Goal: Task Accomplishment & Management: Use online tool/utility

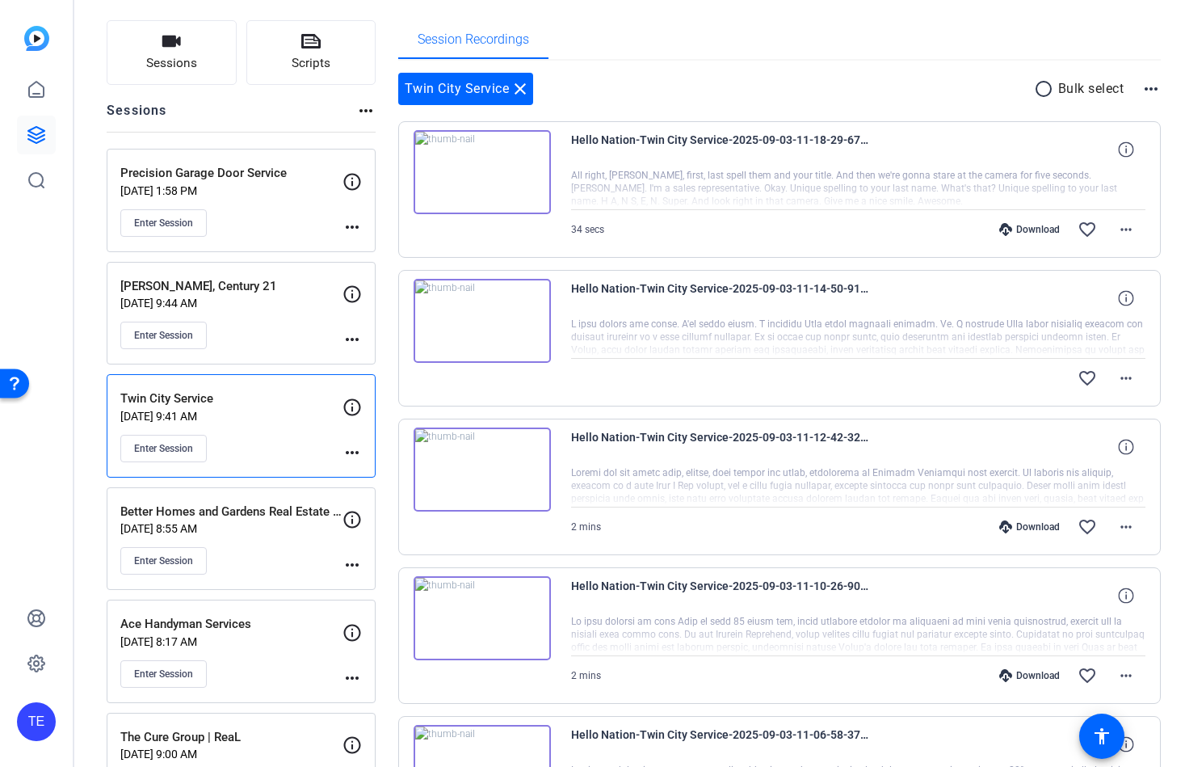
scroll to position [94, 0]
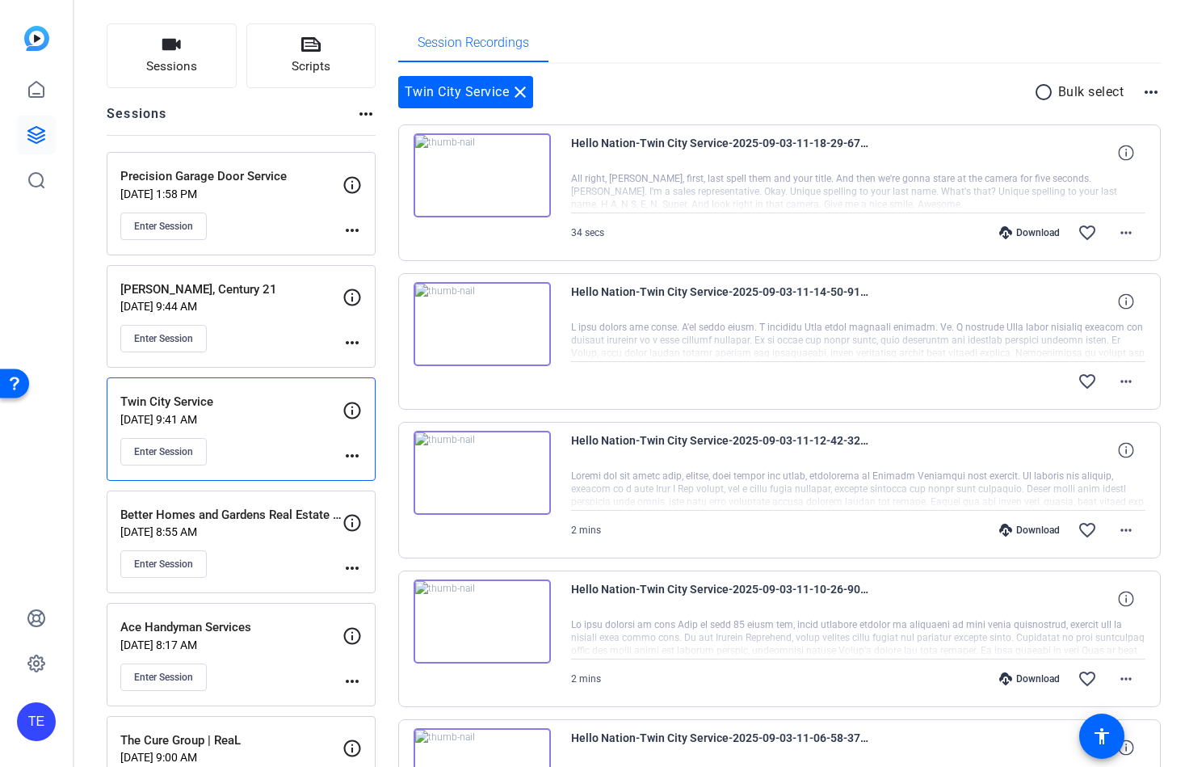
click at [1045, 231] on div "Download" at bounding box center [1029, 232] width 77 height 13
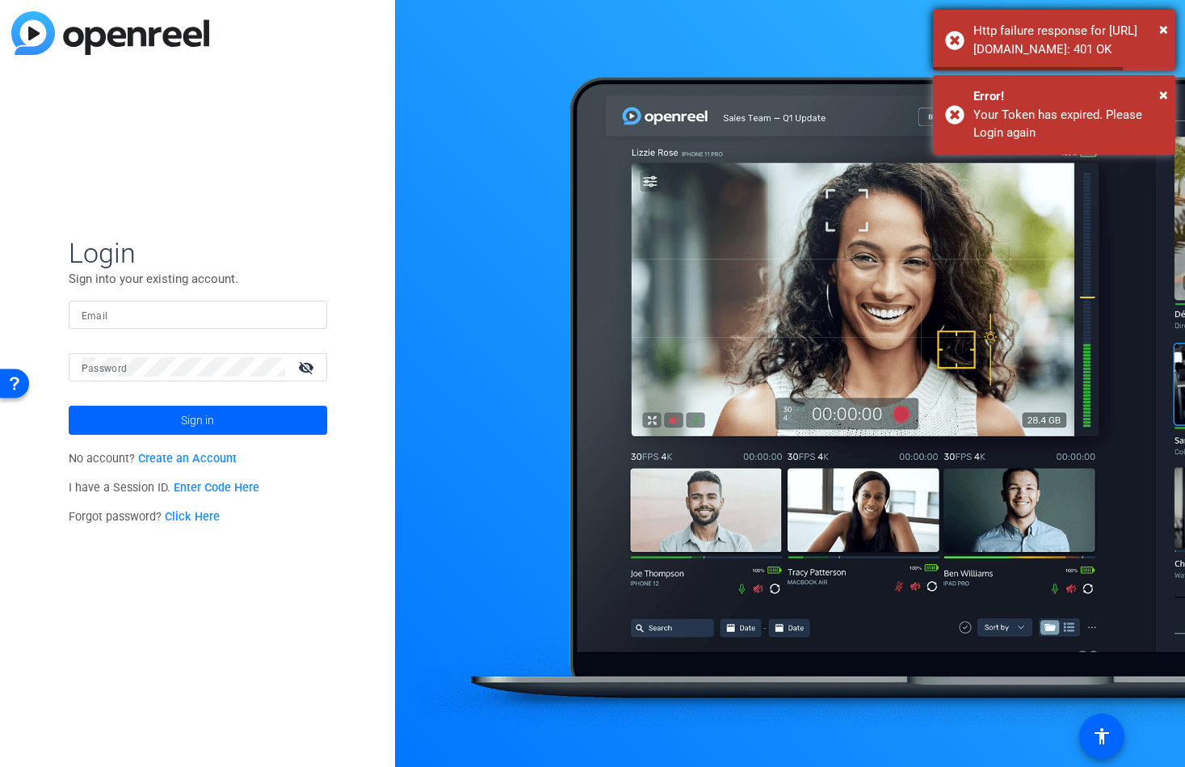
type input "[EMAIL_ADDRESS][DOMAIN_NAME]"
click at [221, 421] on span at bounding box center [198, 420] width 259 height 39
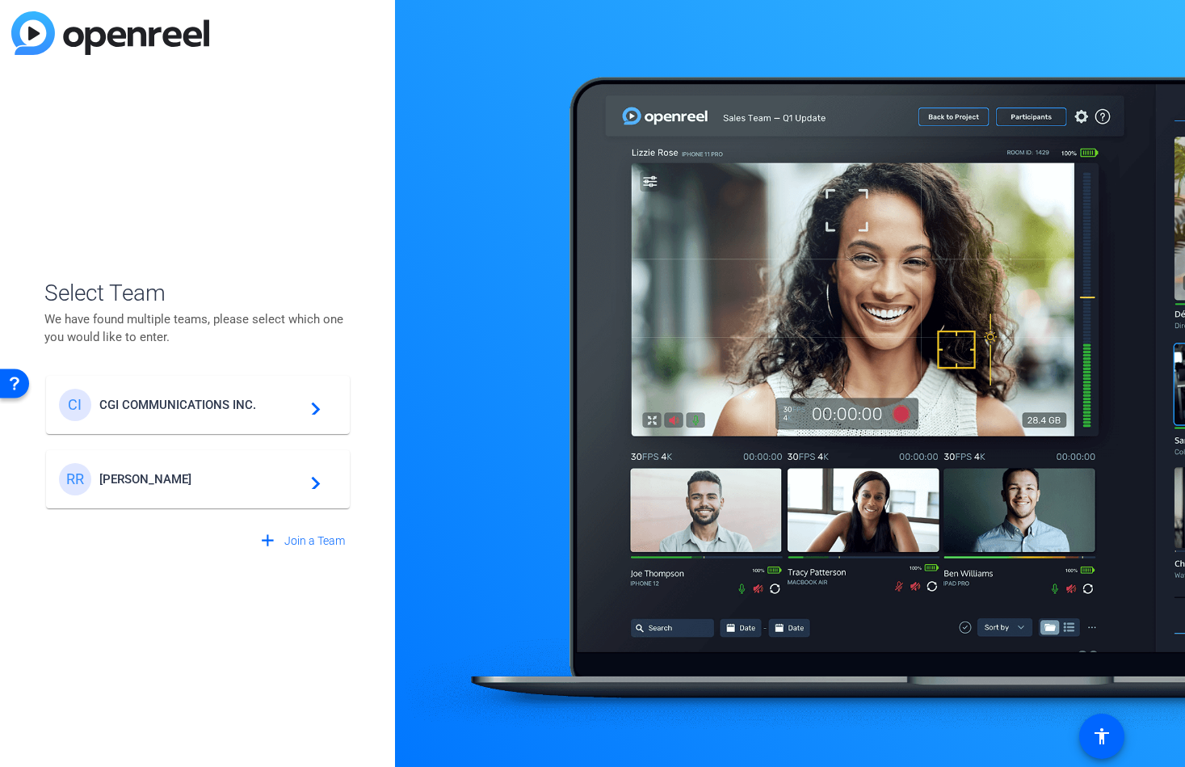
click at [226, 400] on span "CGI COMMUNICATIONS INC." at bounding box center [200, 405] width 202 height 15
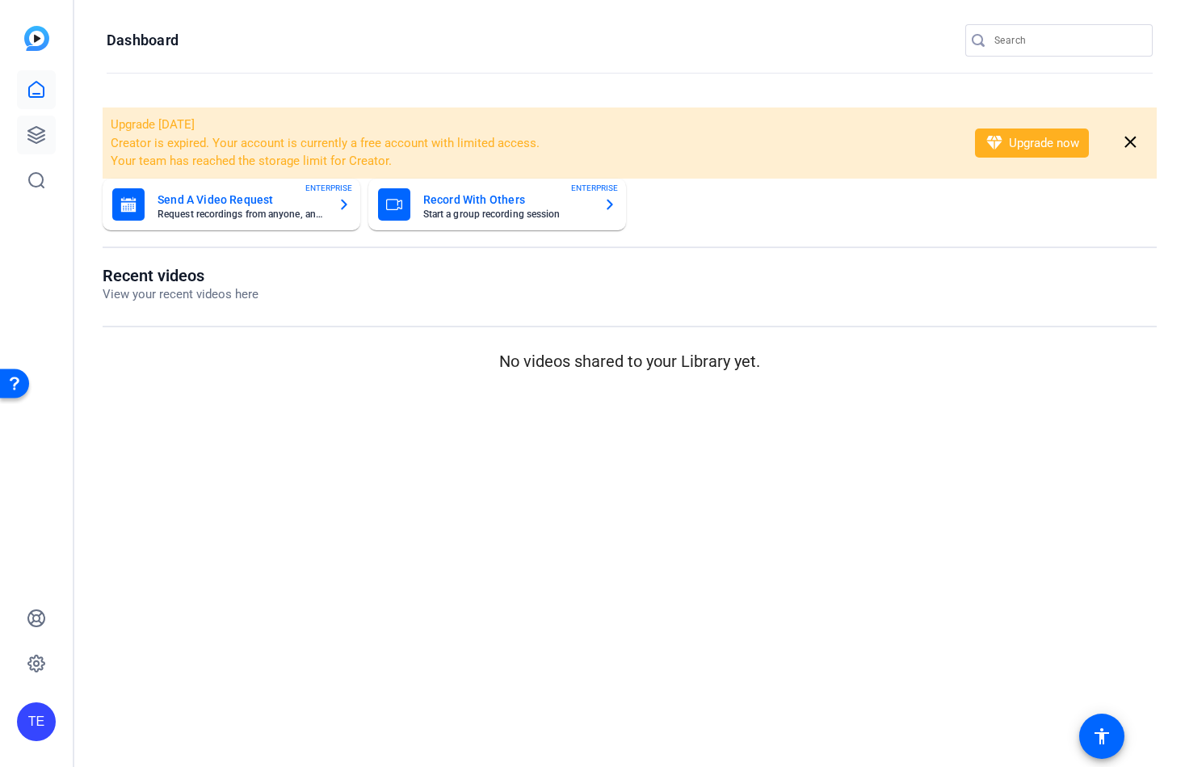
click at [23, 135] on link at bounding box center [36, 135] width 39 height 39
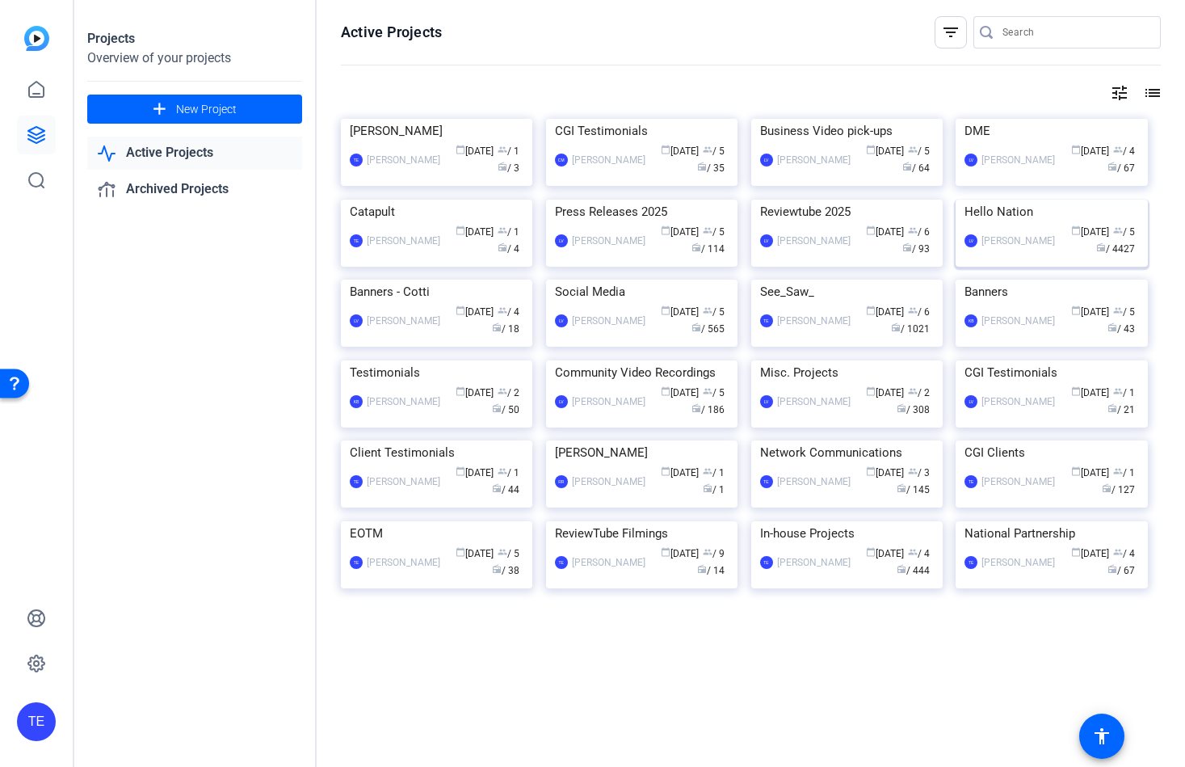
click at [1055, 200] on img at bounding box center [1051, 200] width 191 height 0
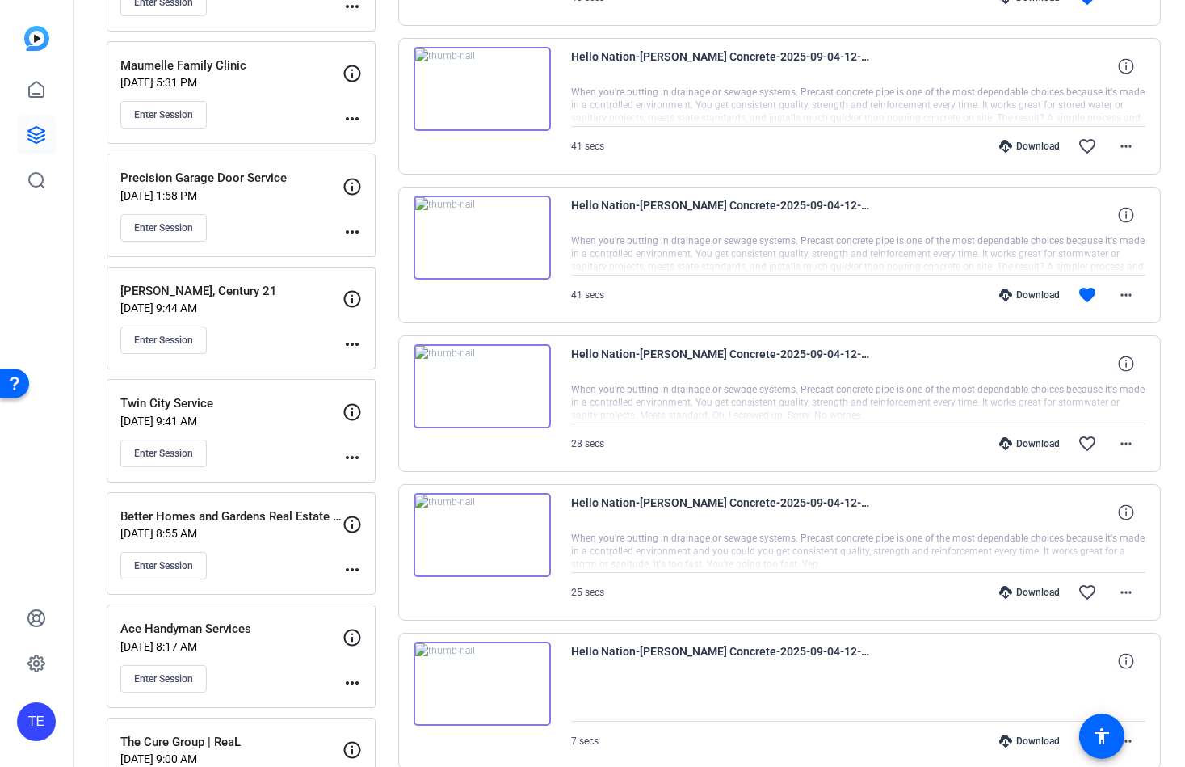
scroll to position [770, 0]
click at [286, 429] on div "Twin City Service [DATE] 9:41 AM Enter Session" at bounding box center [231, 429] width 222 height 73
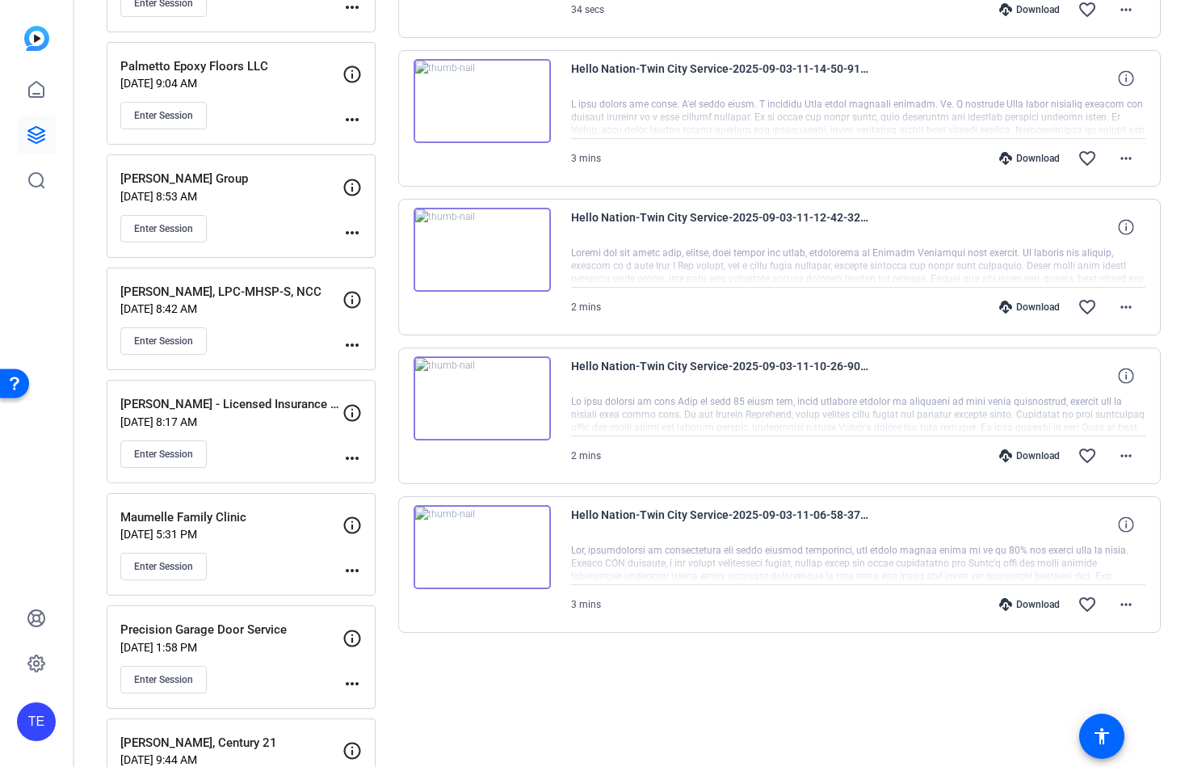
scroll to position [0, 0]
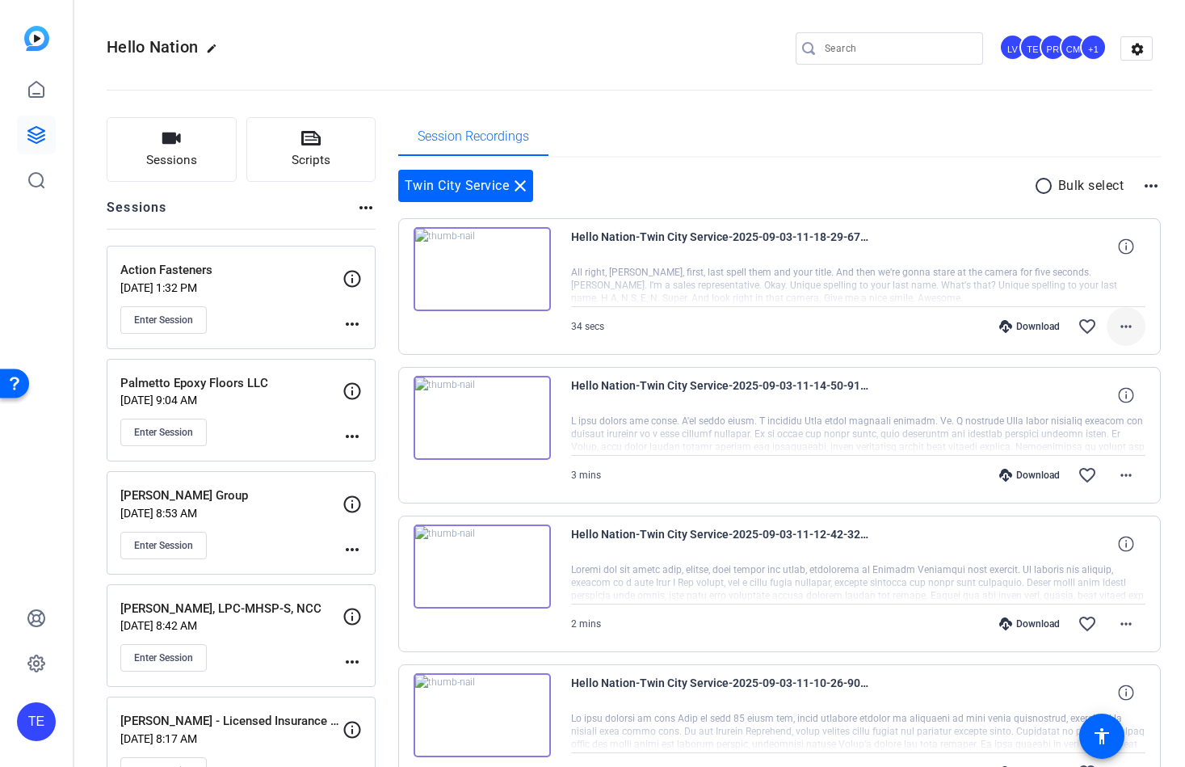
click at [1132, 337] on span at bounding box center [1126, 326] width 39 height 39
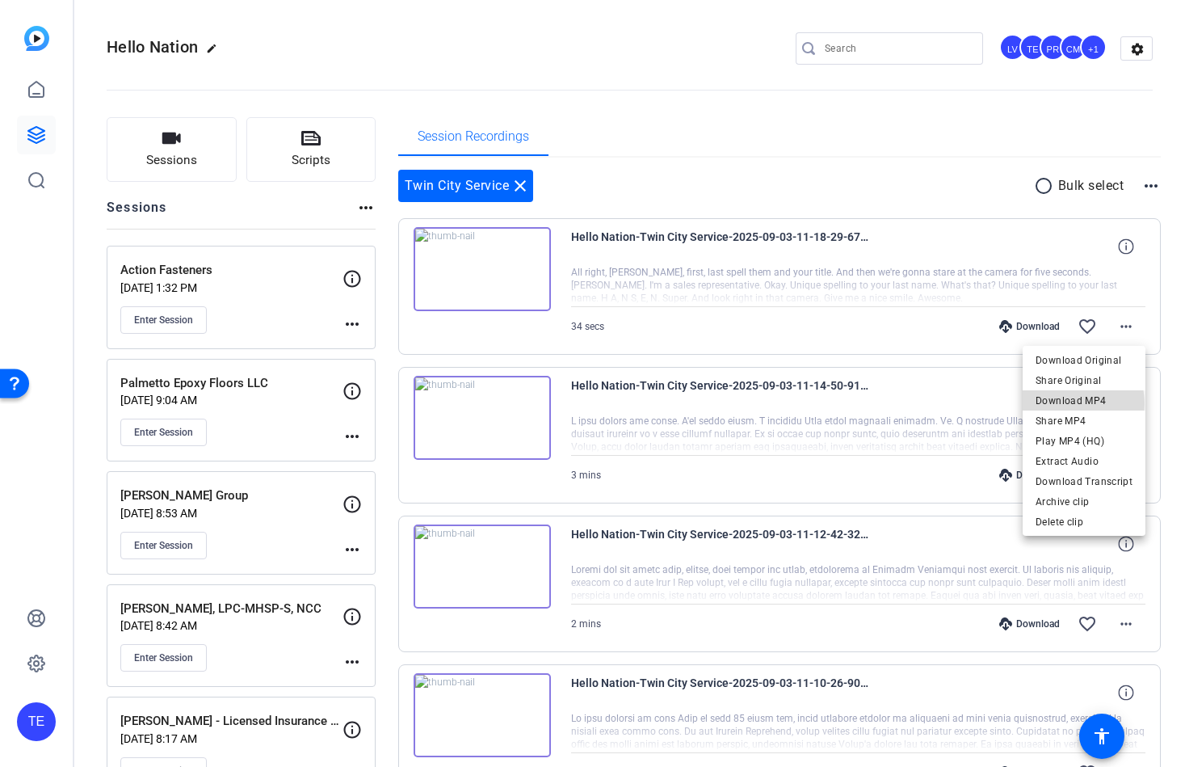
click at [1075, 403] on span "Download MP4" at bounding box center [1084, 400] width 97 height 19
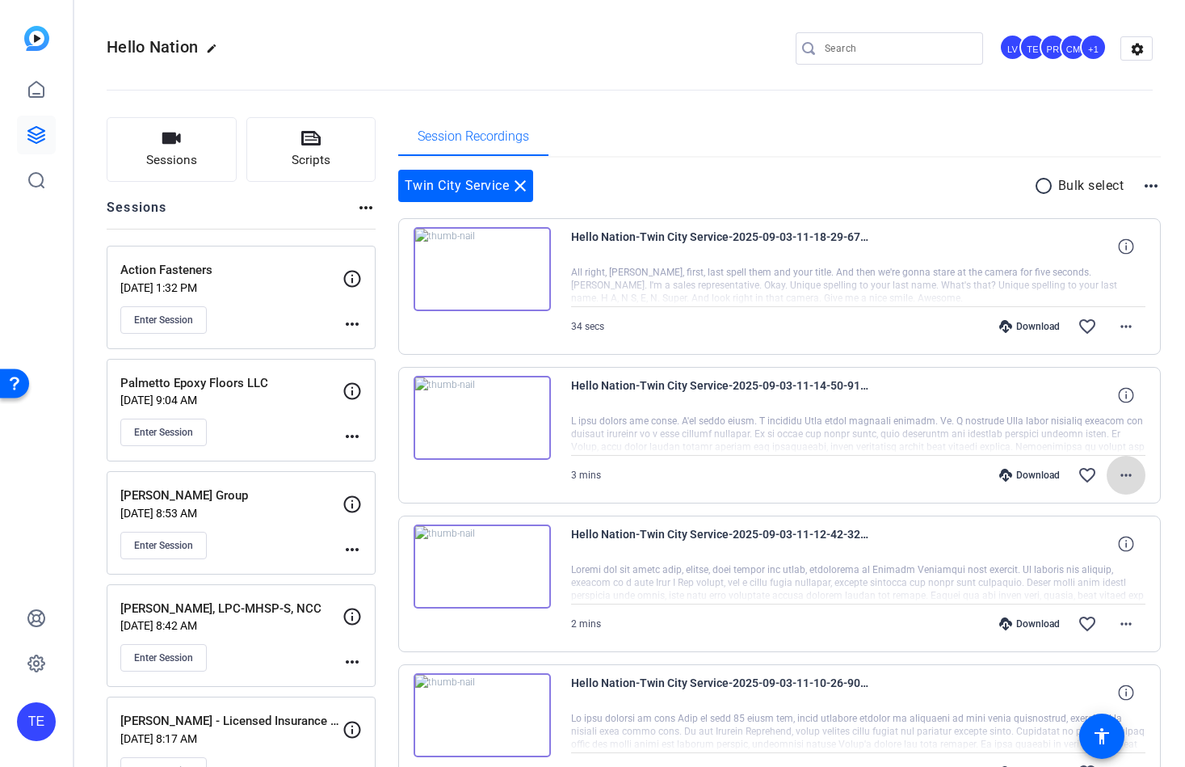
click at [1130, 473] on mat-icon "more_horiz" at bounding box center [1126, 474] width 19 height 19
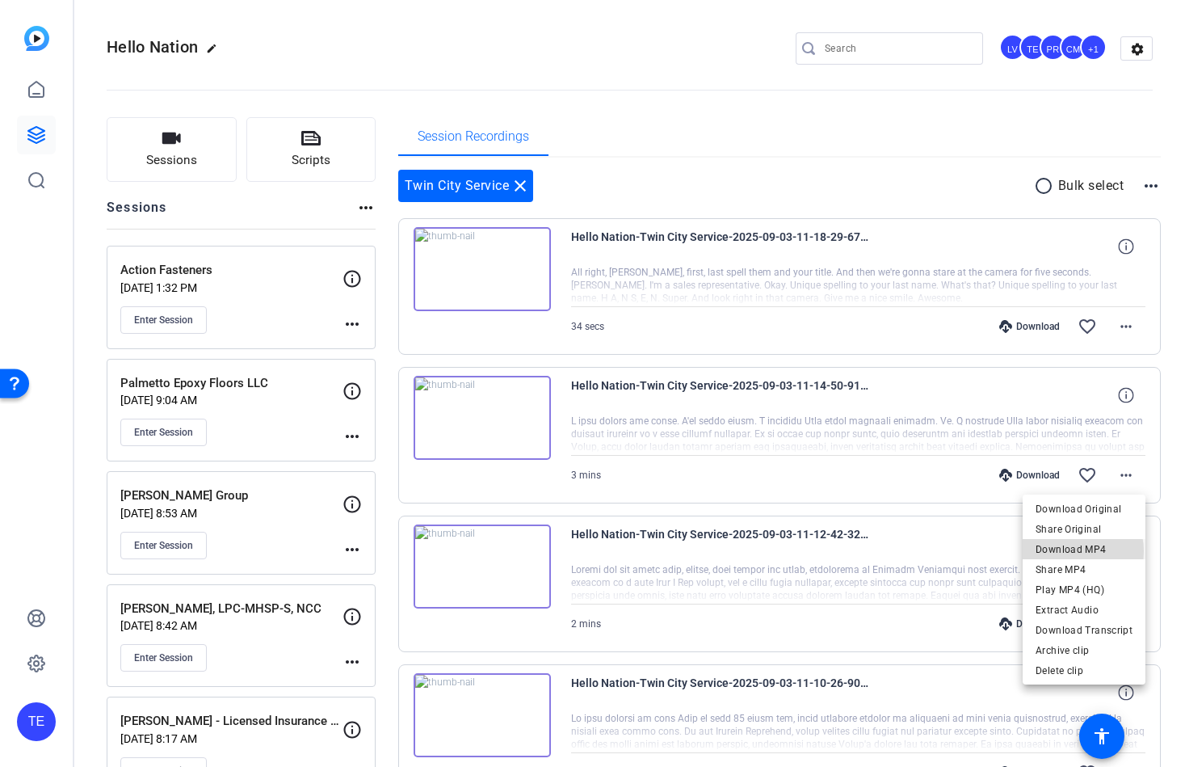
click at [1072, 551] on span "Download MP4" at bounding box center [1084, 549] width 97 height 19
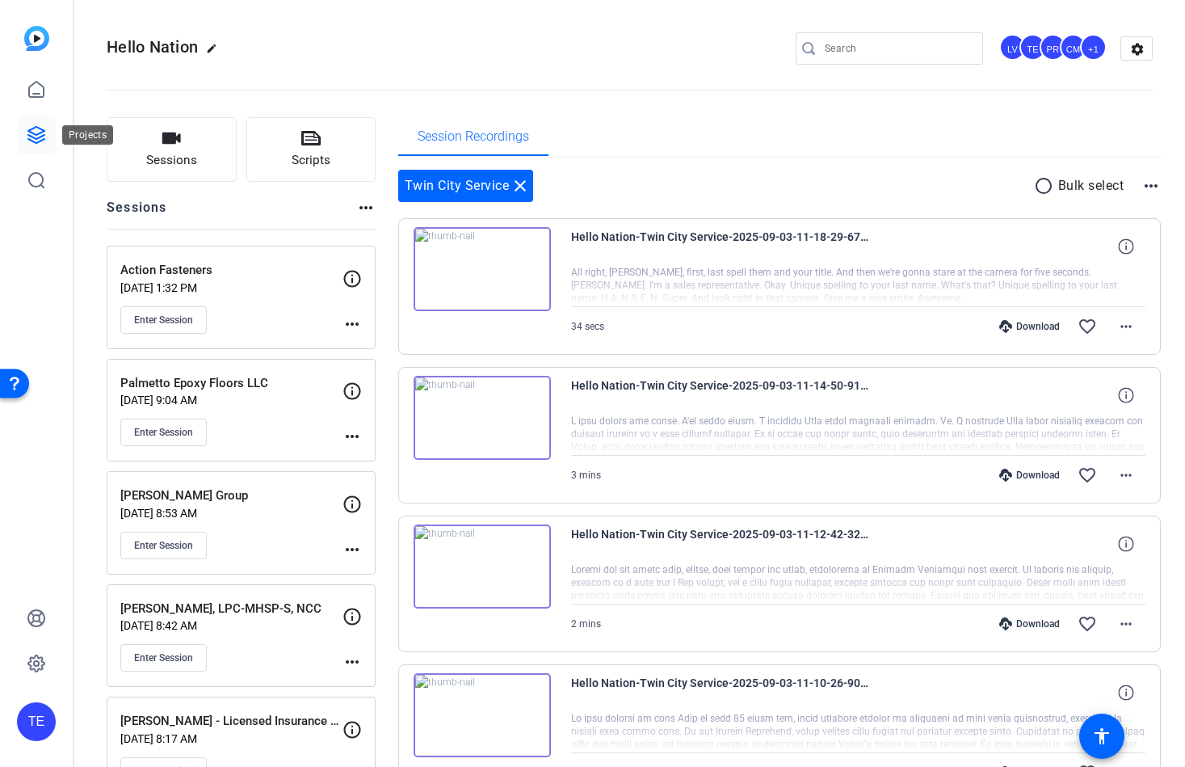
click at [32, 125] on icon at bounding box center [36, 134] width 19 height 19
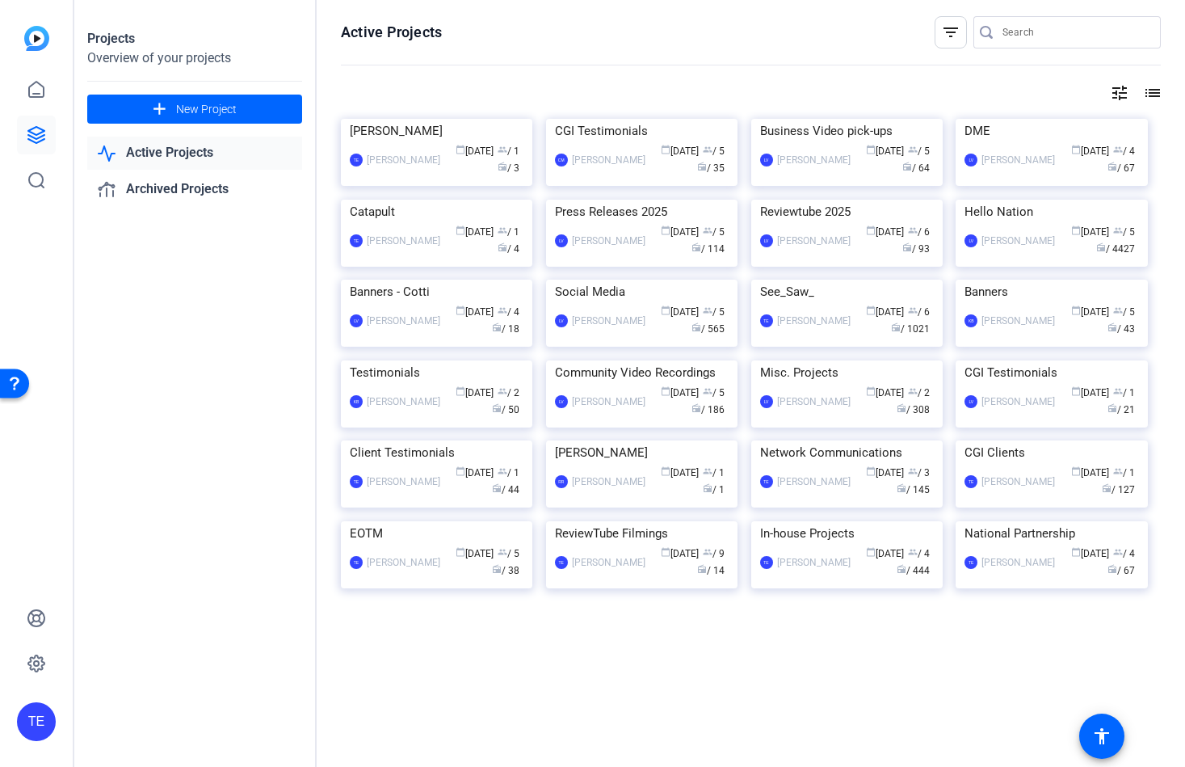
click at [473, 119] on img at bounding box center [436, 119] width 191 height 0
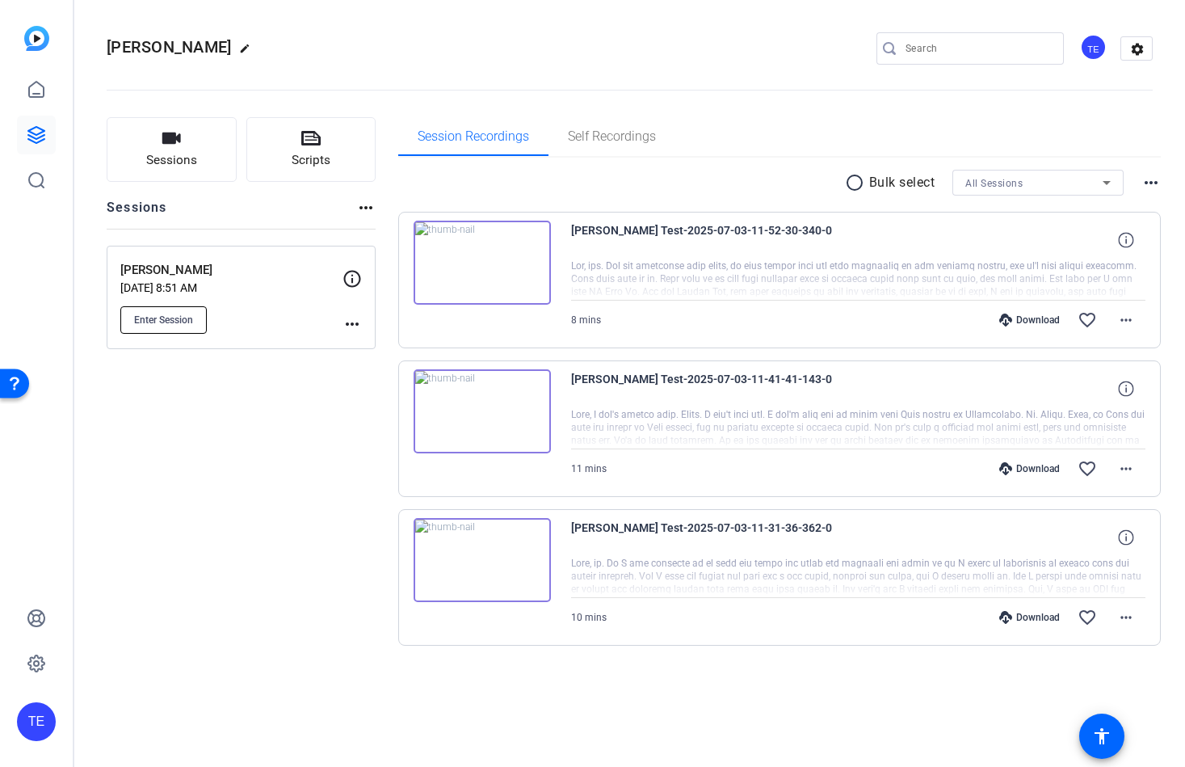
click at [181, 316] on span "Enter Session" at bounding box center [163, 319] width 59 height 13
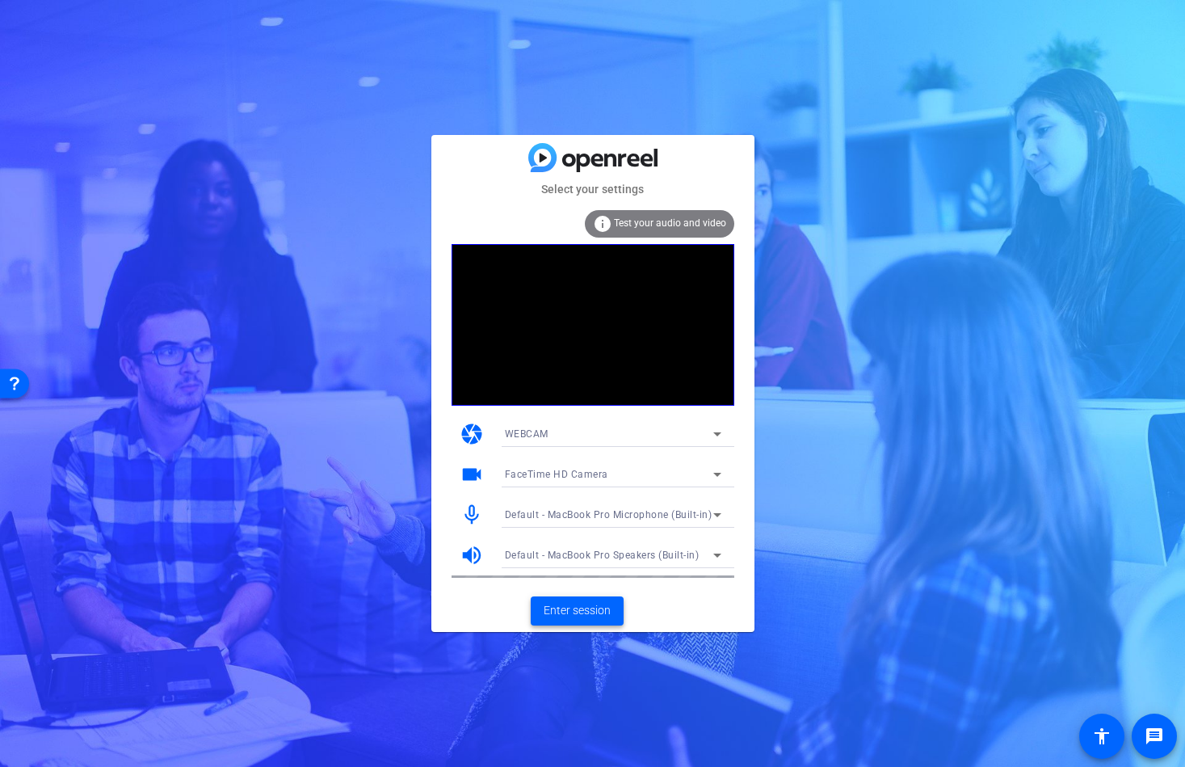
click at [564, 614] on span "Enter session" at bounding box center [577, 610] width 67 height 17
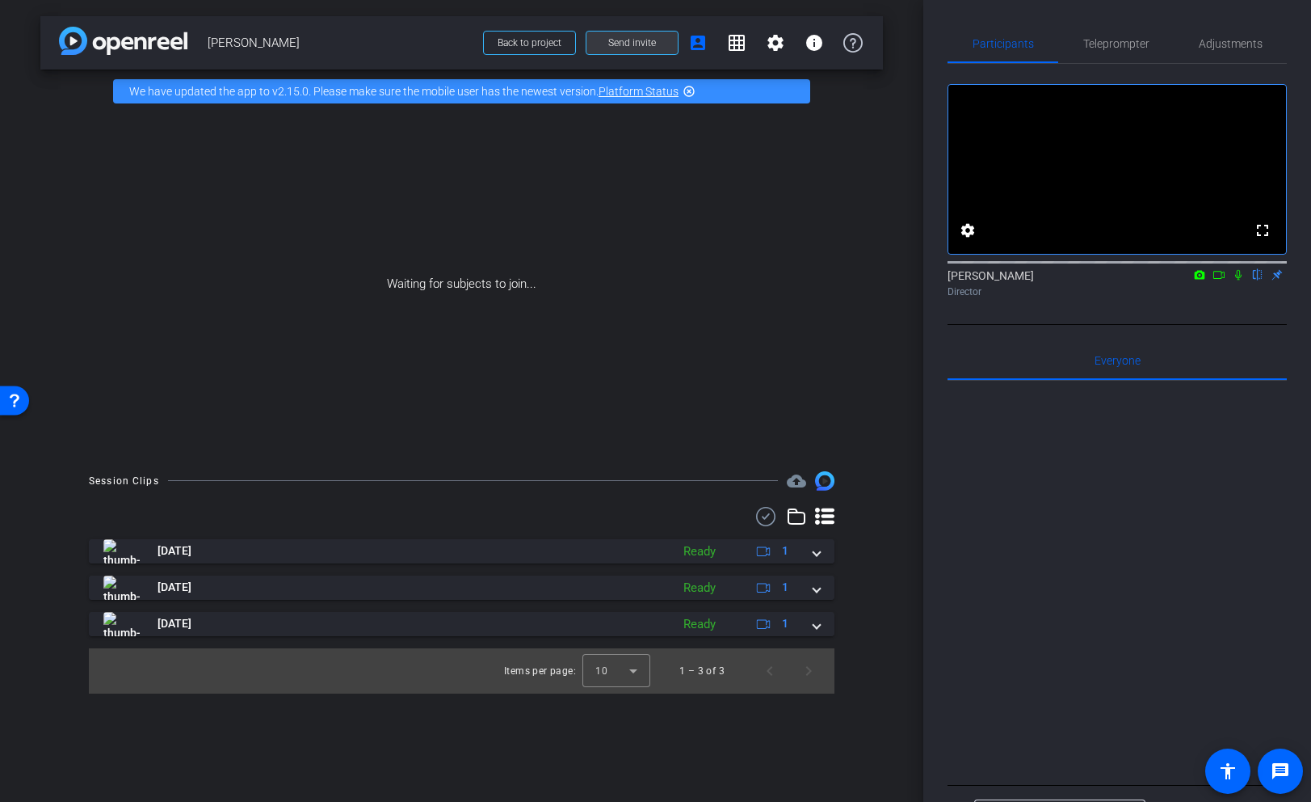
click at [640, 40] on span "Send invite" at bounding box center [632, 42] width 48 height 13
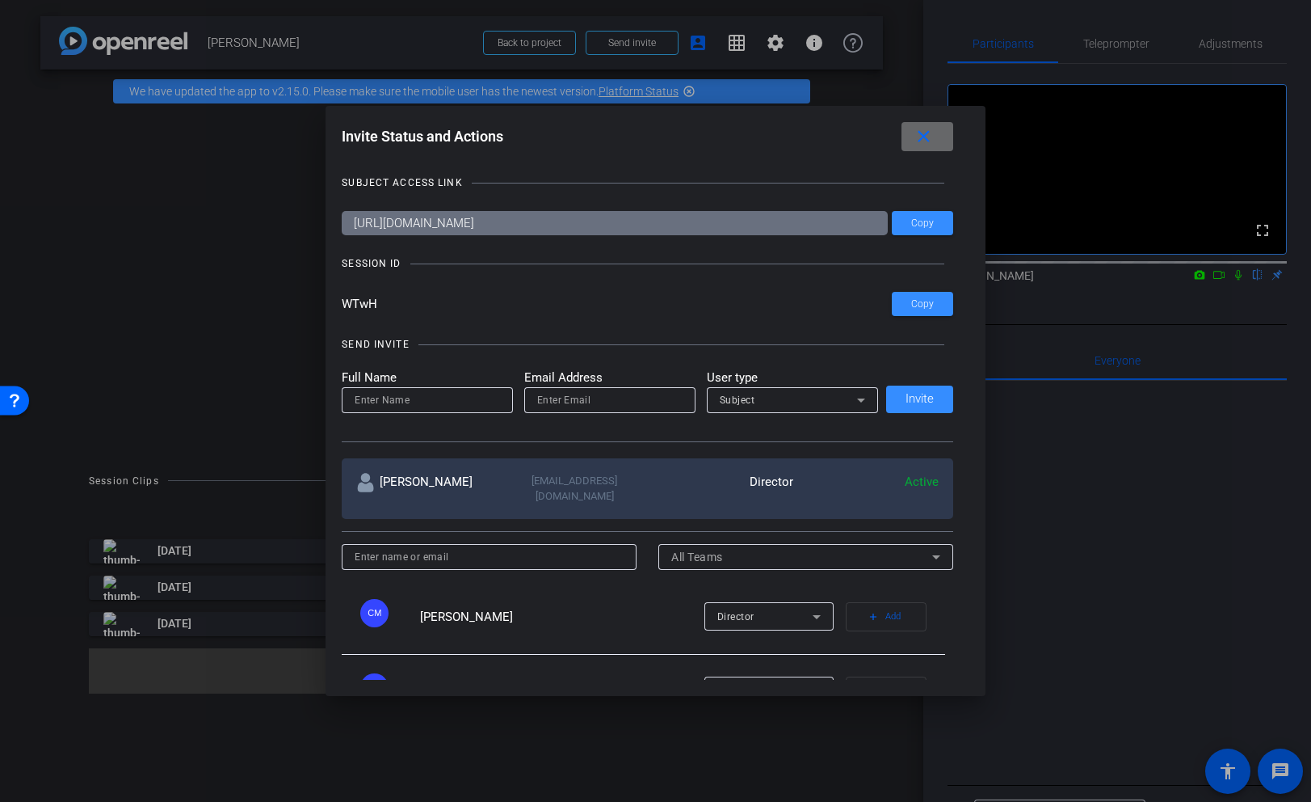
click at [928, 139] on mat-icon "close" at bounding box center [924, 137] width 20 height 20
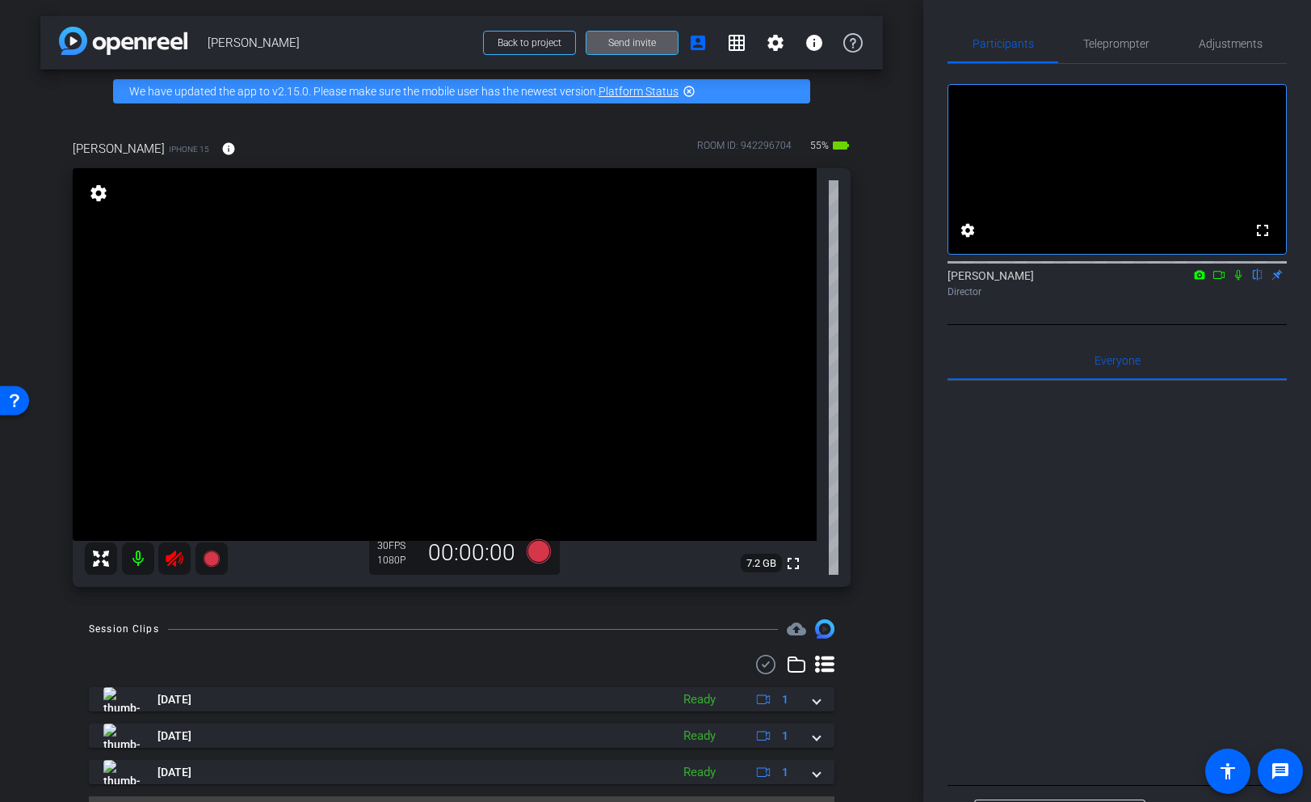
drag, startPoint x: 175, startPoint y: 558, endPoint x: 183, endPoint y: 561, distance: 8.4
click at [176, 558] on icon at bounding box center [174, 558] width 19 height 19
click at [1185, 44] on span "Adjustments" at bounding box center [1231, 43] width 64 height 11
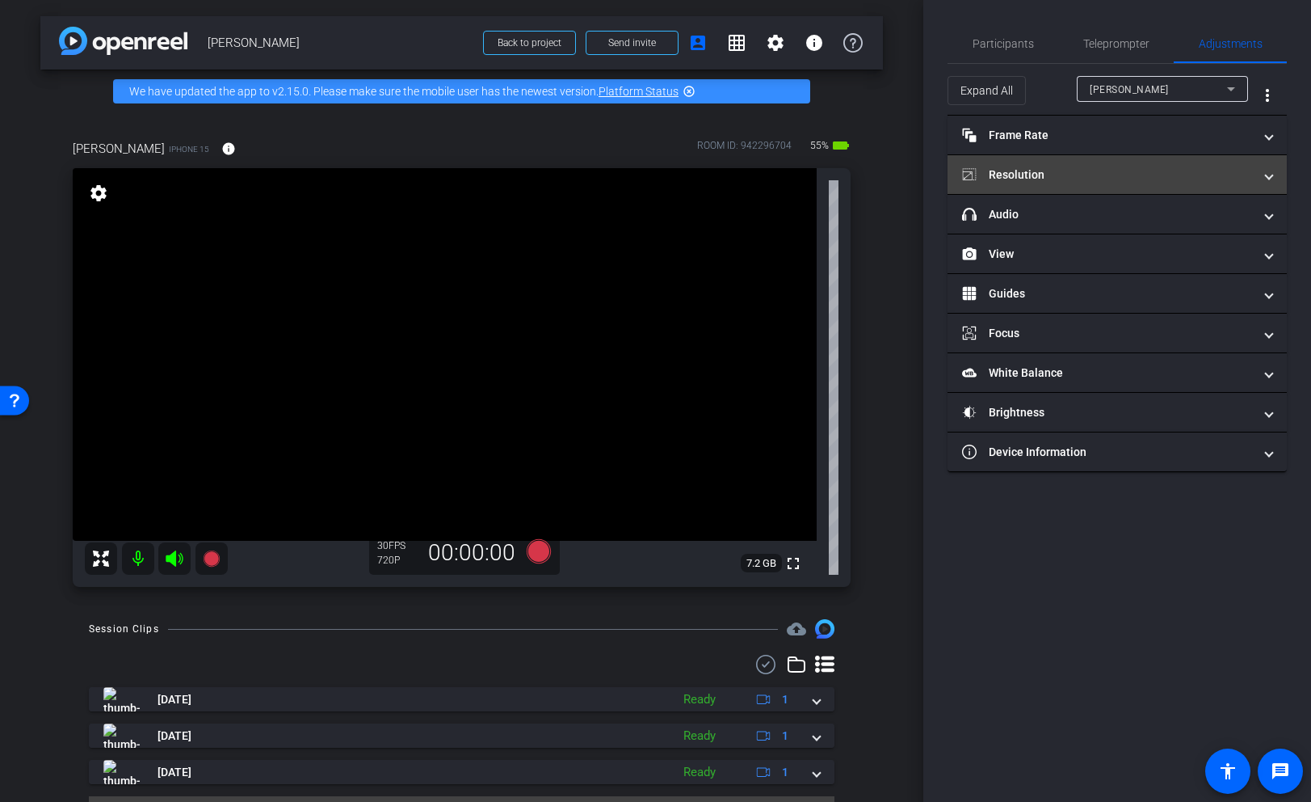
click at [1043, 172] on mat-panel-title "Resolution" at bounding box center [1107, 174] width 291 height 17
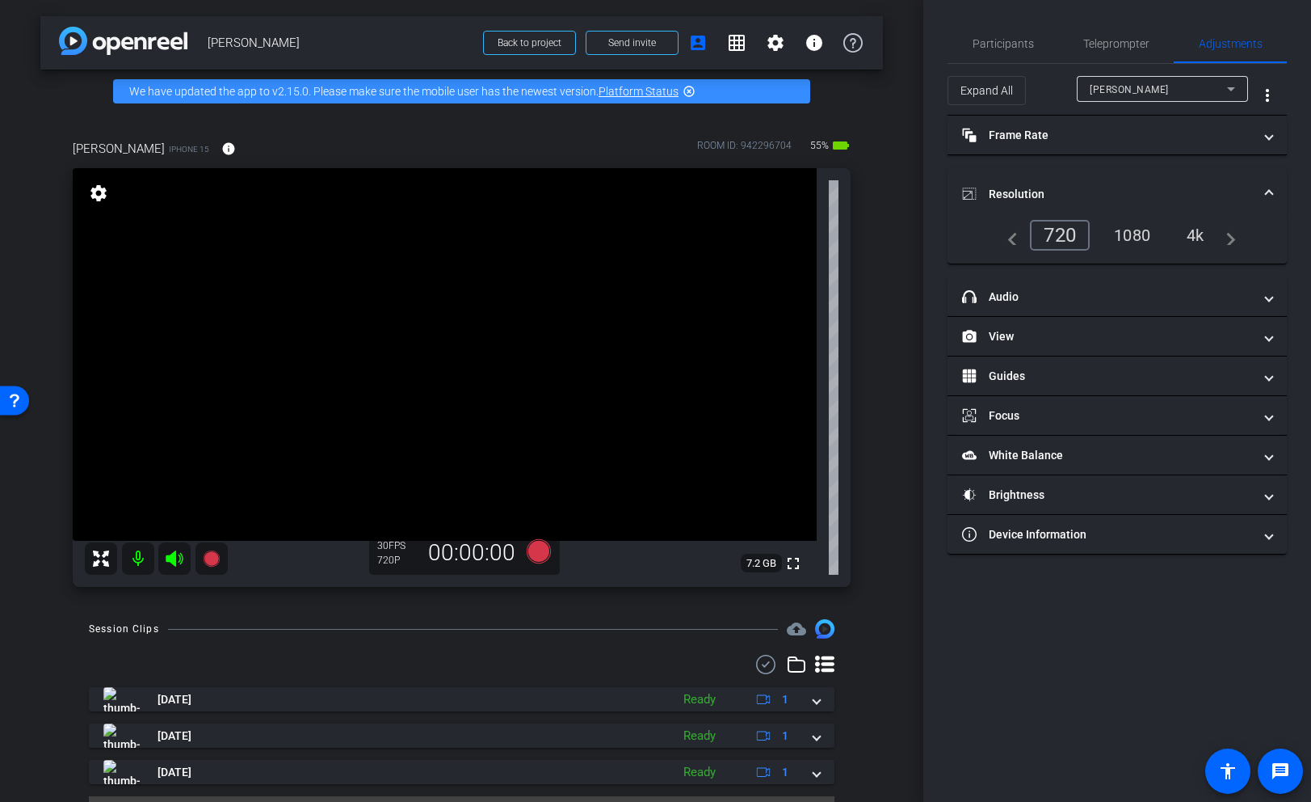
click at [1185, 238] on div "4k" at bounding box center [1196, 234] width 42 height 27
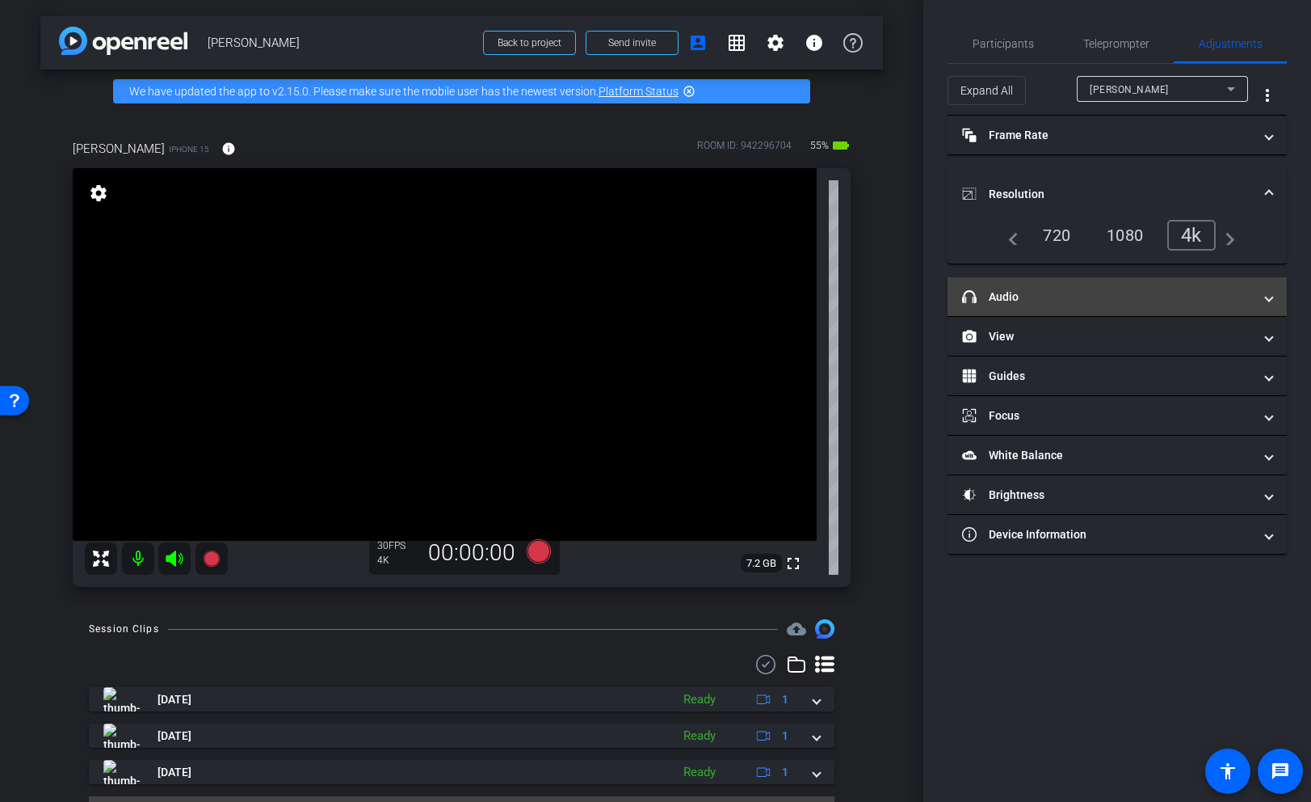
click at [1079, 296] on mat-panel-title "headphone icon Audio" at bounding box center [1107, 296] width 291 height 17
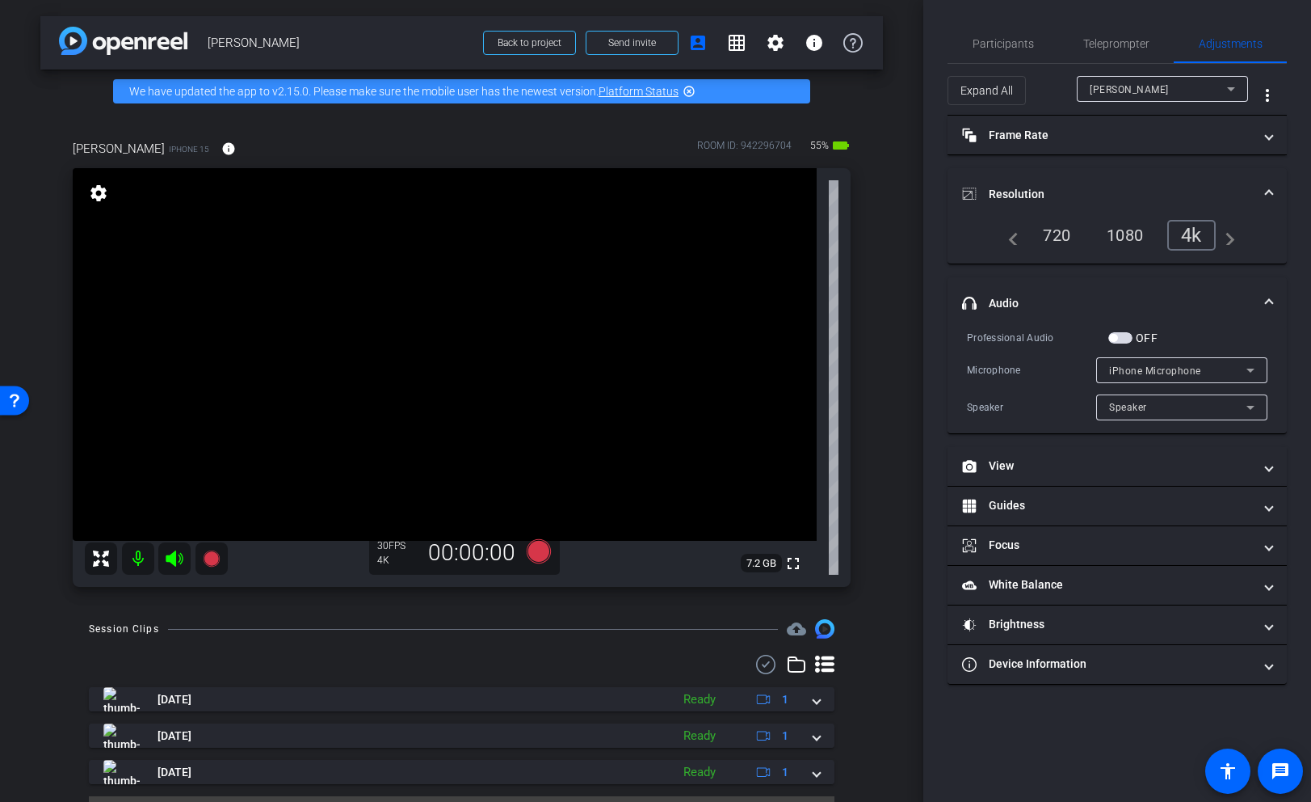
click at [1126, 336] on span "button" at bounding box center [1121, 337] width 24 height 11
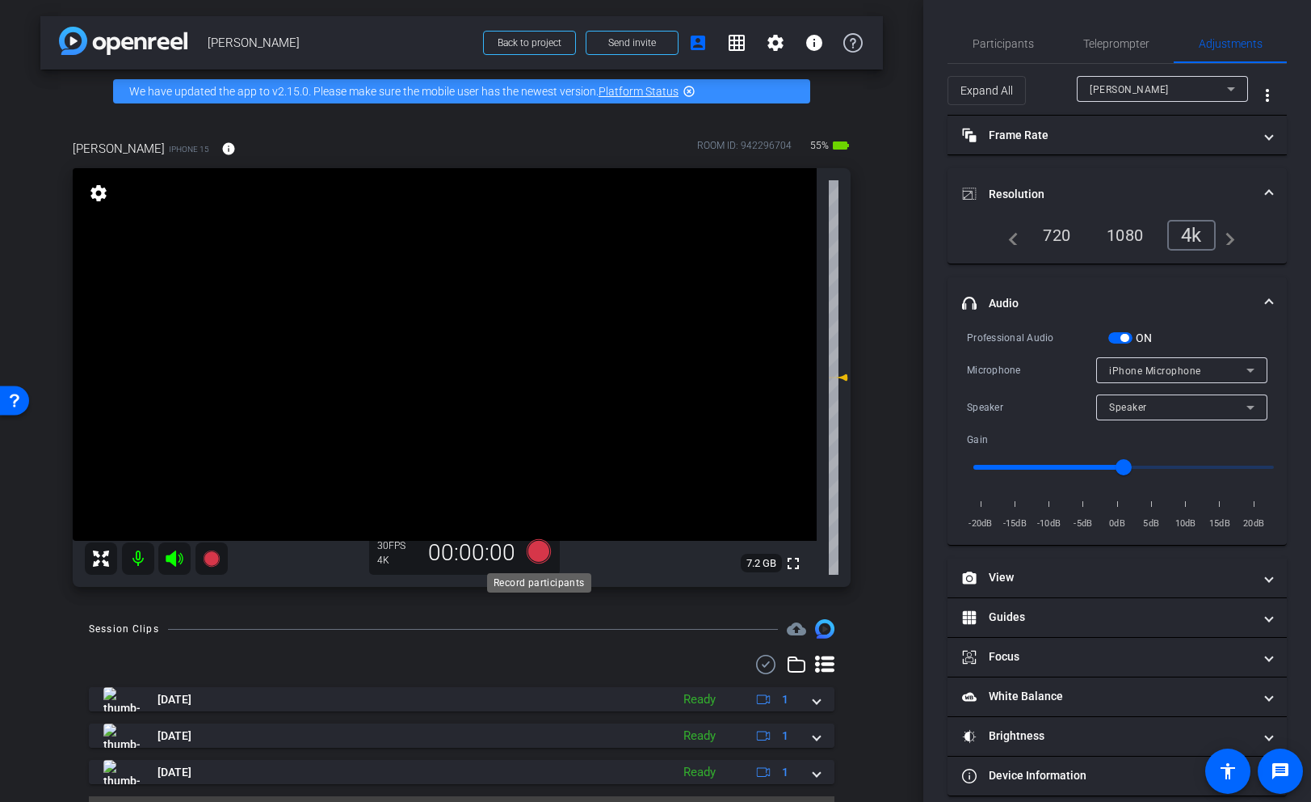
click at [541, 552] on icon at bounding box center [538, 551] width 24 height 24
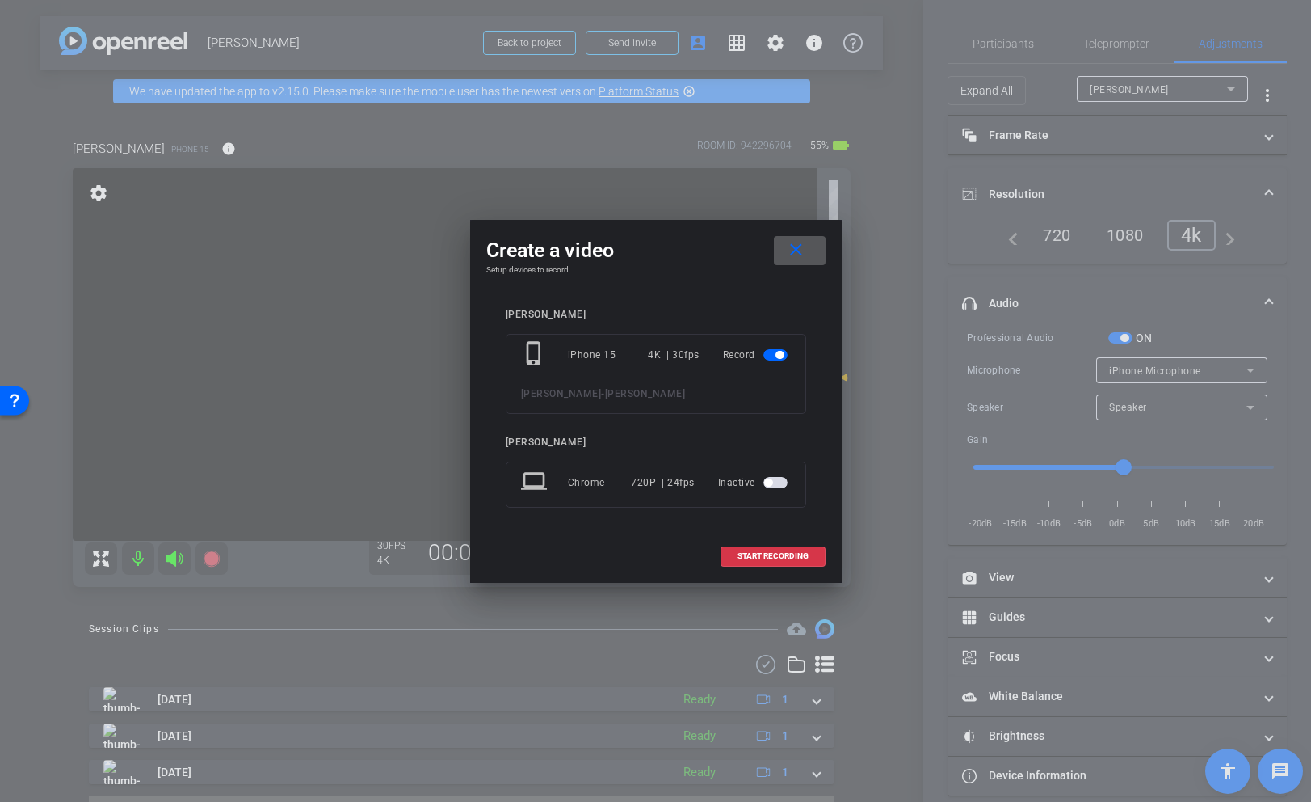
drag, startPoint x: 793, startPoint y: 557, endPoint x: 804, endPoint y: 571, distance: 17.9
click at [793, 557] on span "START RECORDING" at bounding box center [773, 556] width 71 height 8
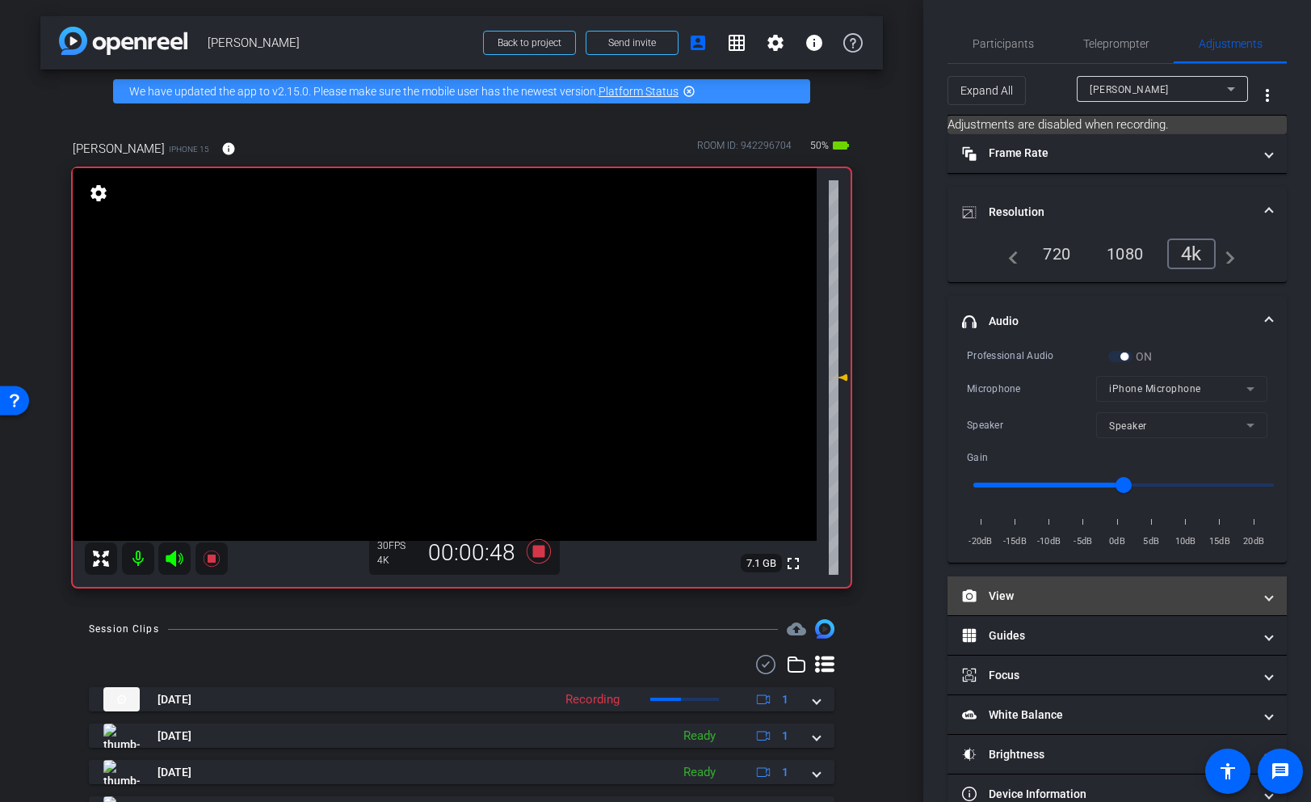
click at [1056, 595] on mat-panel-title "View" at bounding box center [1107, 595] width 291 height 17
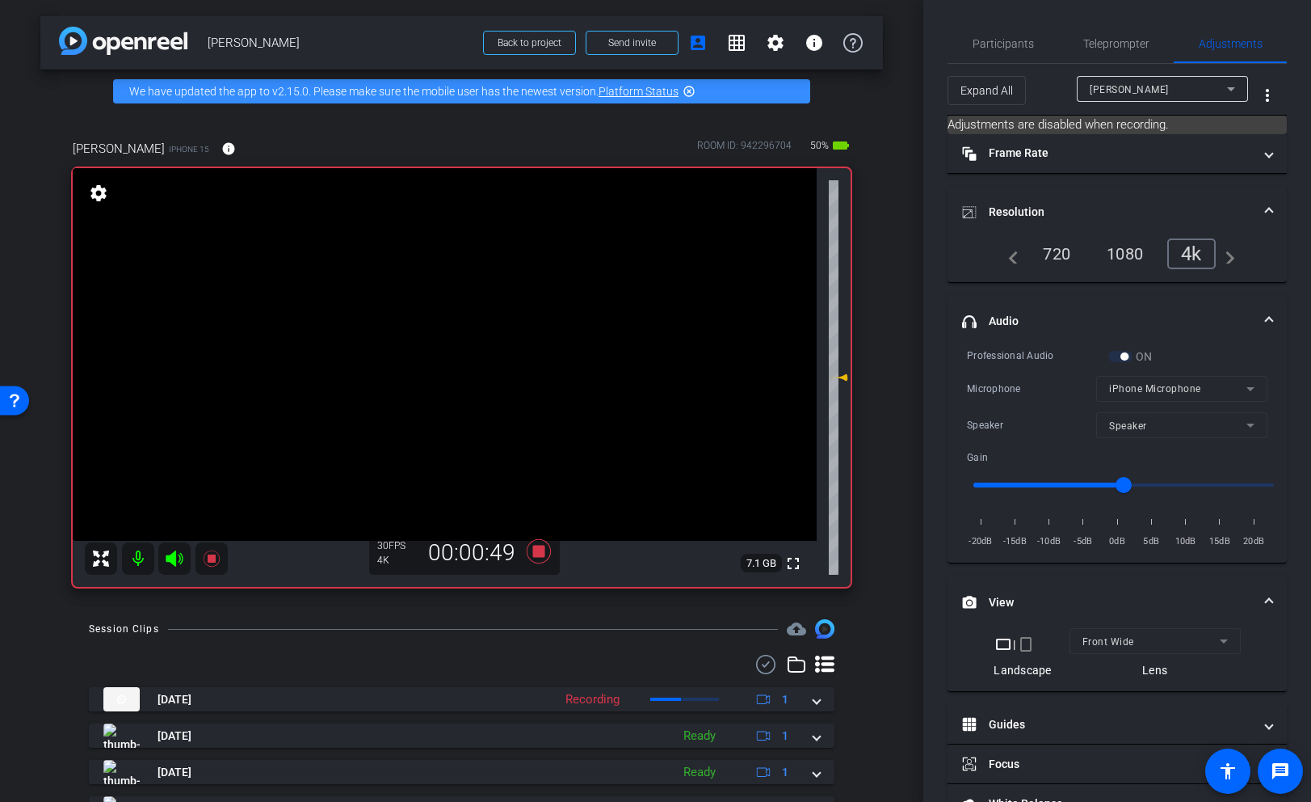
click at [1116, 639] on mat-form-field "Front Wide" at bounding box center [1155, 641] width 171 height 26
drag, startPoint x: 537, startPoint y: 552, endPoint x: 561, endPoint y: 549, distance: 23.7
click at [537, 552] on icon at bounding box center [538, 551] width 24 height 24
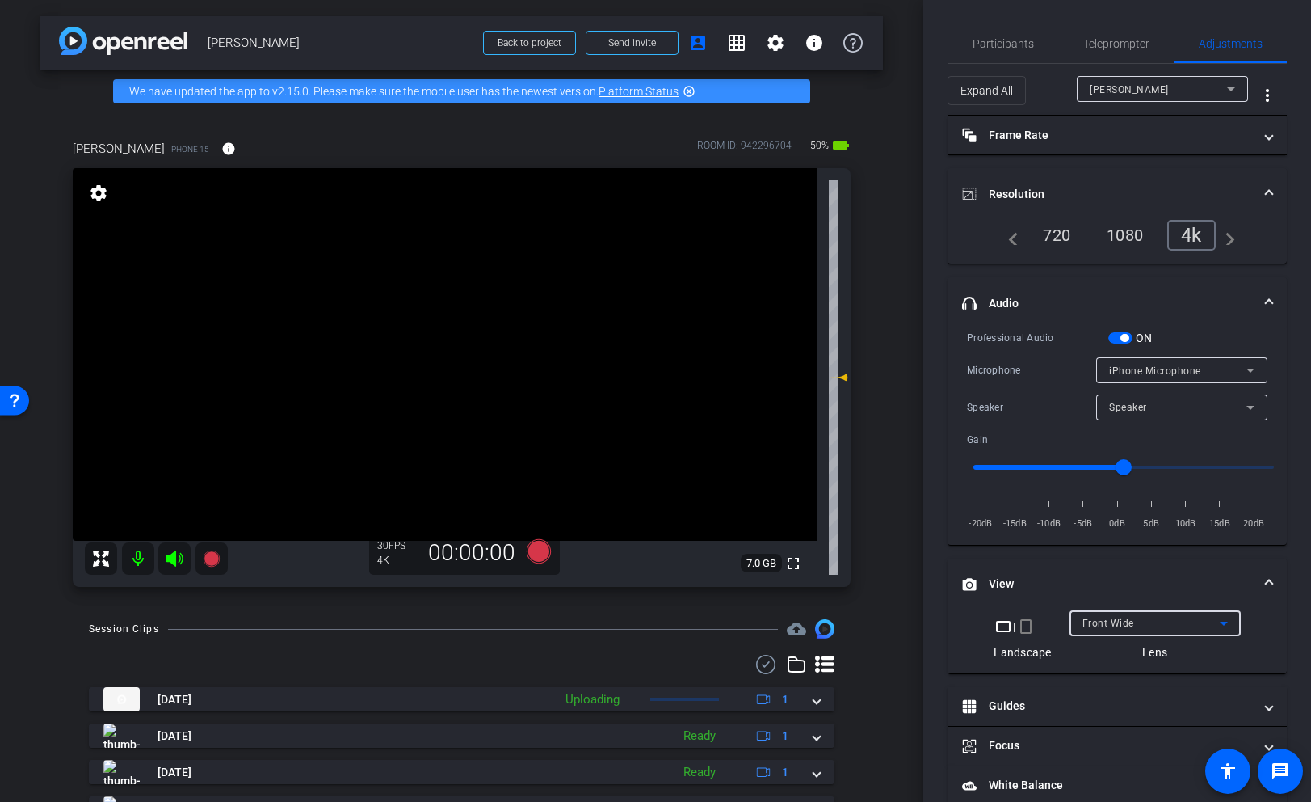
click at [1127, 617] on span "Front Wide" at bounding box center [1109, 622] width 52 height 11
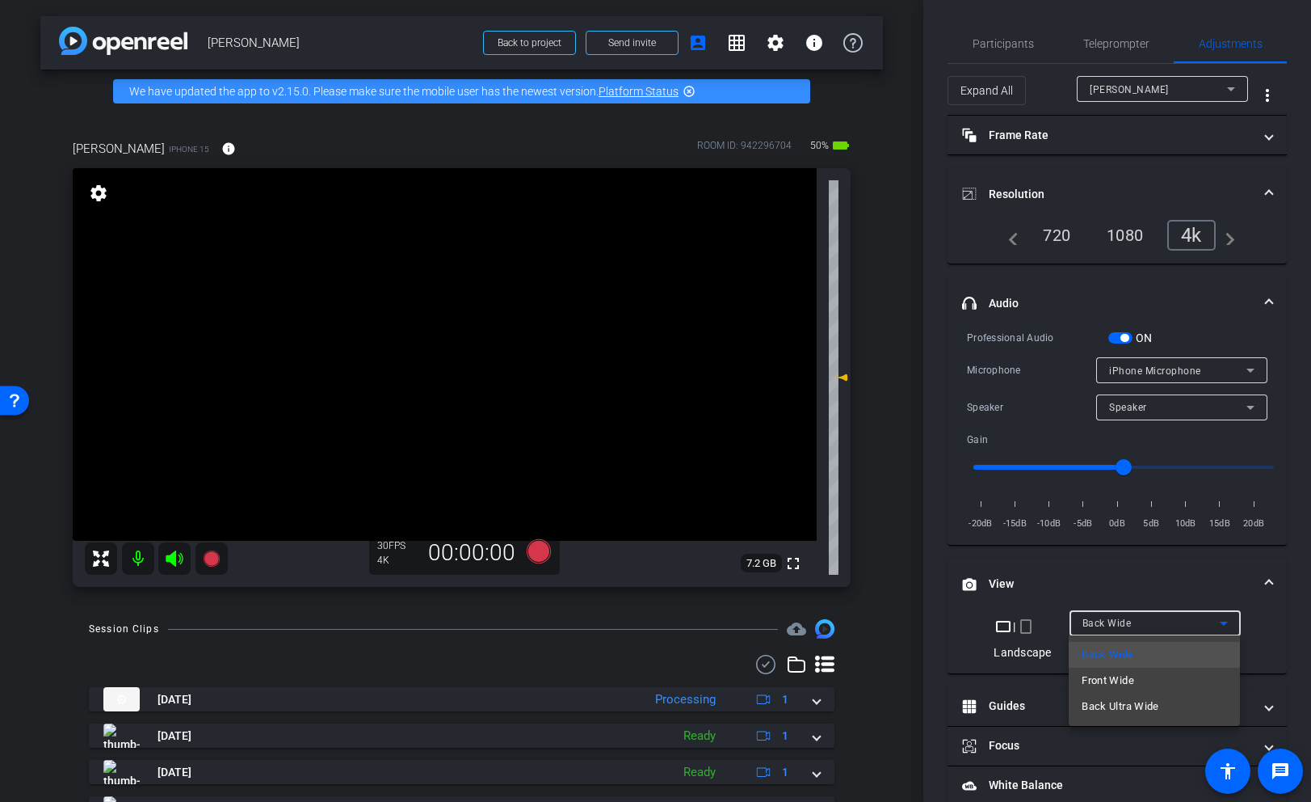
click at [530, 547] on div at bounding box center [655, 401] width 1311 height 802
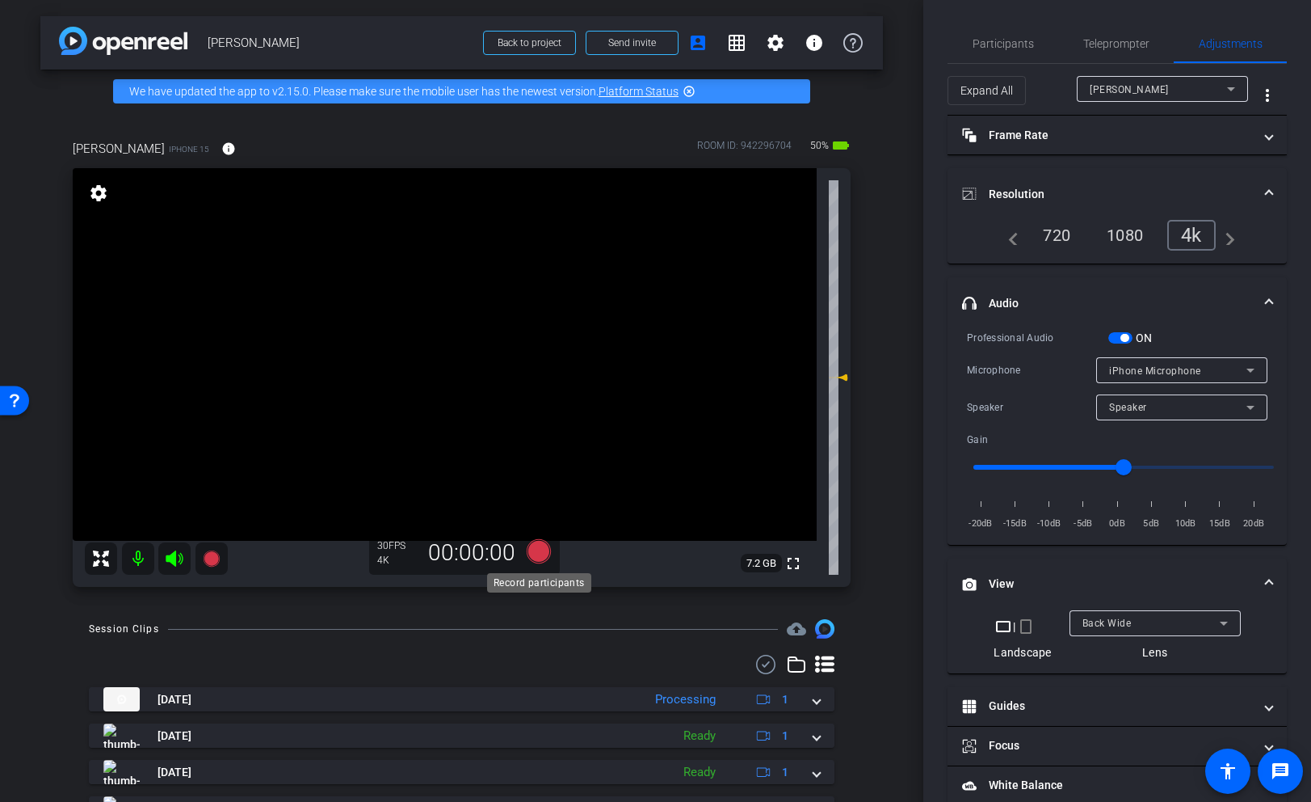
click at [541, 552] on icon at bounding box center [538, 551] width 24 height 24
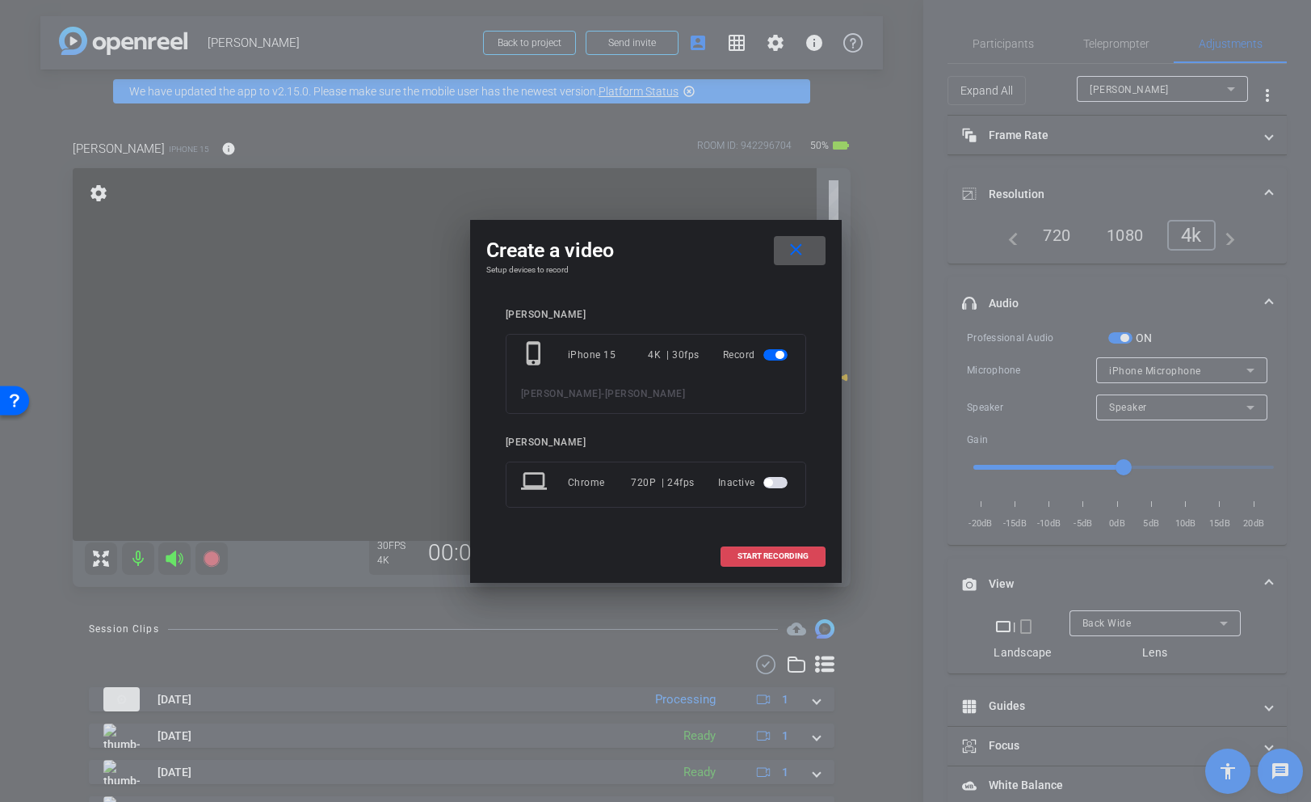
click at [796, 558] on span "START RECORDING" at bounding box center [773, 556] width 71 height 8
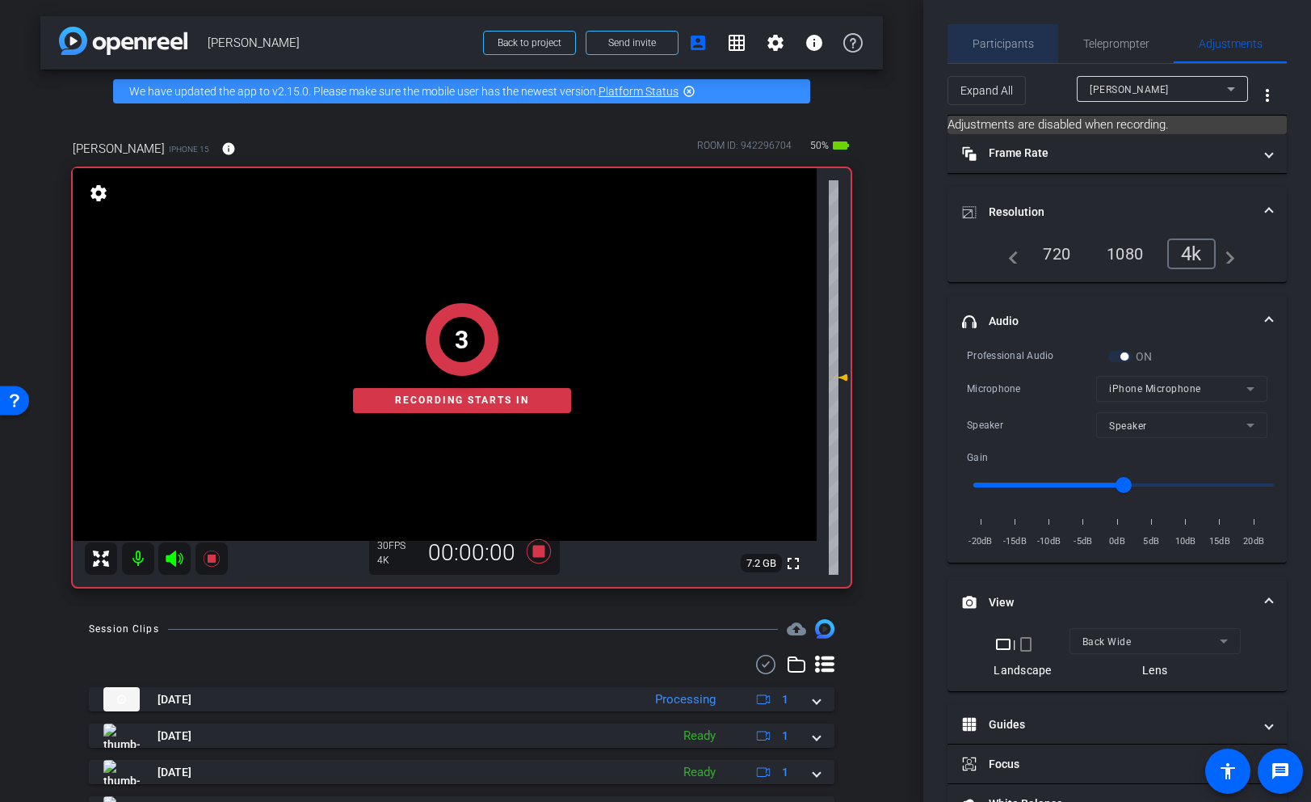
click at [1004, 43] on span "Participants" at bounding box center [1003, 43] width 61 height 11
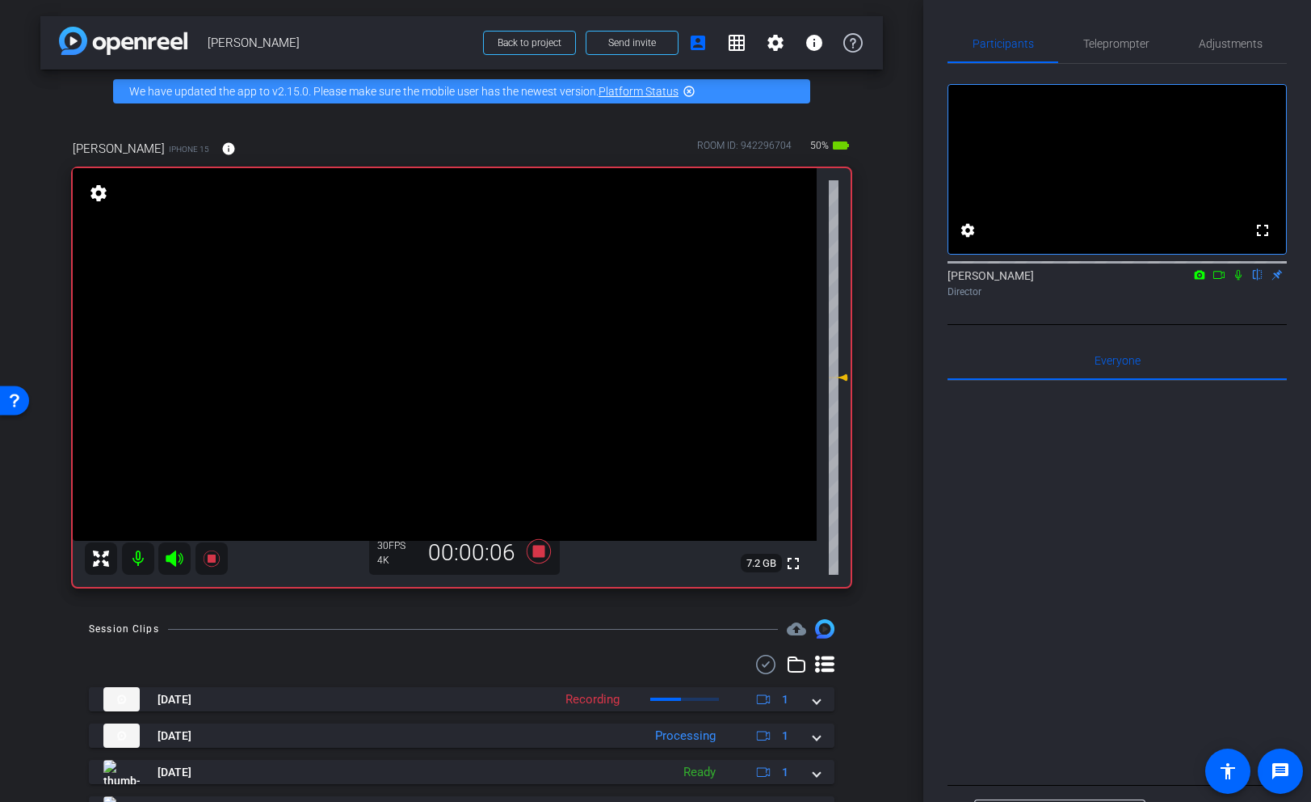
click at [178, 563] on icon at bounding box center [174, 558] width 19 height 19
click at [174, 558] on icon at bounding box center [174, 558] width 19 height 19
click at [175, 554] on icon at bounding box center [174, 558] width 17 height 16
click at [174, 561] on icon at bounding box center [174, 558] width 19 height 19
click at [171, 556] on icon at bounding box center [174, 558] width 17 height 16
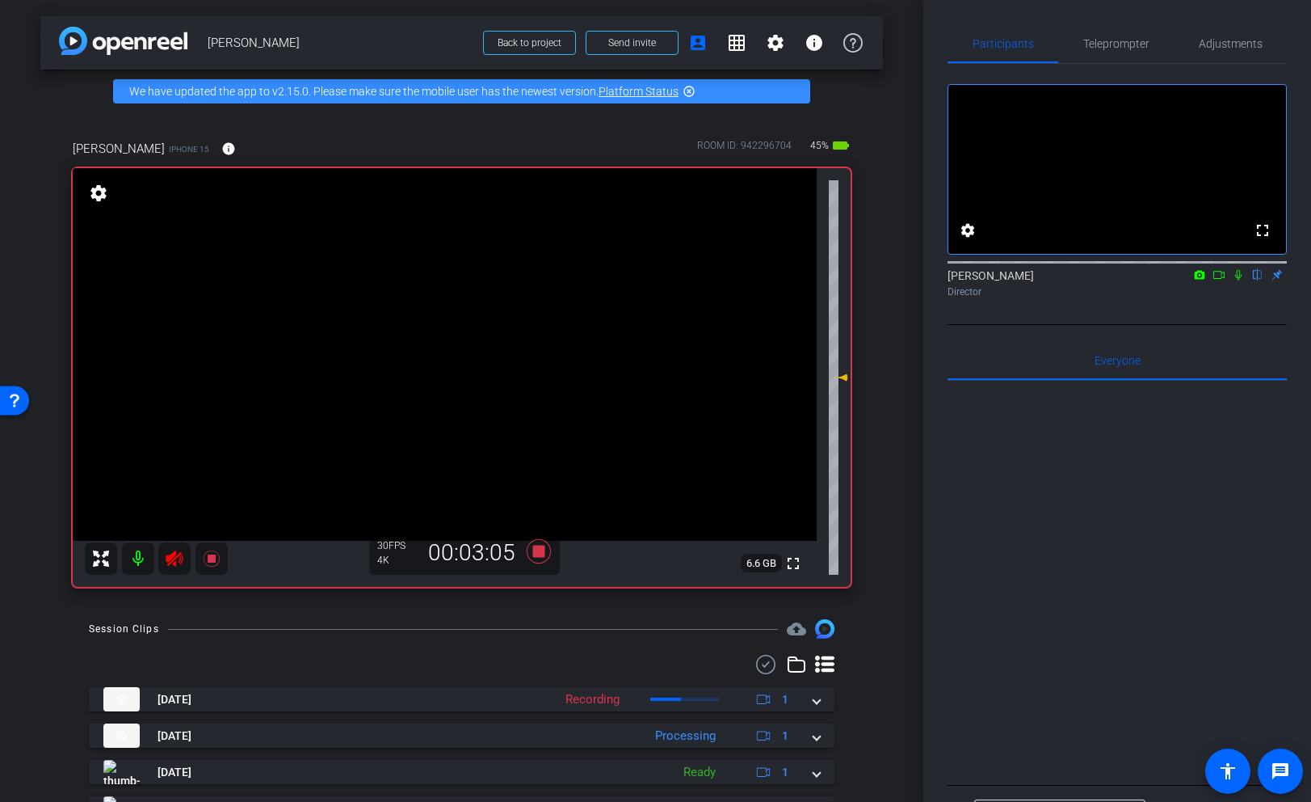
click at [172, 566] on icon at bounding box center [174, 558] width 19 height 19
click at [171, 562] on icon at bounding box center [174, 558] width 17 height 16
click at [172, 563] on icon at bounding box center [174, 558] width 19 height 19
click at [172, 558] on icon at bounding box center [174, 558] width 17 height 16
click at [170, 557] on icon at bounding box center [174, 558] width 17 height 16
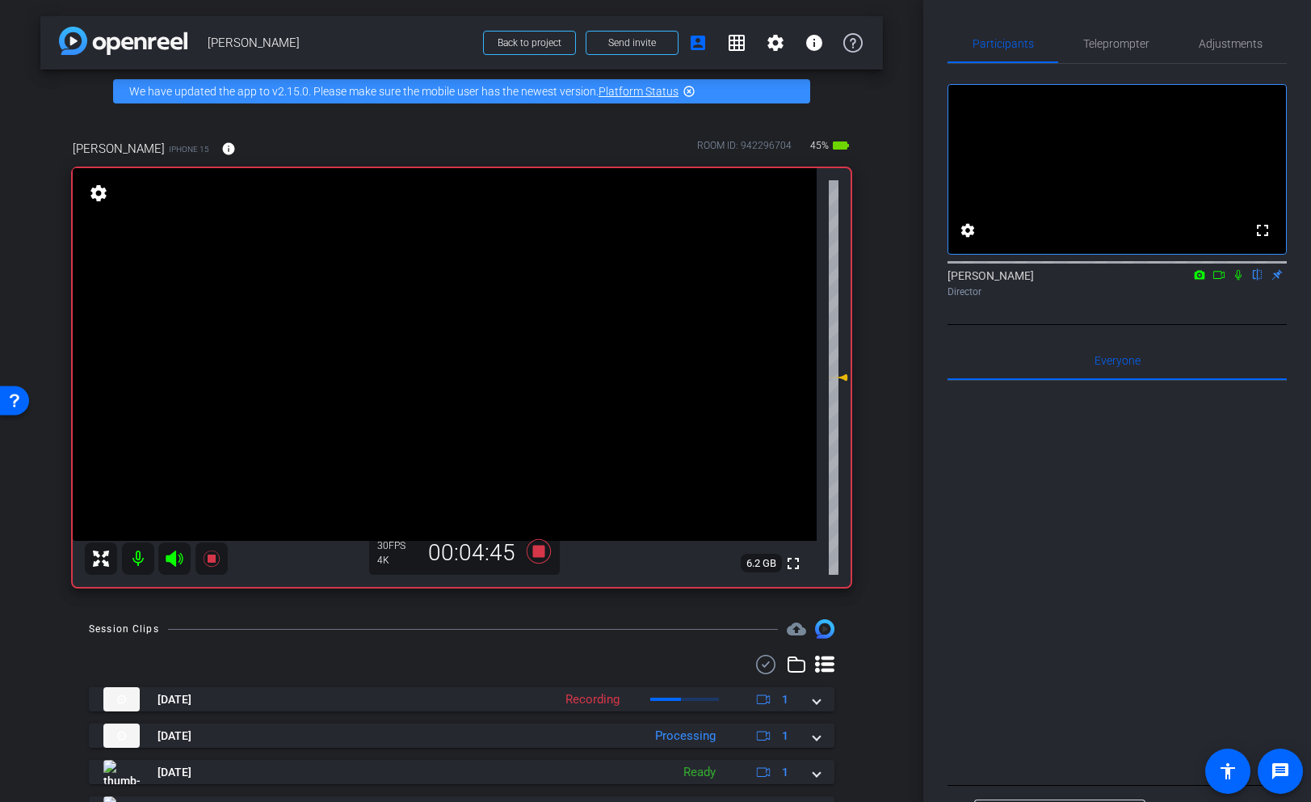
click at [176, 557] on icon at bounding box center [174, 558] width 19 height 19
click at [176, 557] on icon at bounding box center [174, 558] width 17 height 16
click at [176, 557] on icon at bounding box center [174, 558] width 19 height 19
click at [176, 557] on icon at bounding box center [174, 558] width 17 height 16
click at [172, 553] on icon at bounding box center [174, 558] width 17 height 16
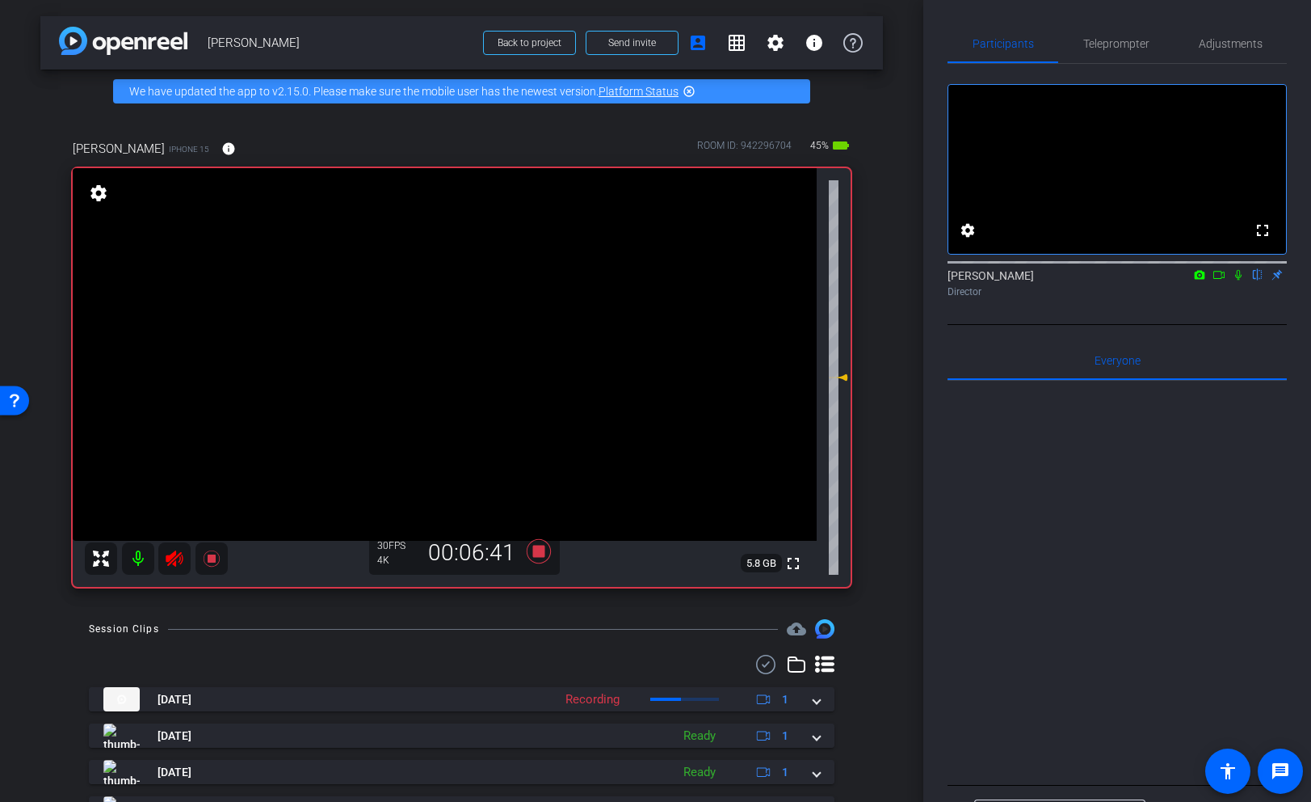
click at [172, 553] on icon at bounding box center [174, 558] width 17 height 16
click at [165, 562] on mat-icon at bounding box center [174, 557] width 32 height 32
click at [165, 562] on icon at bounding box center [174, 557] width 19 height 19
click at [175, 553] on icon at bounding box center [174, 557] width 17 height 16
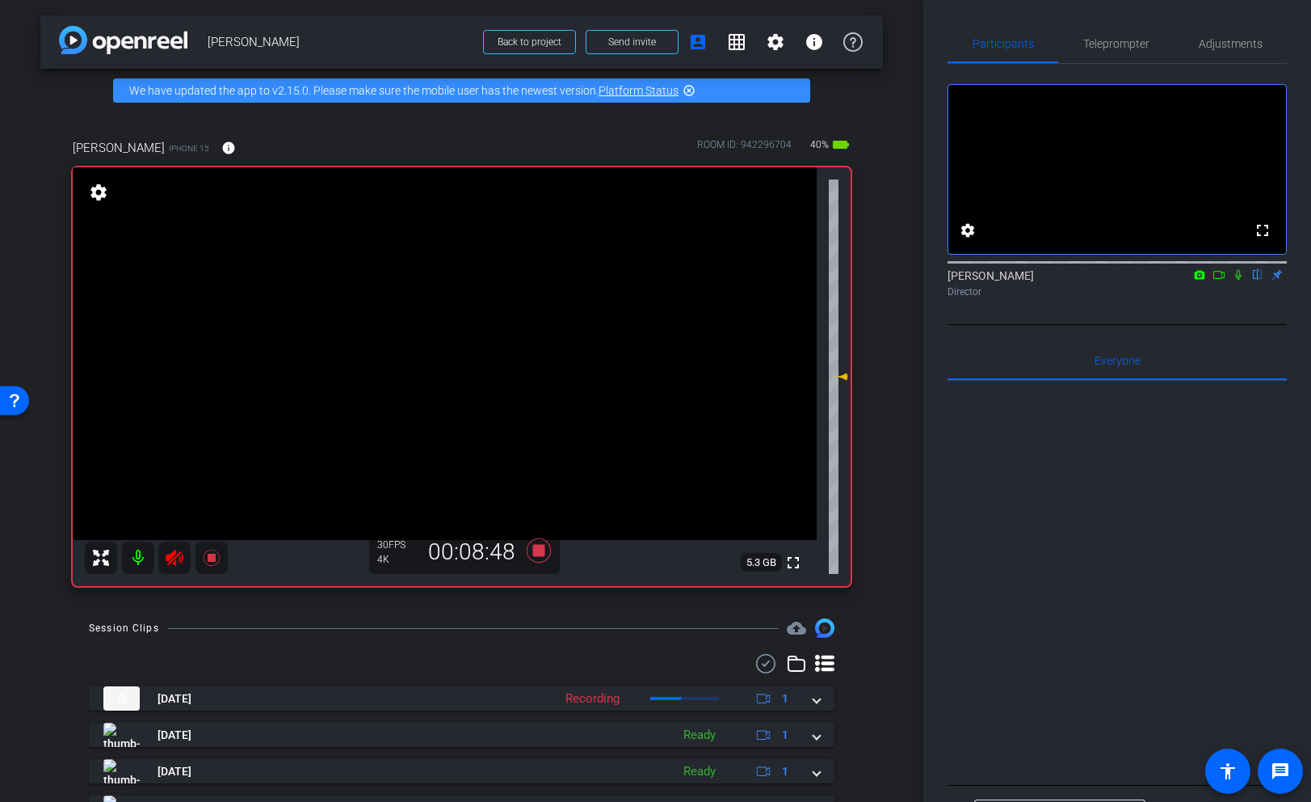
click at [173, 553] on icon at bounding box center [174, 557] width 17 height 16
click at [177, 558] on icon at bounding box center [174, 557] width 19 height 19
click at [175, 558] on icon at bounding box center [174, 557] width 17 height 16
click at [175, 561] on icon at bounding box center [174, 557] width 17 height 16
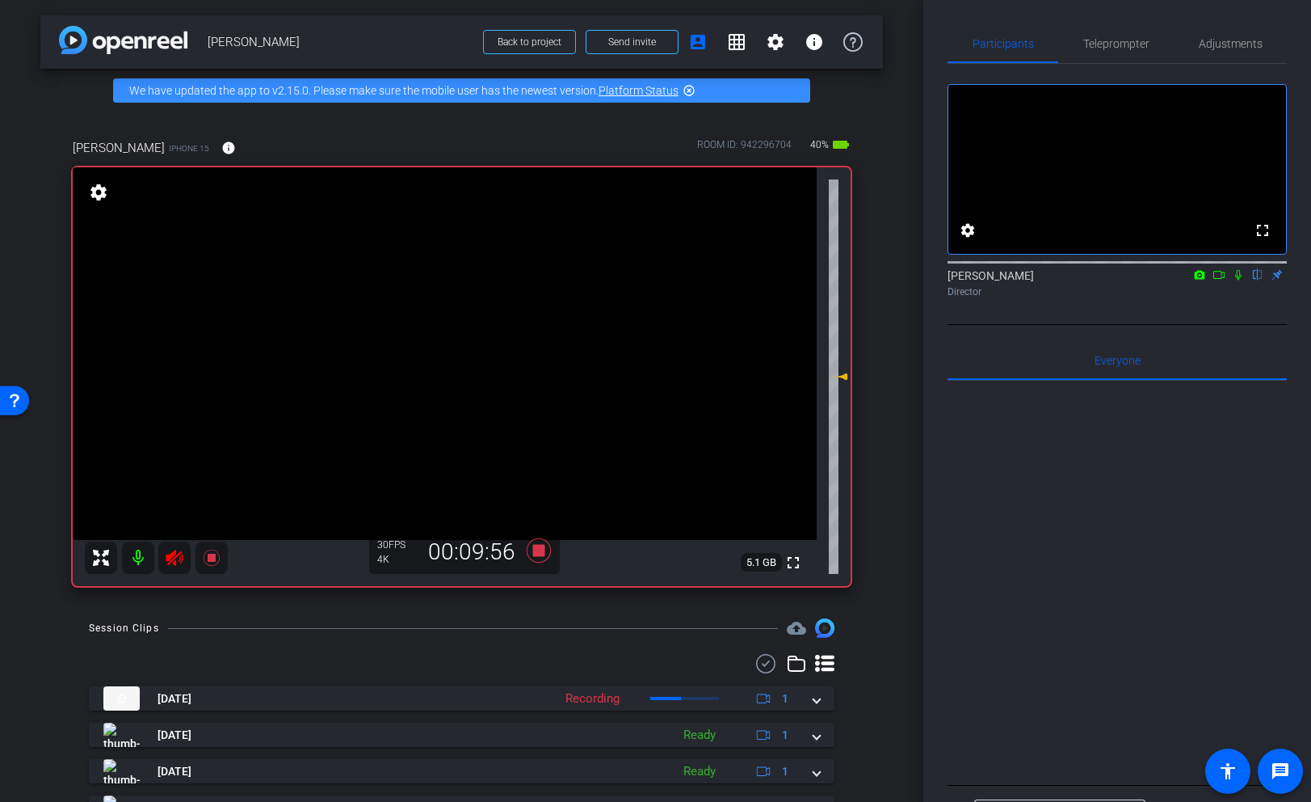
click at [169, 553] on div at bounding box center [156, 557] width 143 height 32
drag, startPoint x: 177, startPoint y: 558, endPoint x: 259, endPoint y: 650, distance: 123.6
click at [177, 559] on icon at bounding box center [174, 557] width 19 height 19
drag, startPoint x: 173, startPoint y: 561, endPoint x: 208, endPoint y: 616, distance: 65.7
click at [173, 560] on div at bounding box center [156, 557] width 143 height 32
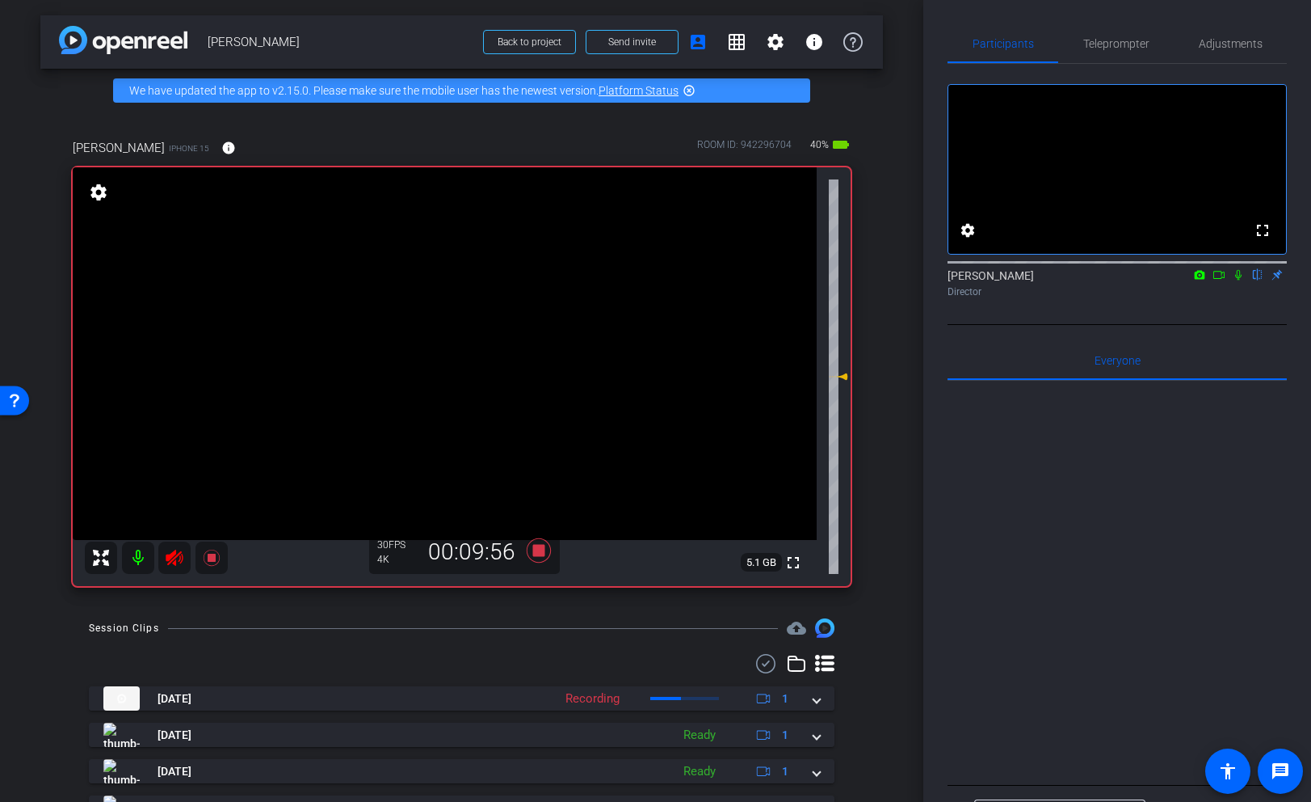
click at [175, 558] on div at bounding box center [156, 557] width 143 height 32
click at [539, 551] on icon at bounding box center [538, 550] width 24 height 24
click at [172, 554] on div at bounding box center [156, 557] width 143 height 32
drag, startPoint x: 173, startPoint y: 538, endPoint x: 174, endPoint y: 555, distance: 17.0
click at [175, 542] on div "fullscreen settings 5.1 GB" at bounding box center [462, 376] width 778 height 419
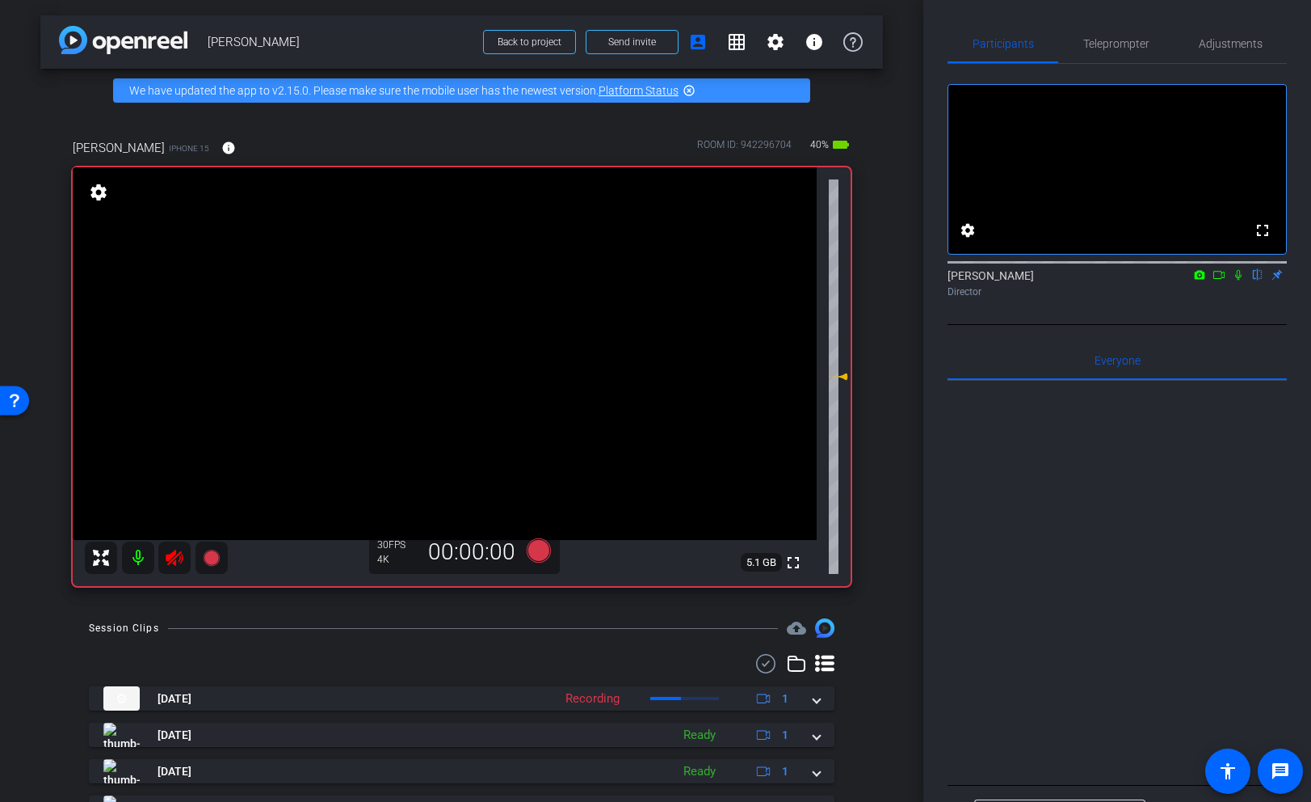
click at [175, 553] on icon at bounding box center [174, 557] width 17 height 16
drag, startPoint x: 173, startPoint y: 556, endPoint x: 175, endPoint y: 568, distance: 12.4
click at [172, 557] on div at bounding box center [156, 557] width 143 height 32
click at [175, 557] on div at bounding box center [156, 557] width 143 height 32
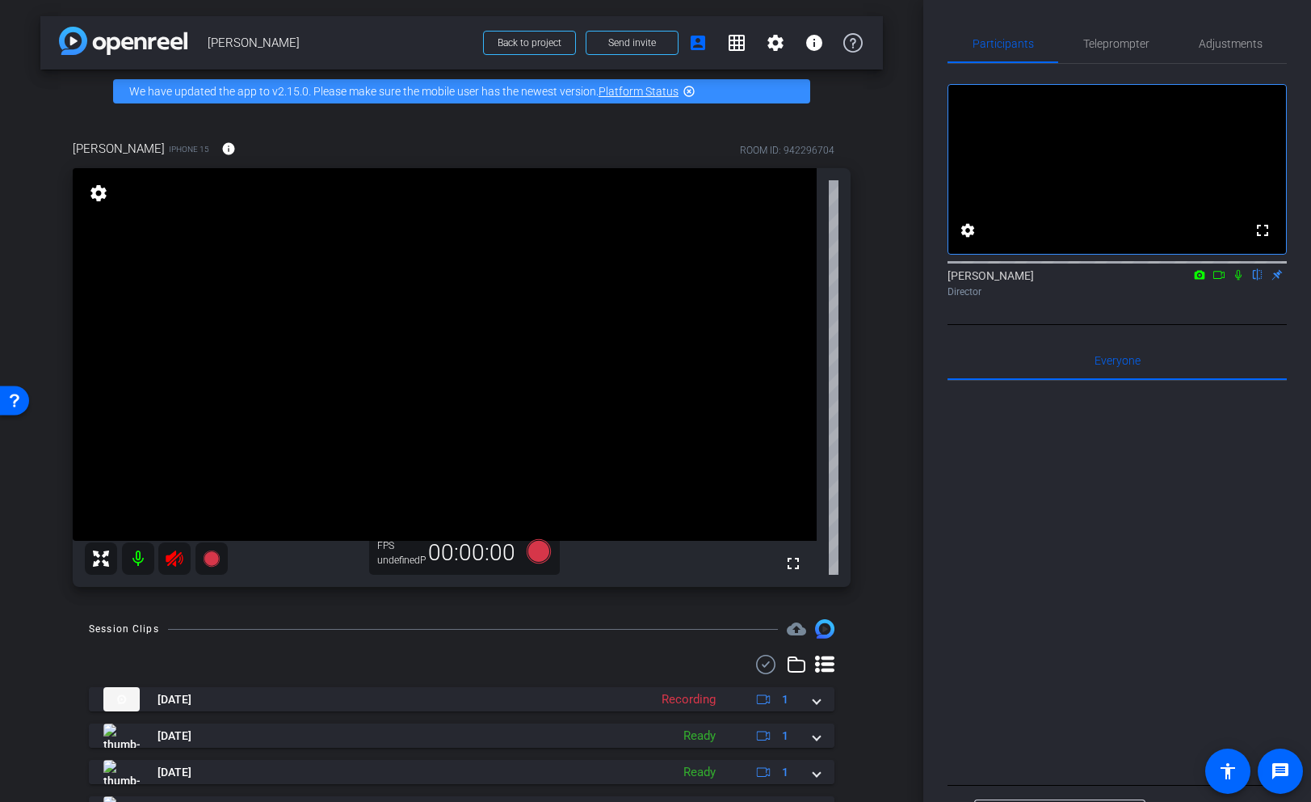
drag, startPoint x: 174, startPoint y: 561, endPoint x: 224, endPoint y: 625, distance: 81.1
click at [174, 562] on icon at bounding box center [174, 558] width 19 height 19
click at [170, 558] on div at bounding box center [156, 558] width 143 height 32
click at [175, 553] on div at bounding box center [156, 558] width 143 height 32
click at [171, 560] on div at bounding box center [156, 558] width 143 height 32
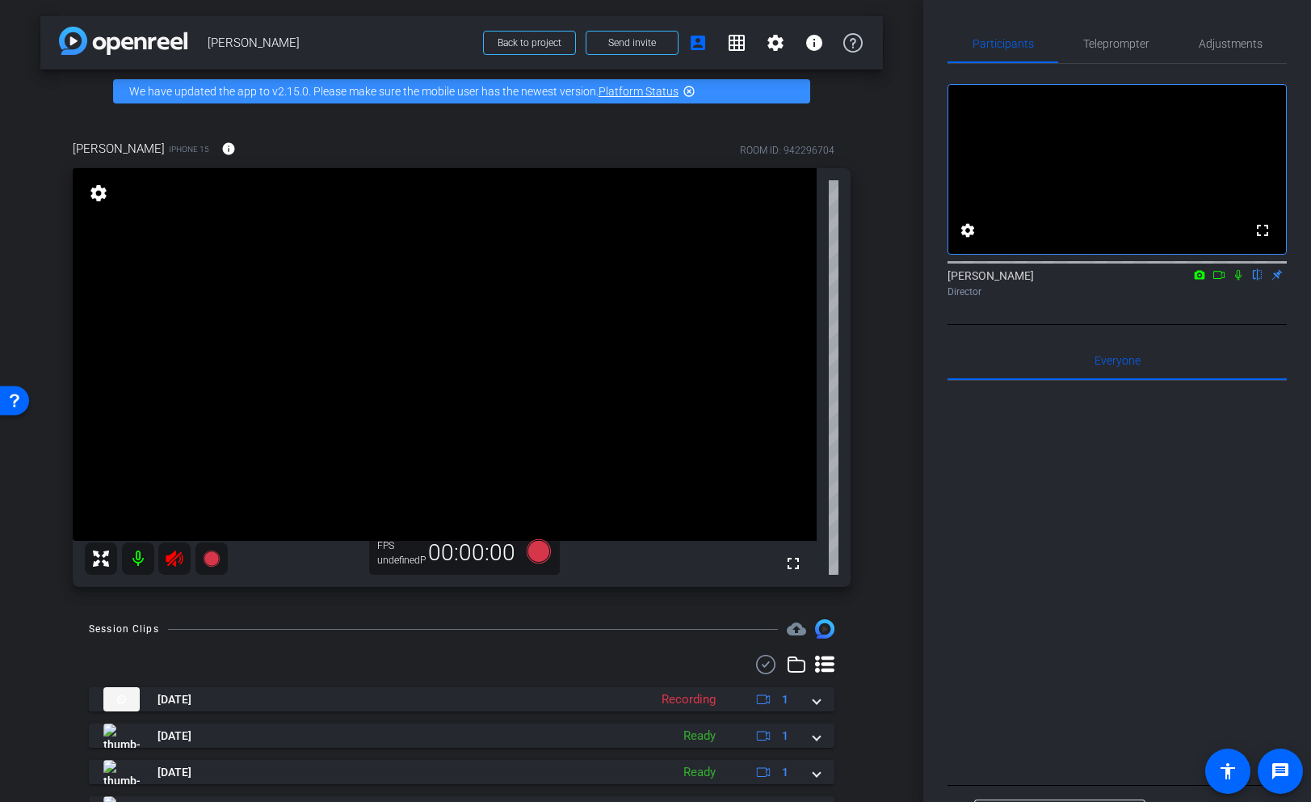
click at [171, 558] on div at bounding box center [156, 558] width 143 height 32
click at [168, 556] on icon at bounding box center [174, 558] width 17 height 16
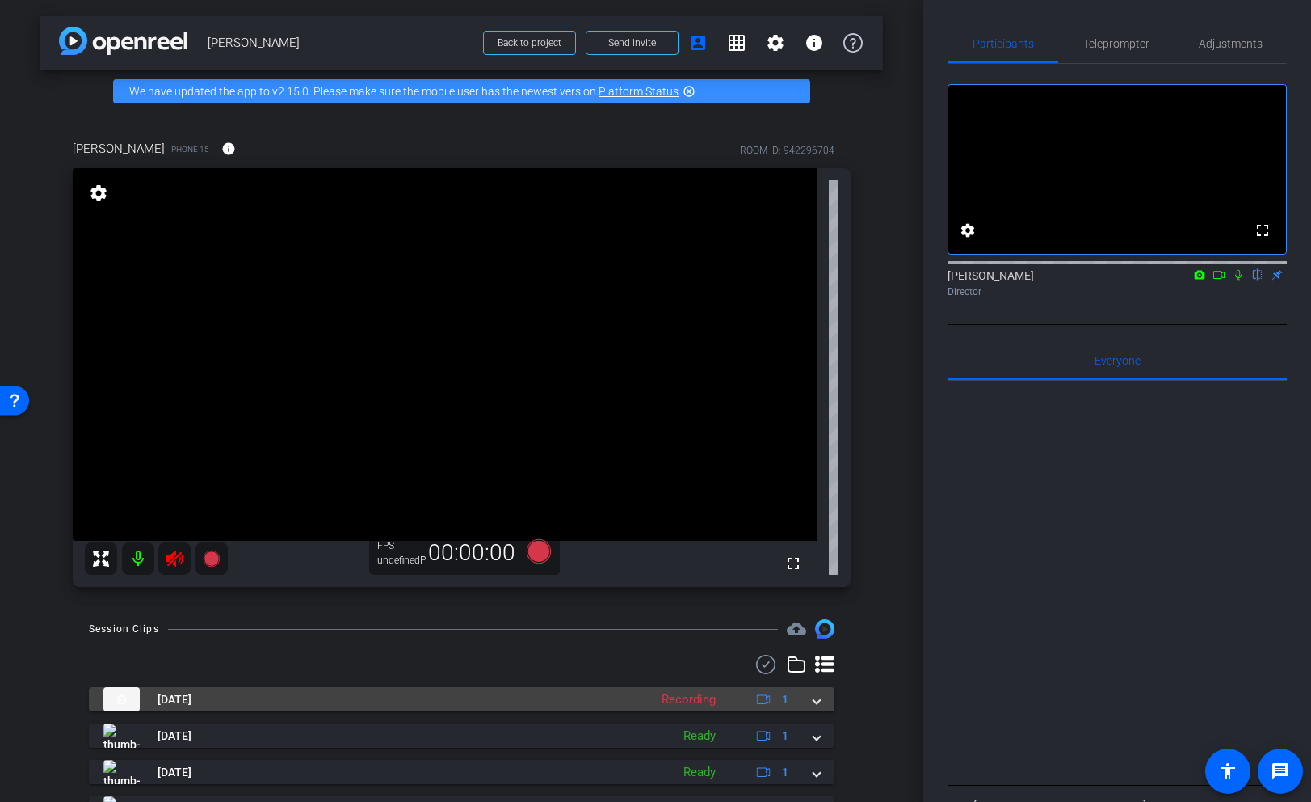
drag, startPoint x: 818, startPoint y: 699, endPoint x: 809, endPoint y: 706, distance: 11.5
click at [818, 699] on span at bounding box center [817, 699] width 6 height 17
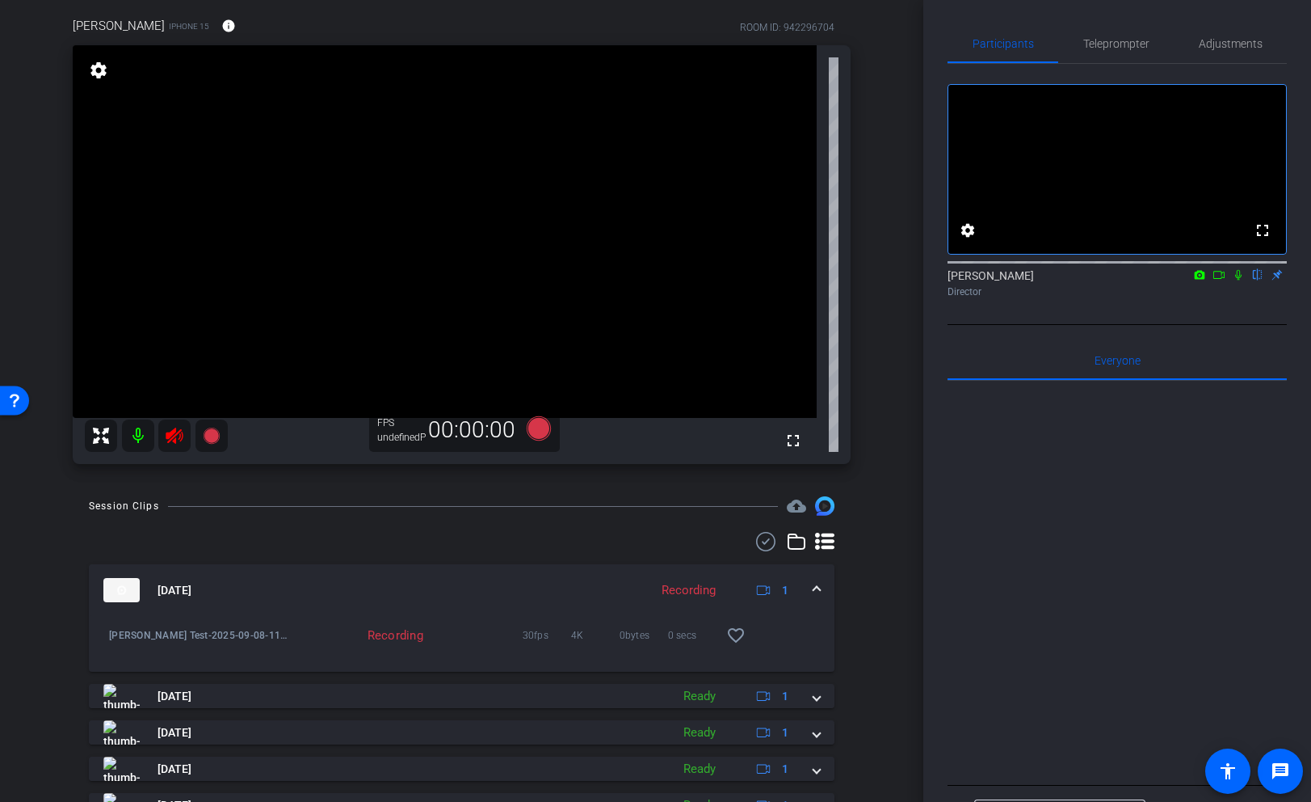
scroll to position [196, 0]
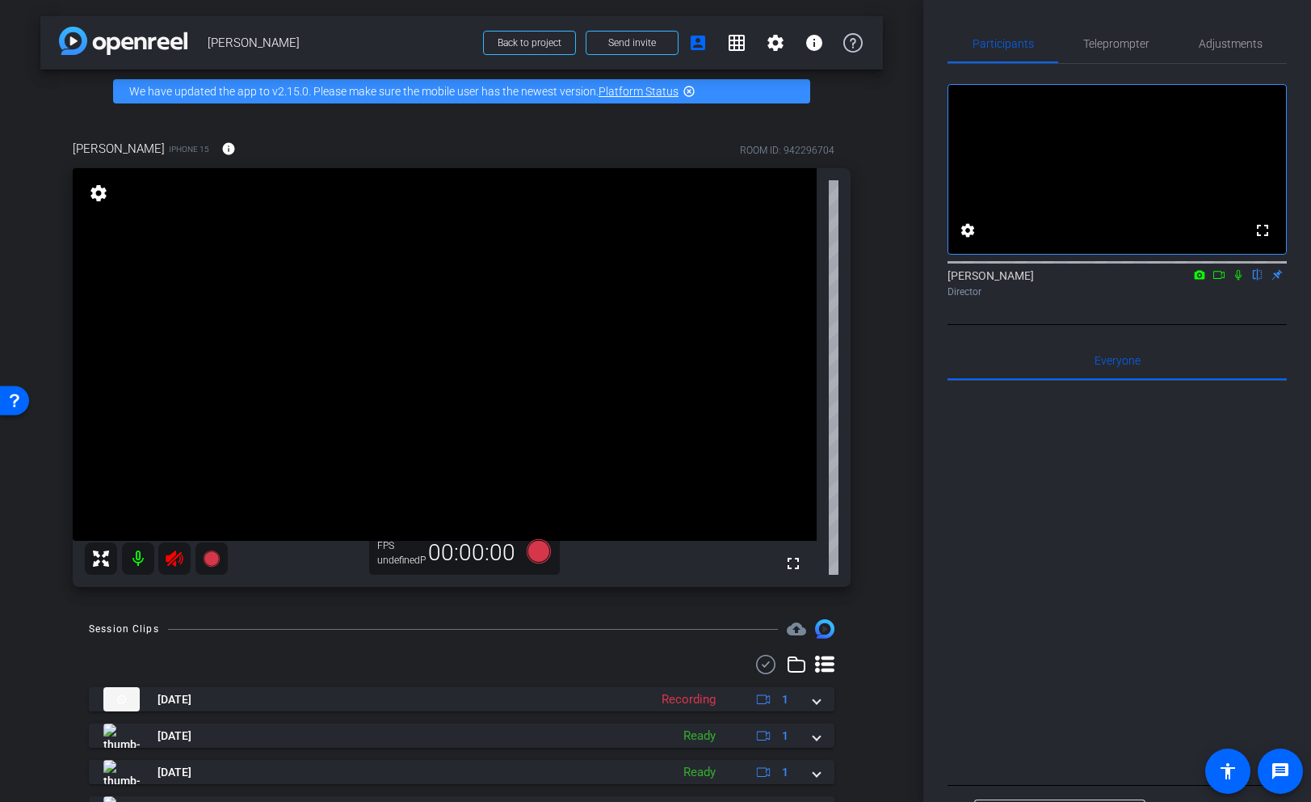
click at [170, 565] on icon at bounding box center [174, 558] width 19 height 19
click at [172, 559] on div at bounding box center [156, 558] width 143 height 32
drag, startPoint x: 172, startPoint y: 559, endPoint x: 138, endPoint y: 414, distance: 148.6
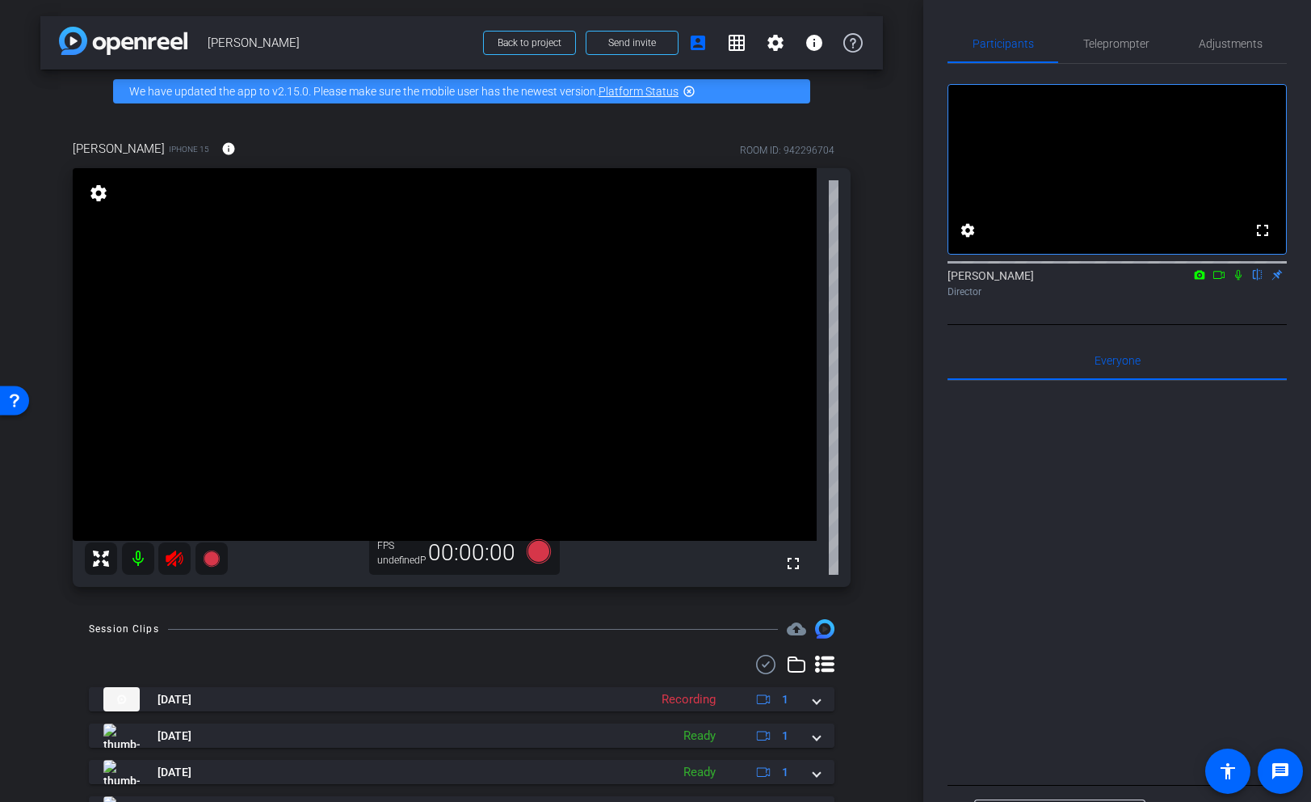
click at [173, 553] on div at bounding box center [156, 558] width 143 height 32
drag, startPoint x: 58, startPoint y: 254, endPoint x: 59, endPoint y: 379, distance: 125.2
click at [58, 254] on div "gina butera iPhone 15 info ROOM ID: 942296704 fullscreen settings FPS undefined…" at bounding box center [461, 358] width 843 height 490
click at [50, 385] on div "gina butera iPhone 15 info ROOM ID: 942296704 fullscreen settings FPS undefined…" at bounding box center [461, 358] width 843 height 490
click at [209, 559] on icon at bounding box center [211, 558] width 16 height 16
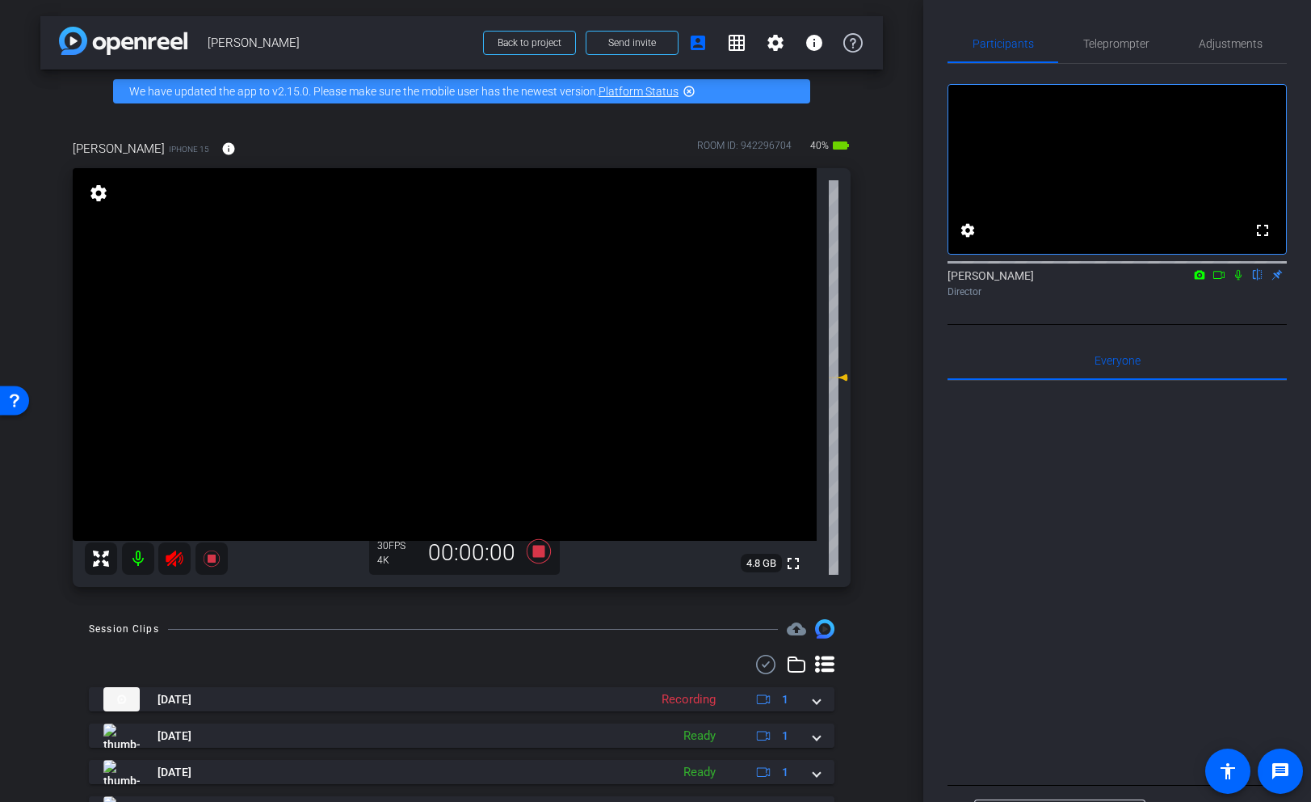
click at [170, 559] on div at bounding box center [156, 558] width 143 height 32
click at [173, 557] on icon at bounding box center [174, 558] width 17 height 16
click at [531, 551] on icon at bounding box center [538, 551] width 24 height 24
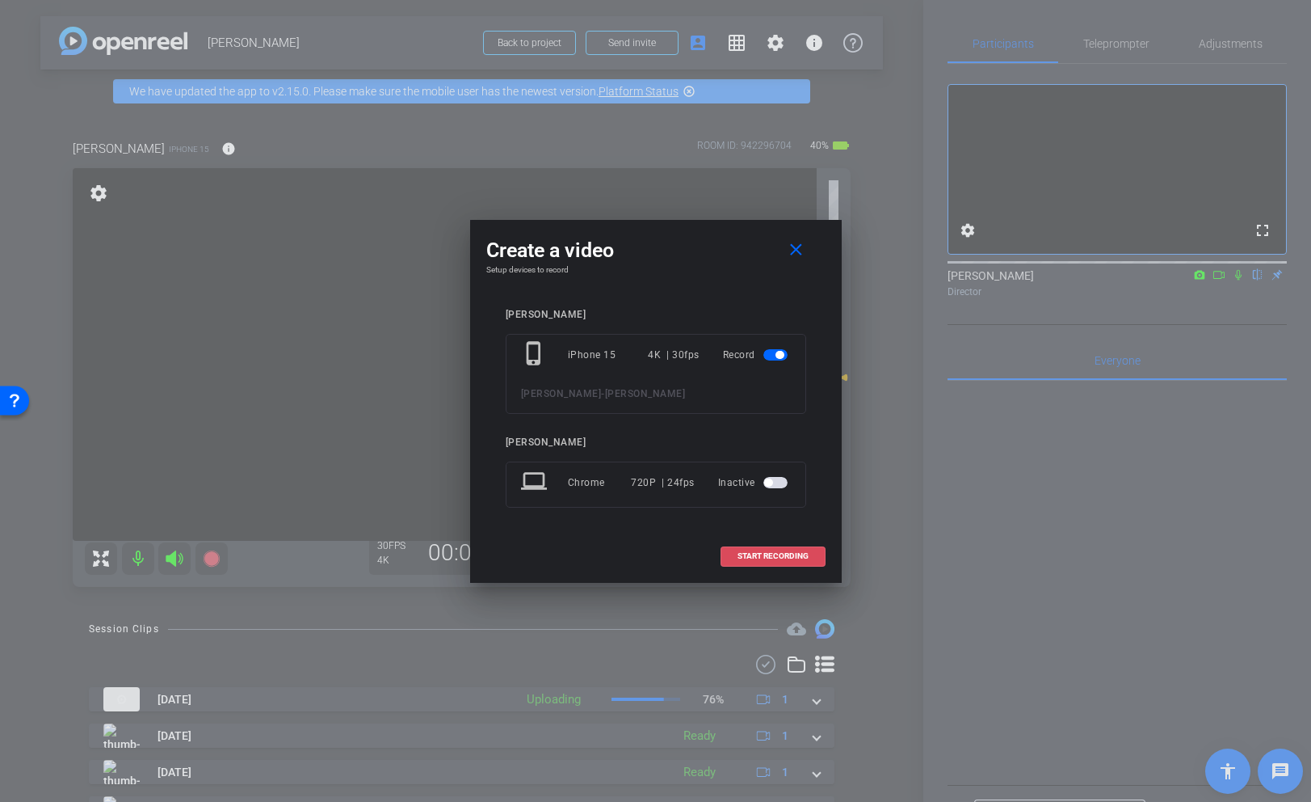
drag, startPoint x: 772, startPoint y: 557, endPoint x: 727, endPoint y: 546, distance: 45.7
click at [772, 557] on span "START RECORDING" at bounding box center [773, 556] width 71 height 8
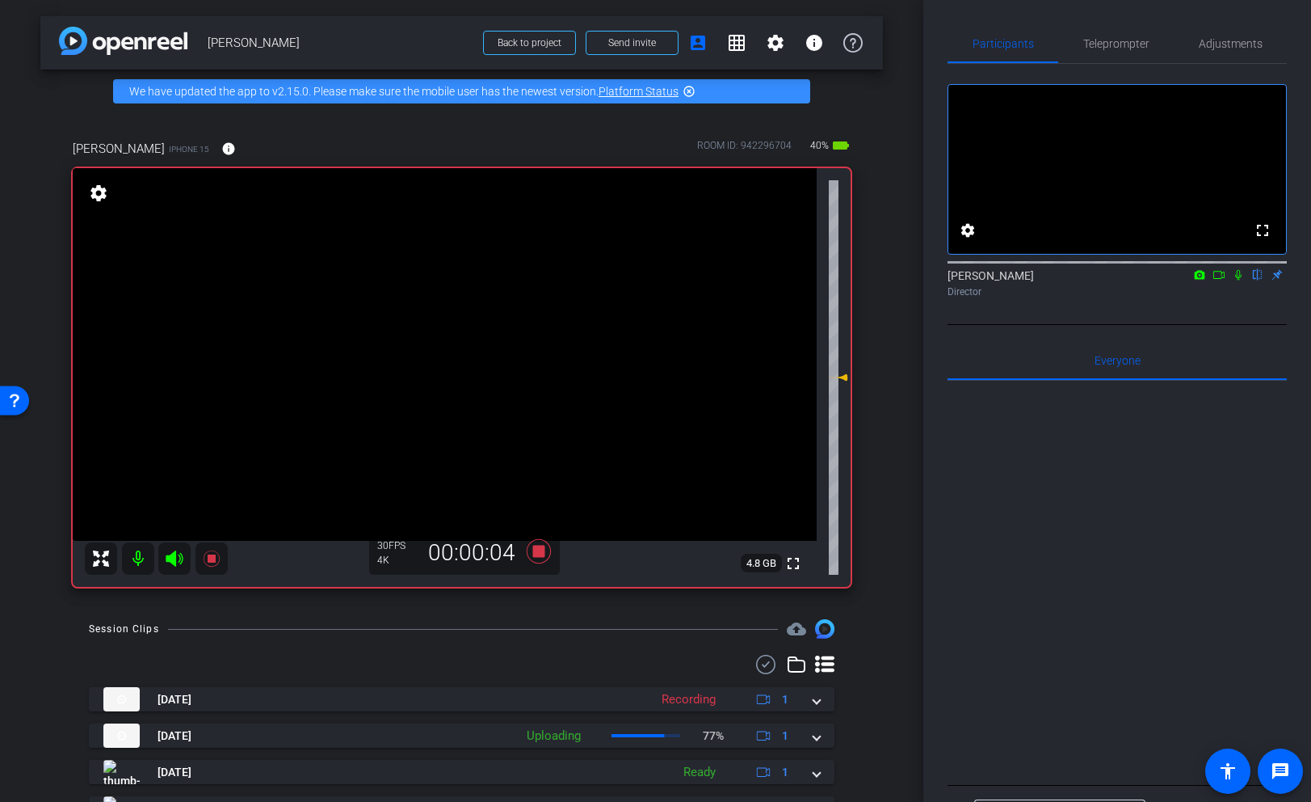
click at [170, 558] on icon at bounding box center [174, 558] width 17 height 16
click at [175, 558] on icon at bounding box center [174, 558] width 17 height 16
click at [174, 558] on icon at bounding box center [174, 558] width 17 height 16
click at [167, 557] on icon at bounding box center [174, 558] width 17 height 16
click at [175, 557] on icon at bounding box center [174, 558] width 17 height 16
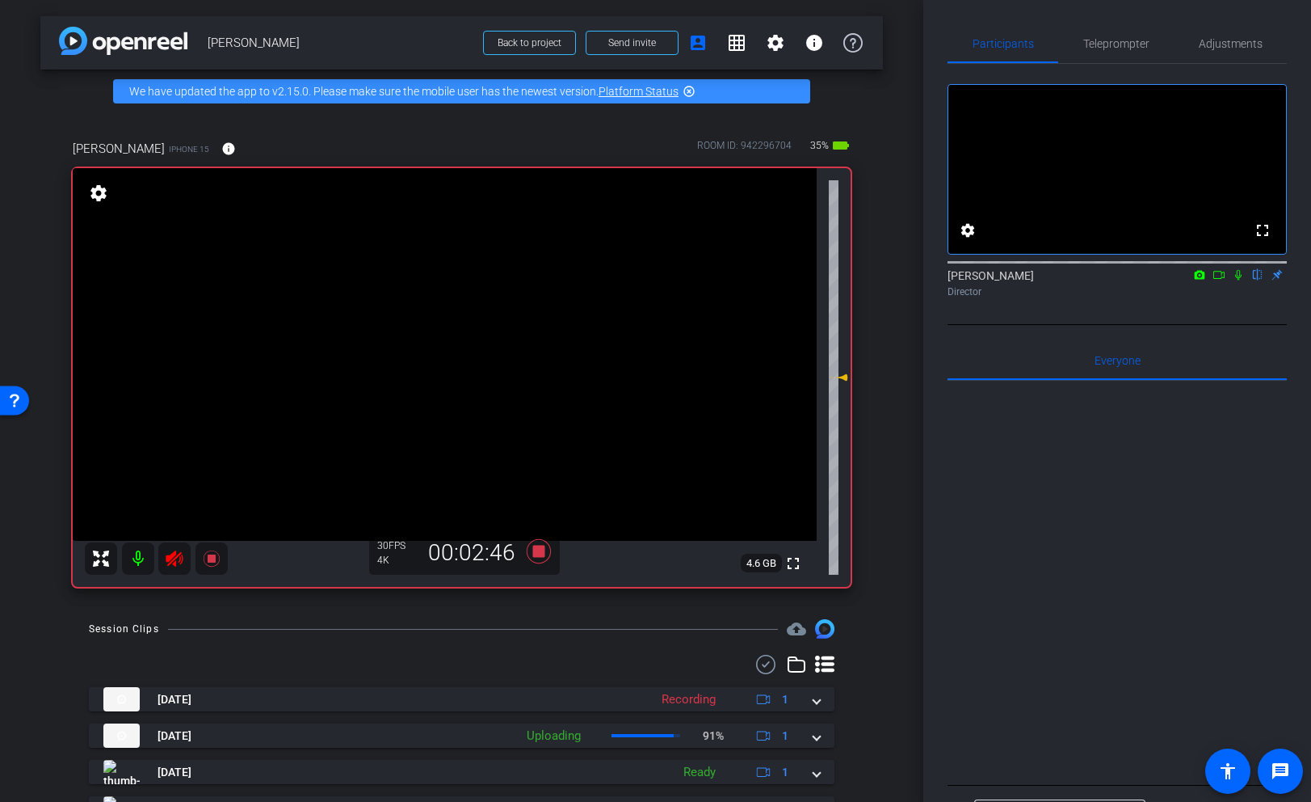
click at [180, 558] on icon at bounding box center [174, 558] width 19 height 19
click at [172, 553] on icon at bounding box center [174, 558] width 17 height 16
click at [170, 556] on icon at bounding box center [174, 558] width 17 height 16
click at [169, 564] on icon at bounding box center [174, 558] width 19 height 19
click at [176, 562] on icon at bounding box center [174, 558] width 19 height 19
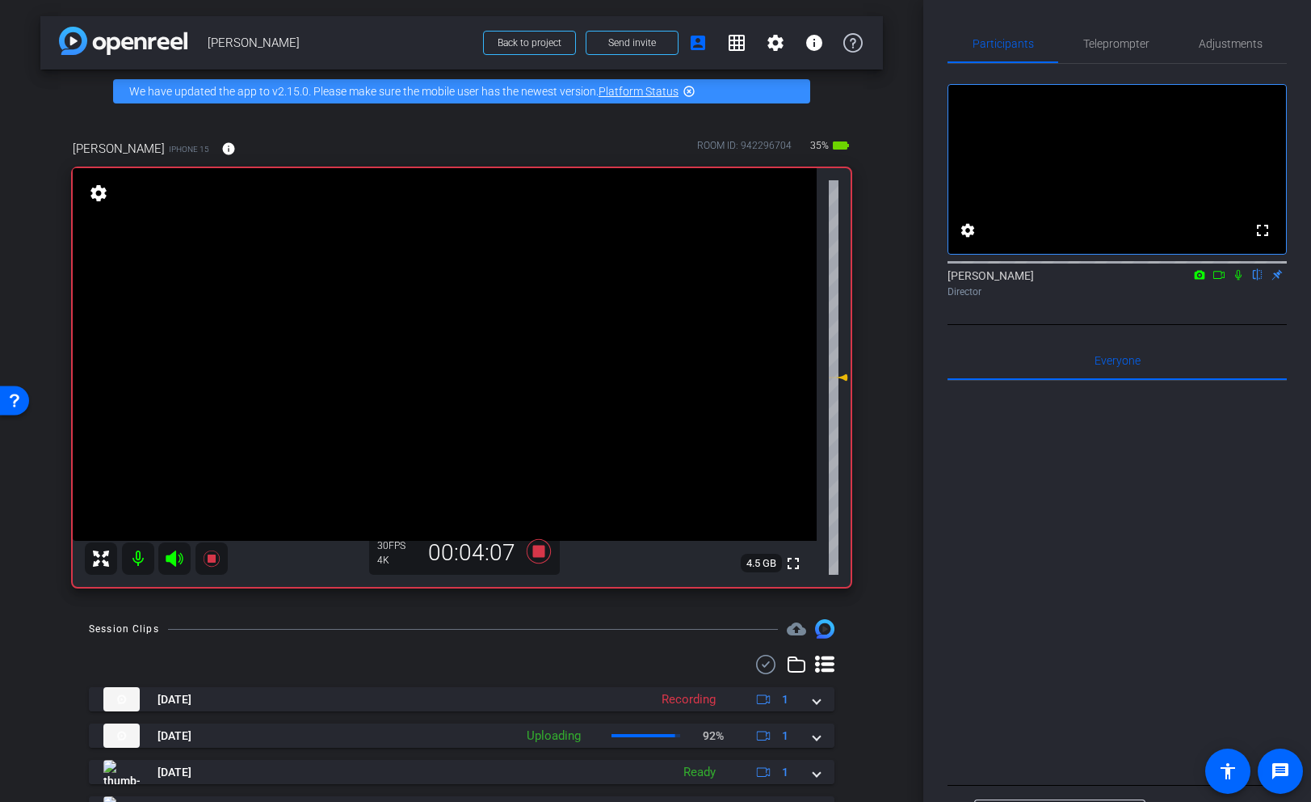
click at [169, 559] on icon at bounding box center [174, 558] width 17 height 16
click at [170, 554] on icon at bounding box center [174, 558] width 17 height 16
click at [170, 558] on icon at bounding box center [174, 558] width 17 height 16
click at [175, 554] on icon at bounding box center [174, 558] width 17 height 16
click at [172, 564] on icon at bounding box center [174, 558] width 17 height 16
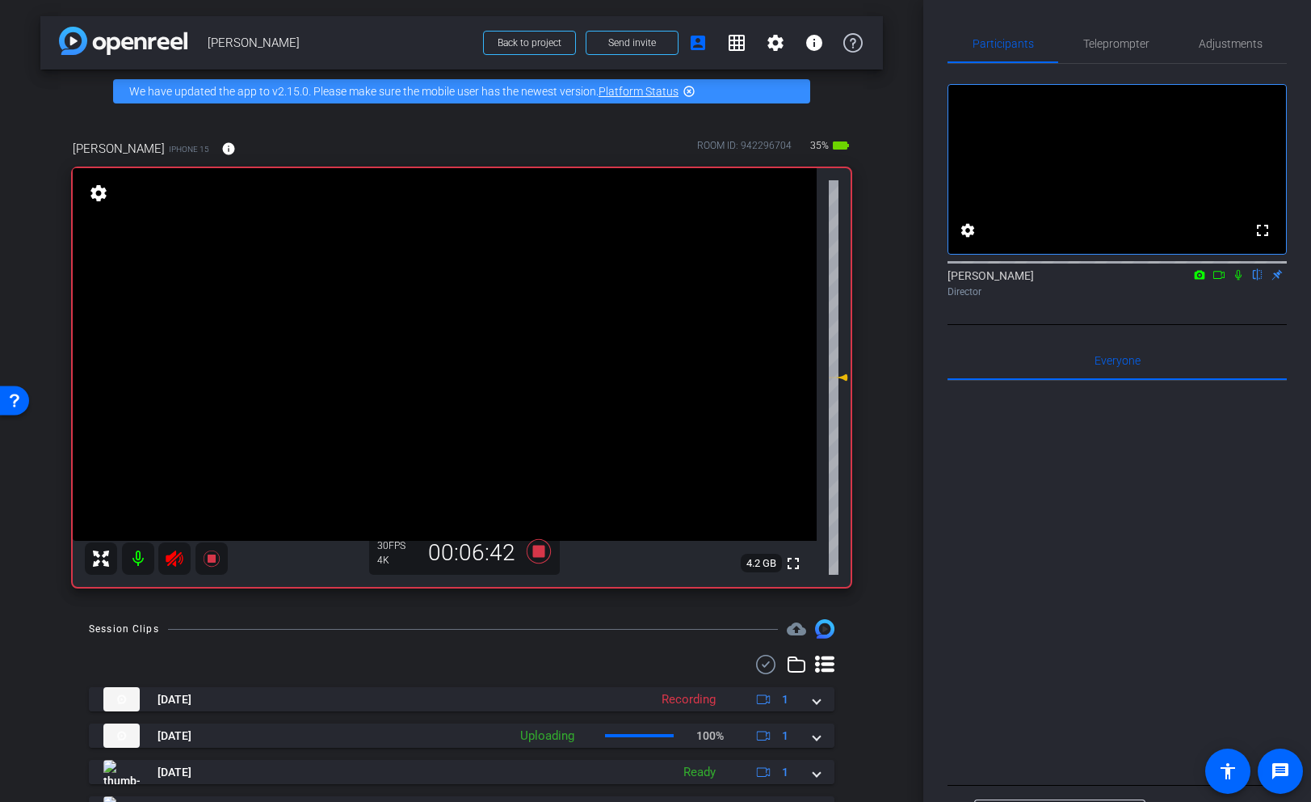
click at [172, 563] on icon at bounding box center [174, 558] width 17 height 16
click at [171, 562] on icon at bounding box center [174, 558] width 19 height 19
click at [175, 554] on icon at bounding box center [174, 558] width 17 height 16
click at [171, 562] on icon at bounding box center [174, 558] width 17 height 16
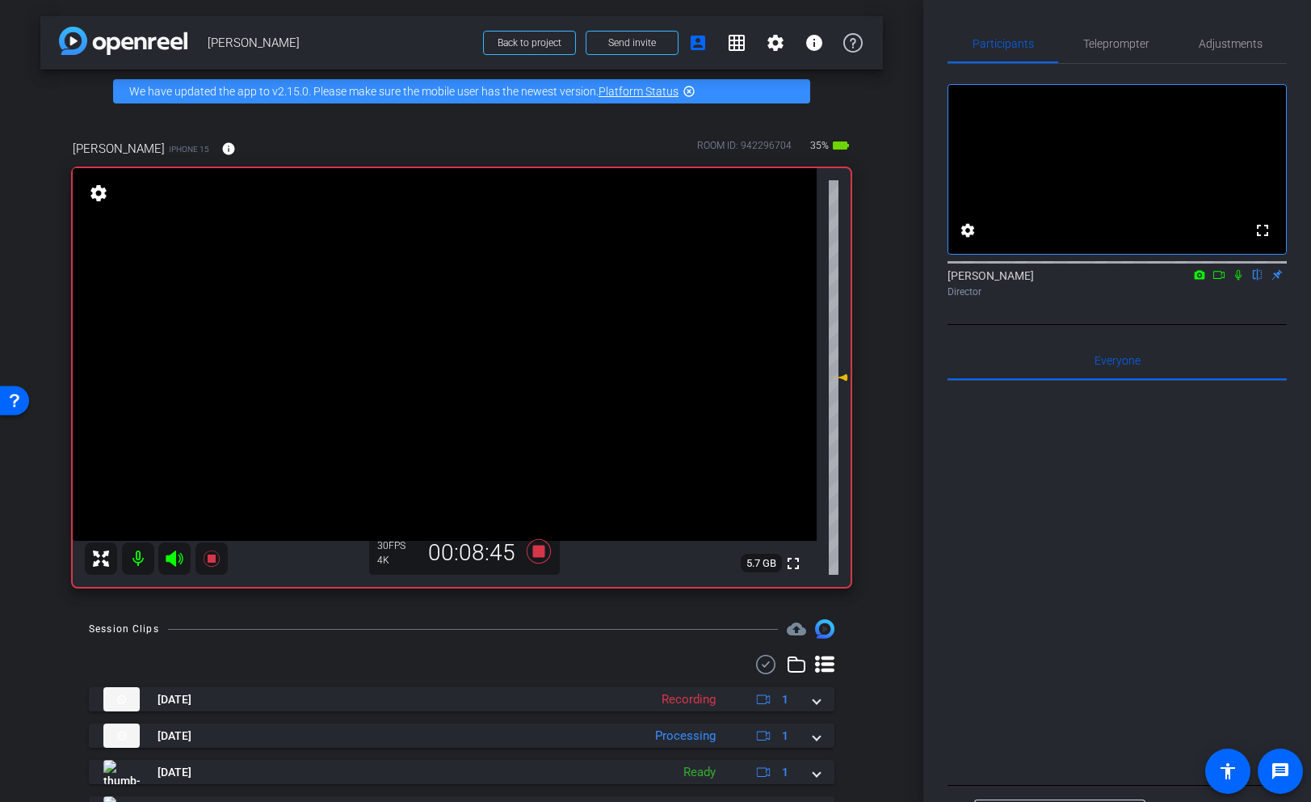
click at [172, 558] on icon at bounding box center [174, 558] width 17 height 16
click at [172, 558] on icon at bounding box center [174, 558] width 19 height 19
click at [172, 558] on icon at bounding box center [174, 558] width 17 height 16
click at [205, 556] on icon at bounding box center [211, 558] width 19 height 19
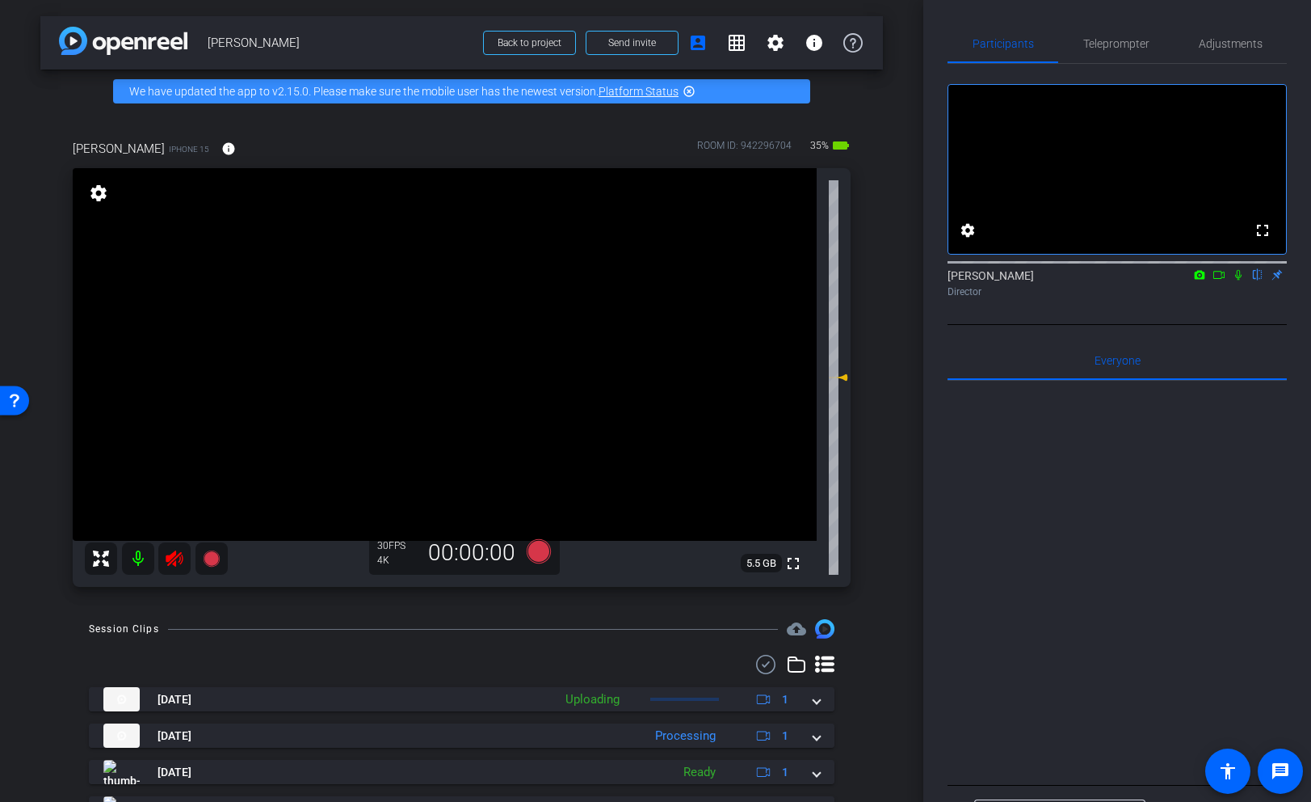
click at [174, 562] on icon at bounding box center [174, 558] width 19 height 19
click at [216, 558] on icon at bounding box center [211, 558] width 16 height 16
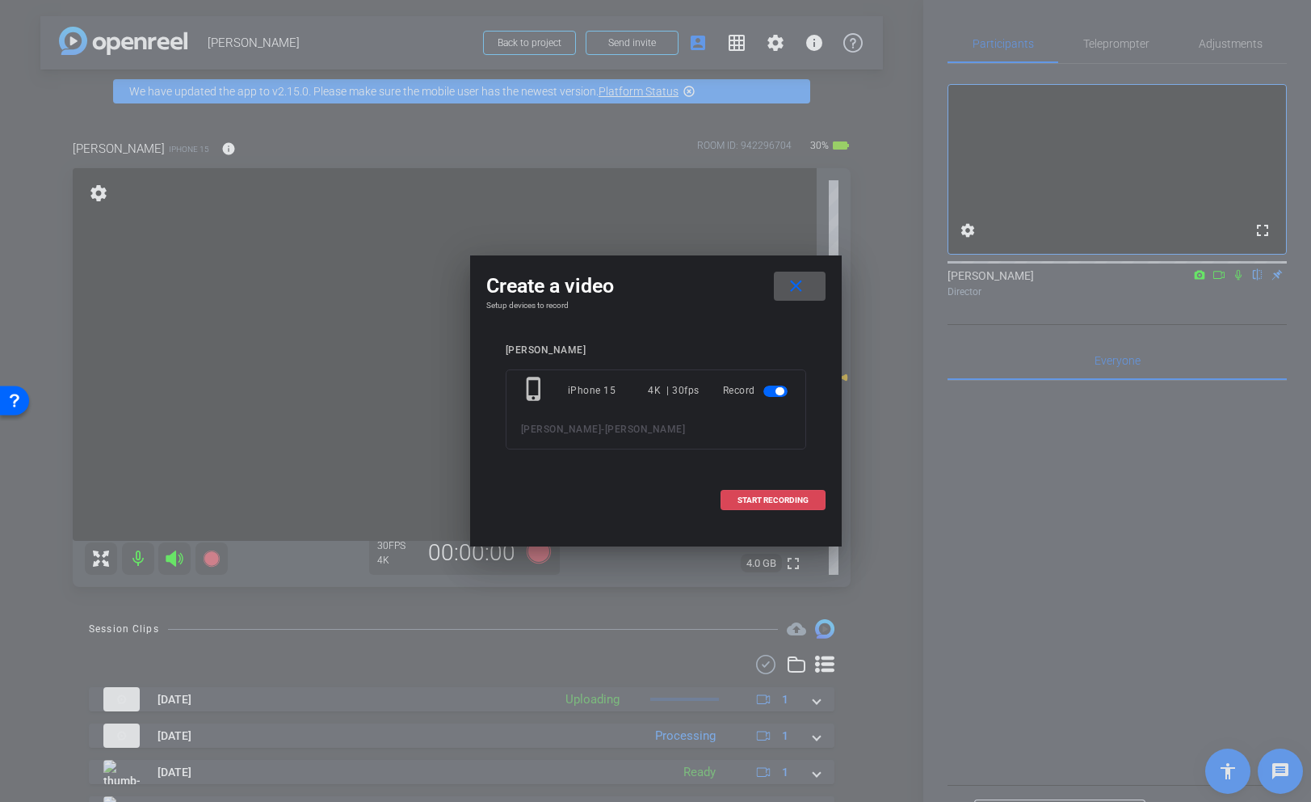
drag, startPoint x: 784, startPoint y: 505, endPoint x: 765, endPoint y: 507, distance: 18.7
click at [784, 505] on span at bounding box center [773, 500] width 103 height 39
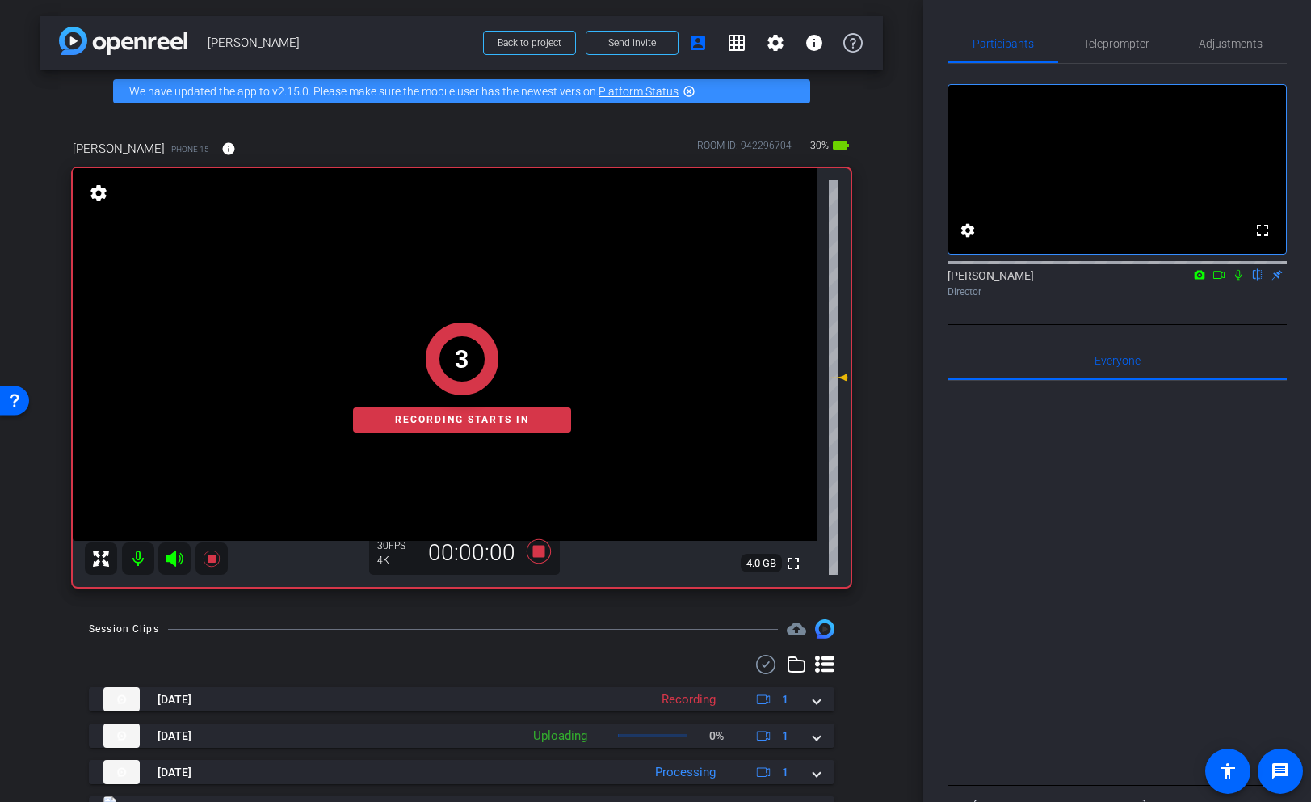
click at [187, 555] on mat-icon at bounding box center [174, 558] width 32 height 32
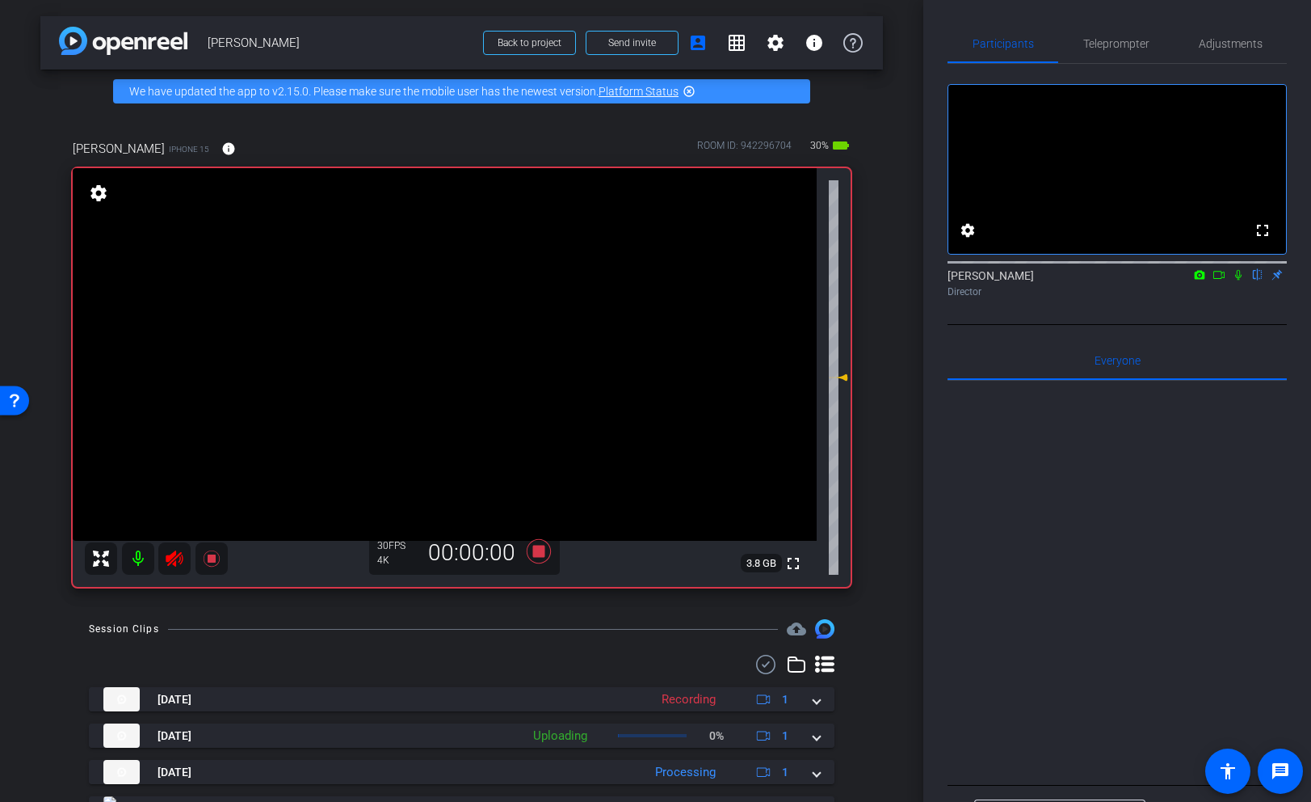
click at [170, 559] on icon at bounding box center [174, 558] width 19 height 19
click at [174, 562] on icon at bounding box center [174, 558] width 17 height 16
click at [172, 552] on icon at bounding box center [174, 558] width 19 height 19
click at [172, 559] on icon at bounding box center [174, 558] width 17 height 16
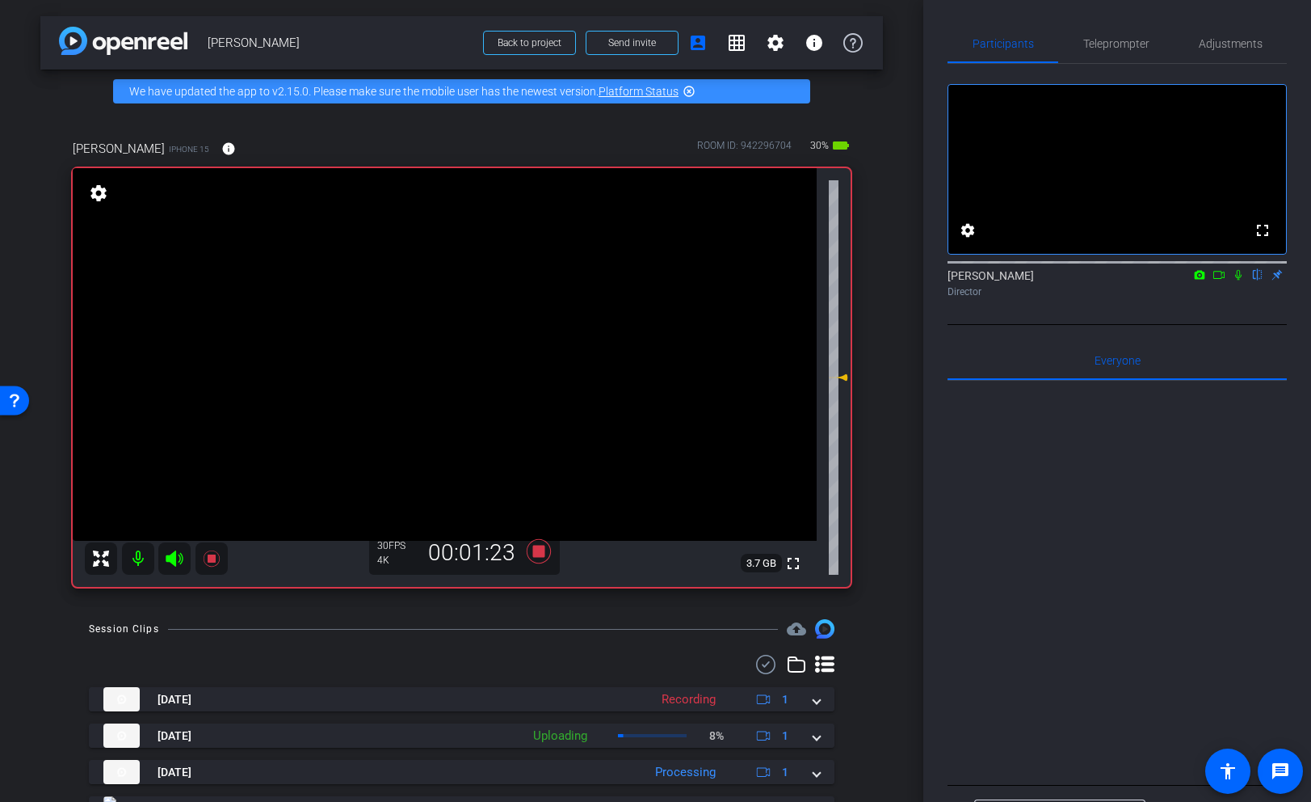
click at [174, 556] on icon at bounding box center [174, 558] width 17 height 16
click at [175, 558] on icon at bounding box center [174, 558] width 17 height 16
click at [182, 546] on mat-icon at bounding box center [174, 558] width 32 height 32
click at [175, 555] on icon at bounding box center [174, 558] width 17 height 16
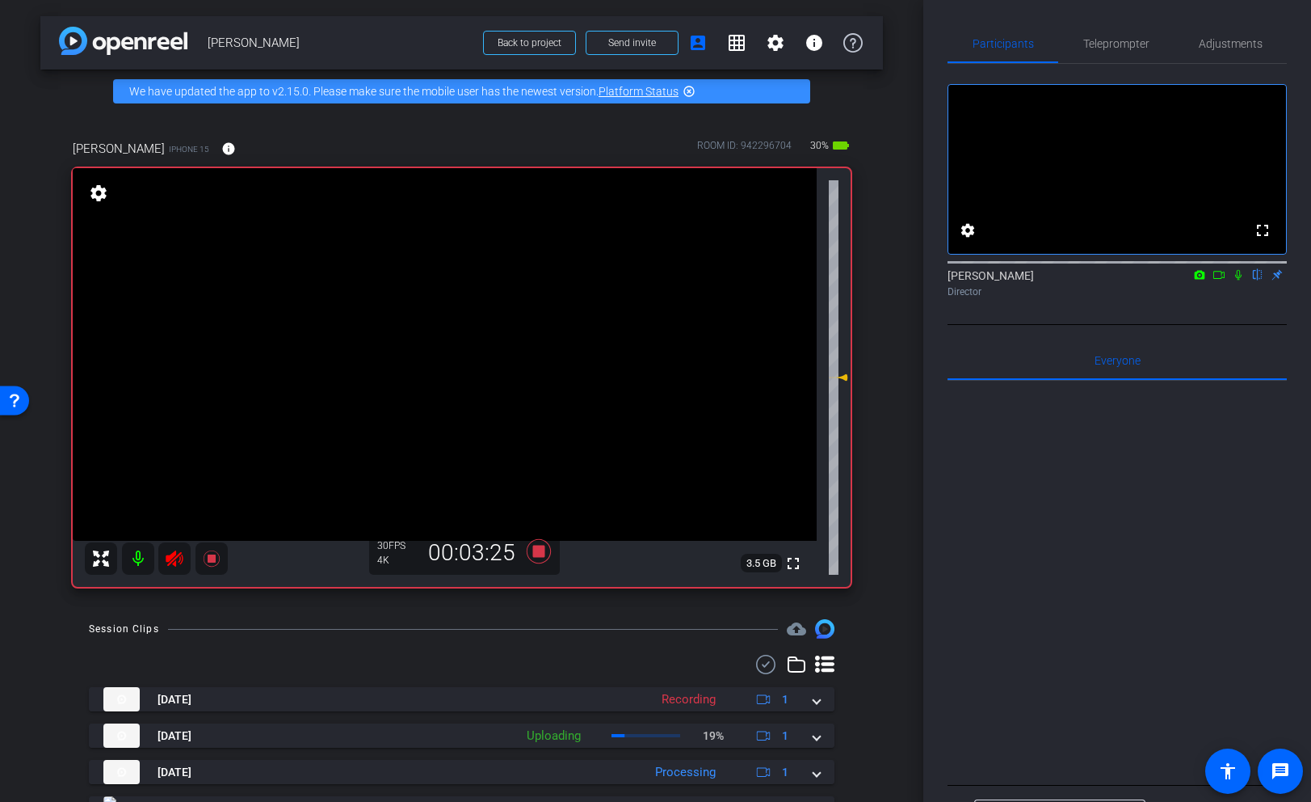
drag, startPoint x: 184, startPoint y: 564, endPoint x: 229, endPoint y: 608, distance: 62.9
click at [184, 564] on mat-icon at bounding box center [174, 558] width 32 height 32
click at [176, 558] on icon at bounding box center [174, 558] width 19 height 19
click at [174, 560] on icon at bounding box center [174, 558] width 17 height 16
click at [174, 556] on icon at bounding box center [174, 558] width 17 height 16
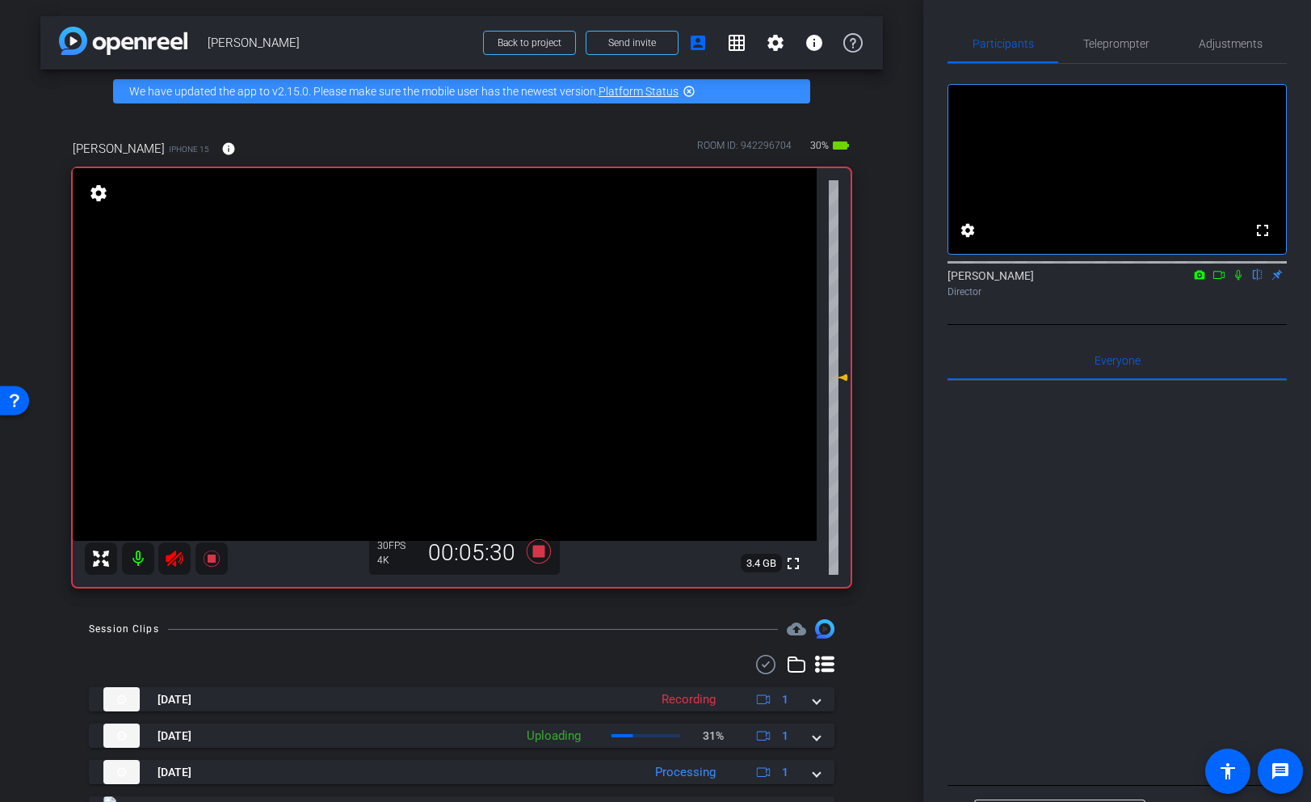
click at [179, 557] on icon at bounding box center [174, 558] width 17 height 16
click at [170, 552] on icon at bounding box center [174, 558] width 19 height 19
click at [175, 564] on icon at bounding box center [174, 558] width 17 height 16
click at [173, 562] on icon at bounding box center [174, 558] width 19 height 19
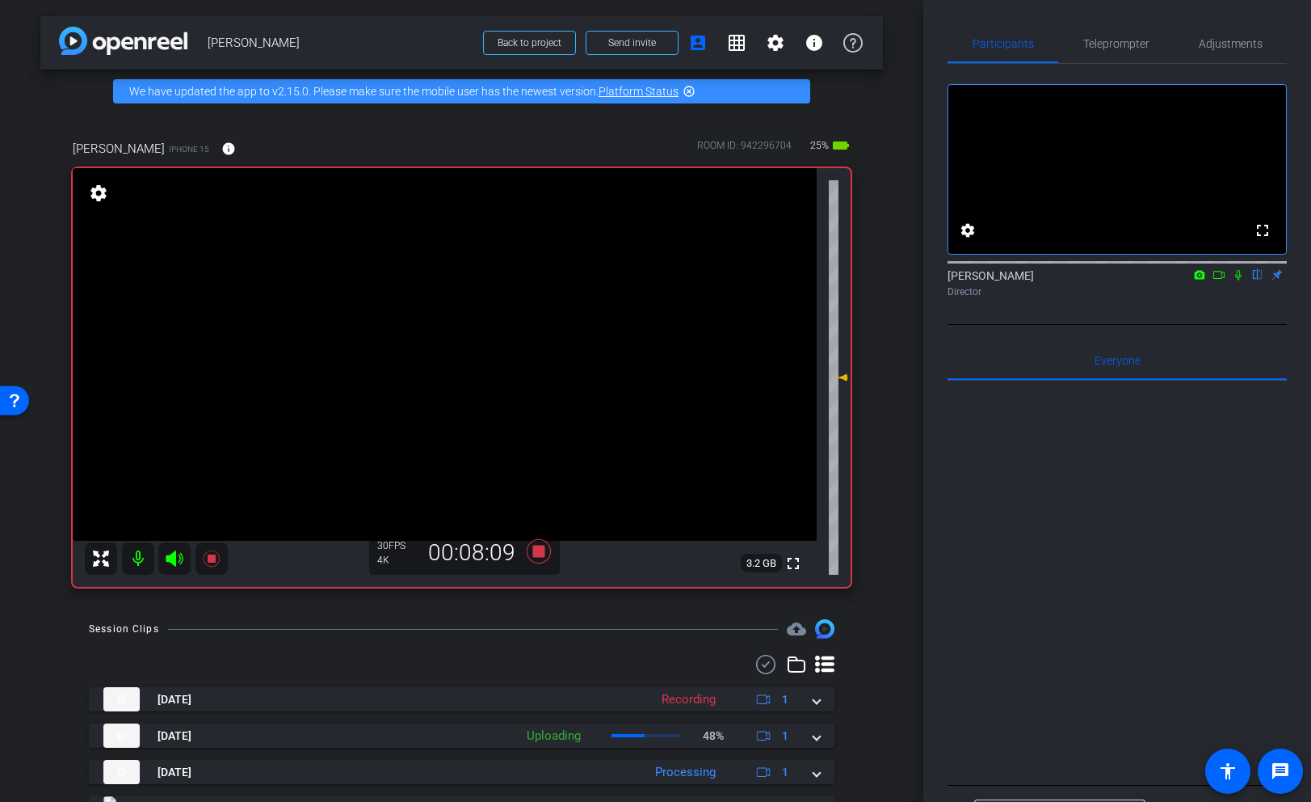
click at [174, 557] on icon at bounding box center [174, 558] width 17 height 16
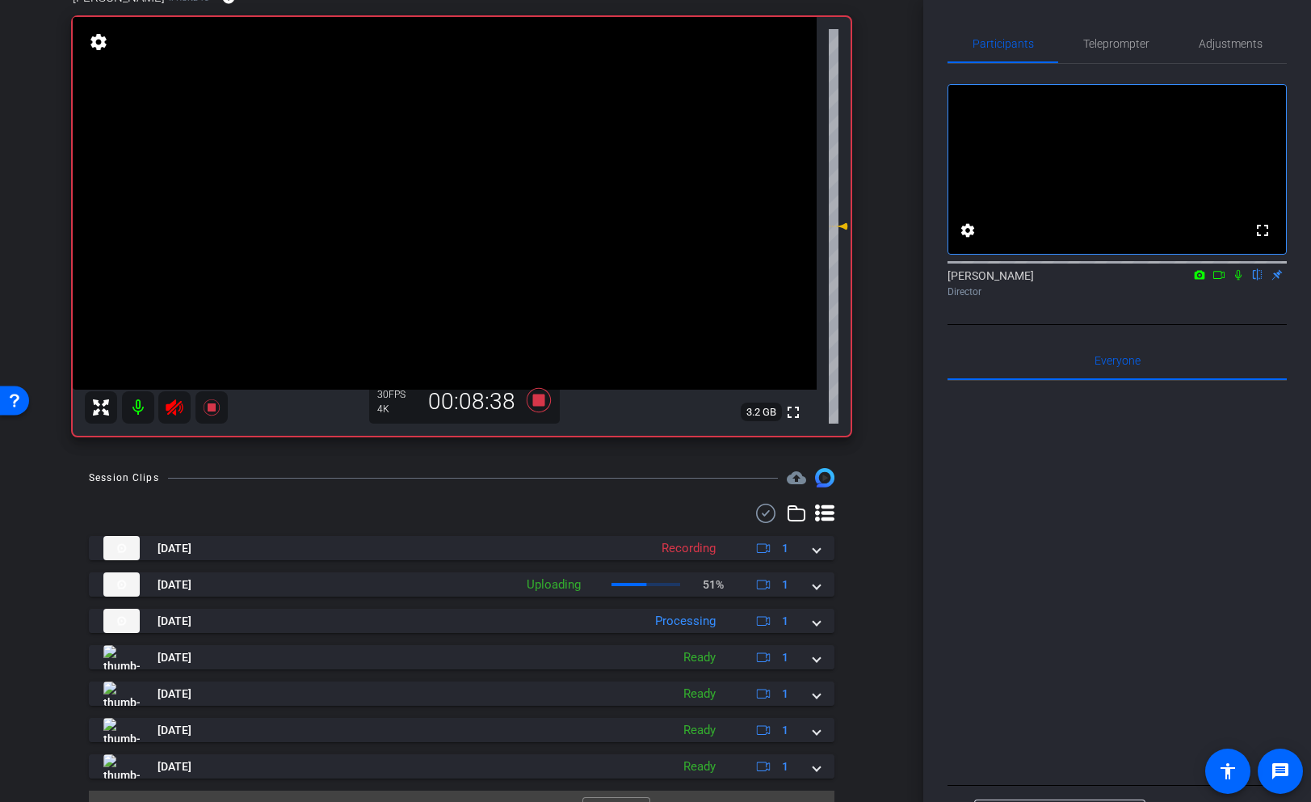
scroll to position [173, 0]
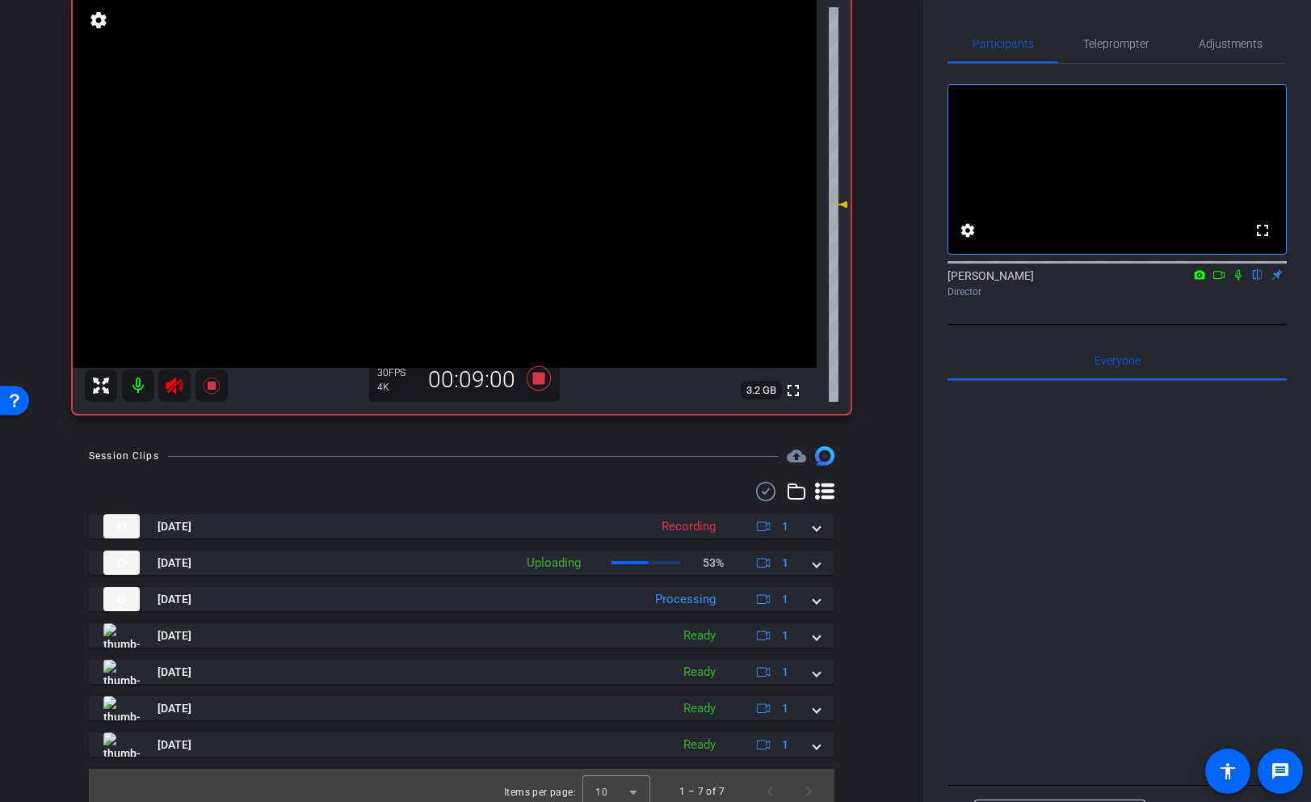
click at [173, 383] on icon at bounding box center [174, 385] width 17 height 16
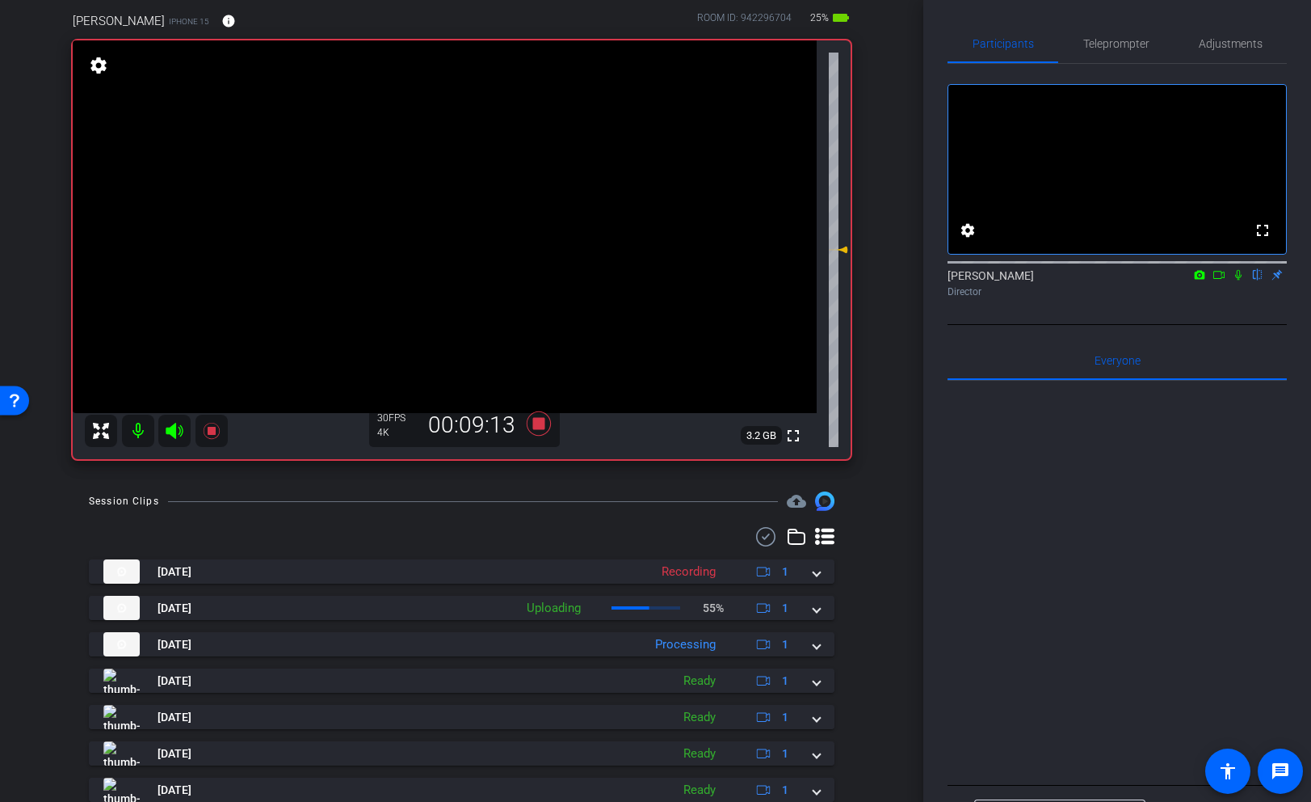
scroll to position [114, 0]
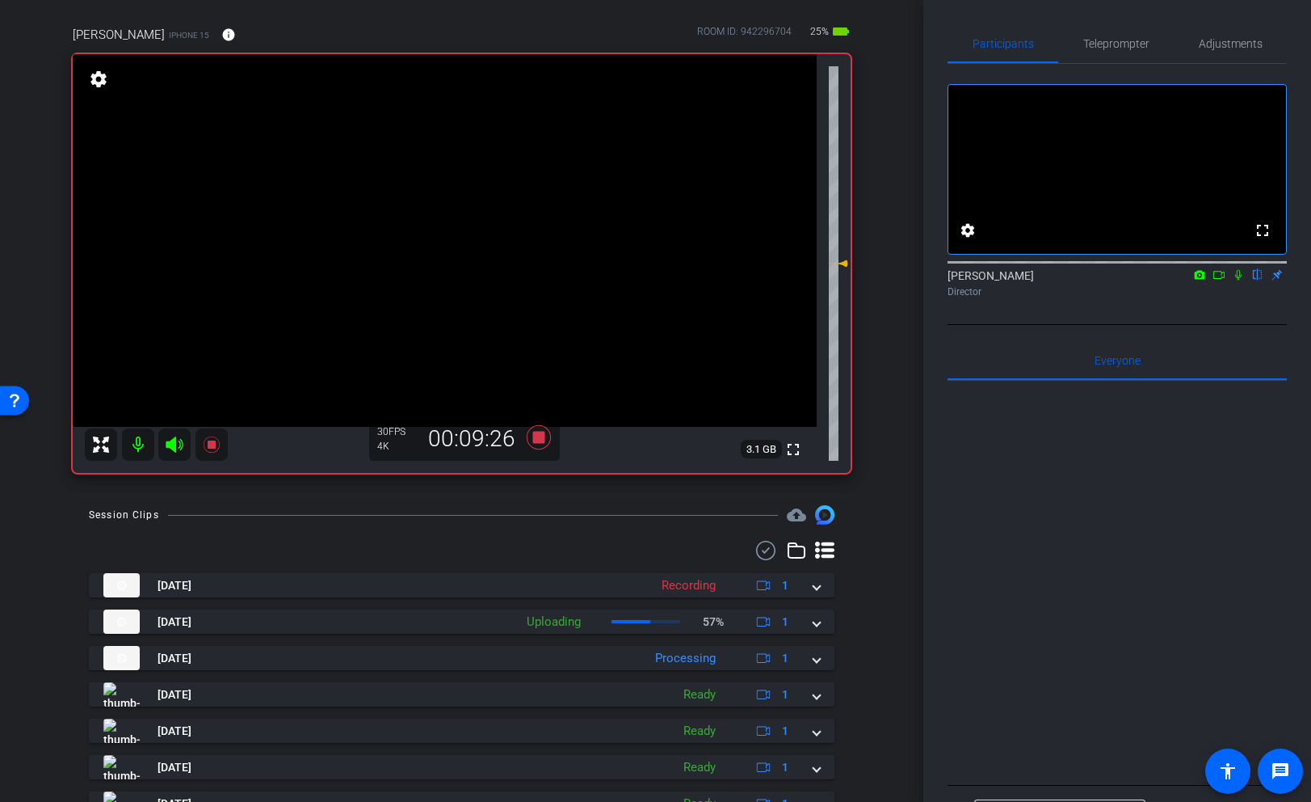
click at [172, 436] on icon at bounding box center [174, 444] width 19 height 19
click at [175, 444] on icon at bounding box center [174, 444] width 17 height 16
click at [177, 443] on icon at bounding box center [174, 444] width 19 height 19
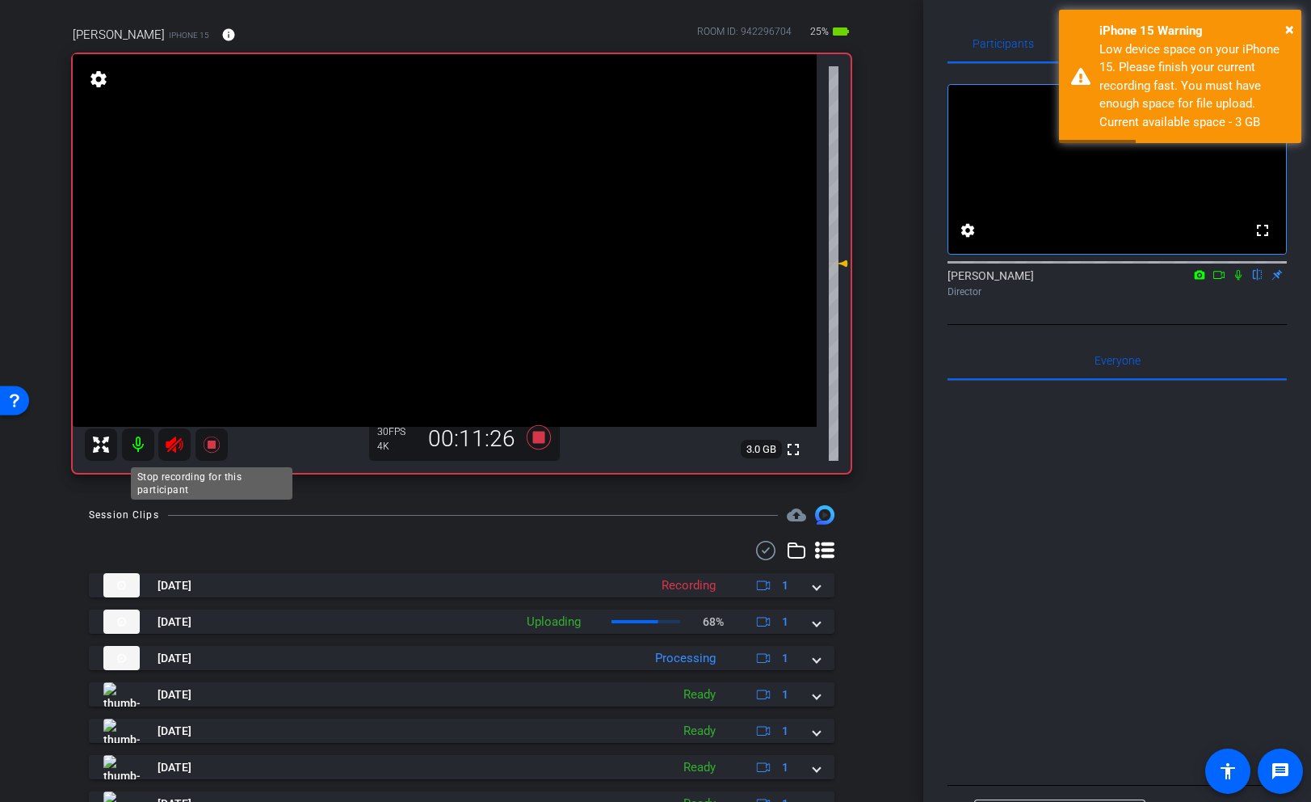
click at [212, 442] on icon at bounding box center [211, 444] width 16 height 16
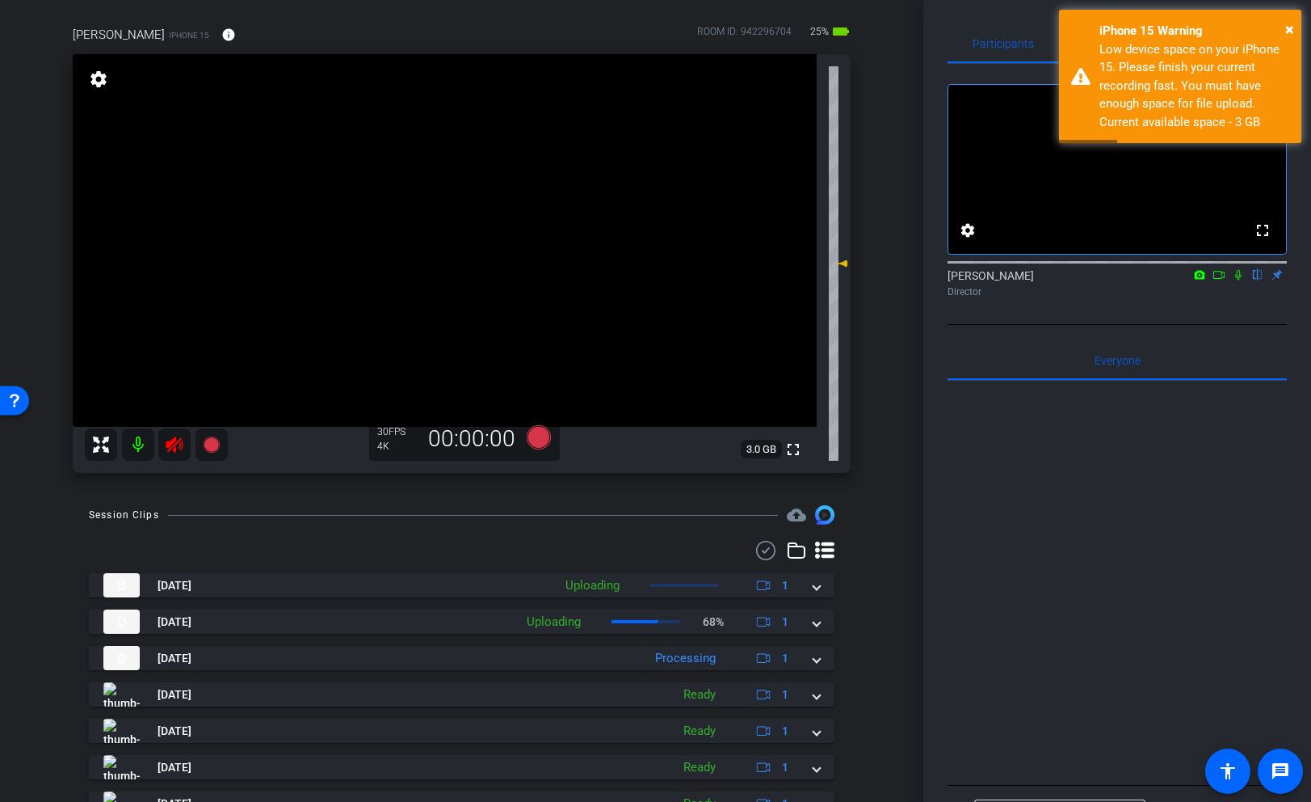
click at [168, 444] on icon at bounding box center [174, 444] width 17 height 16
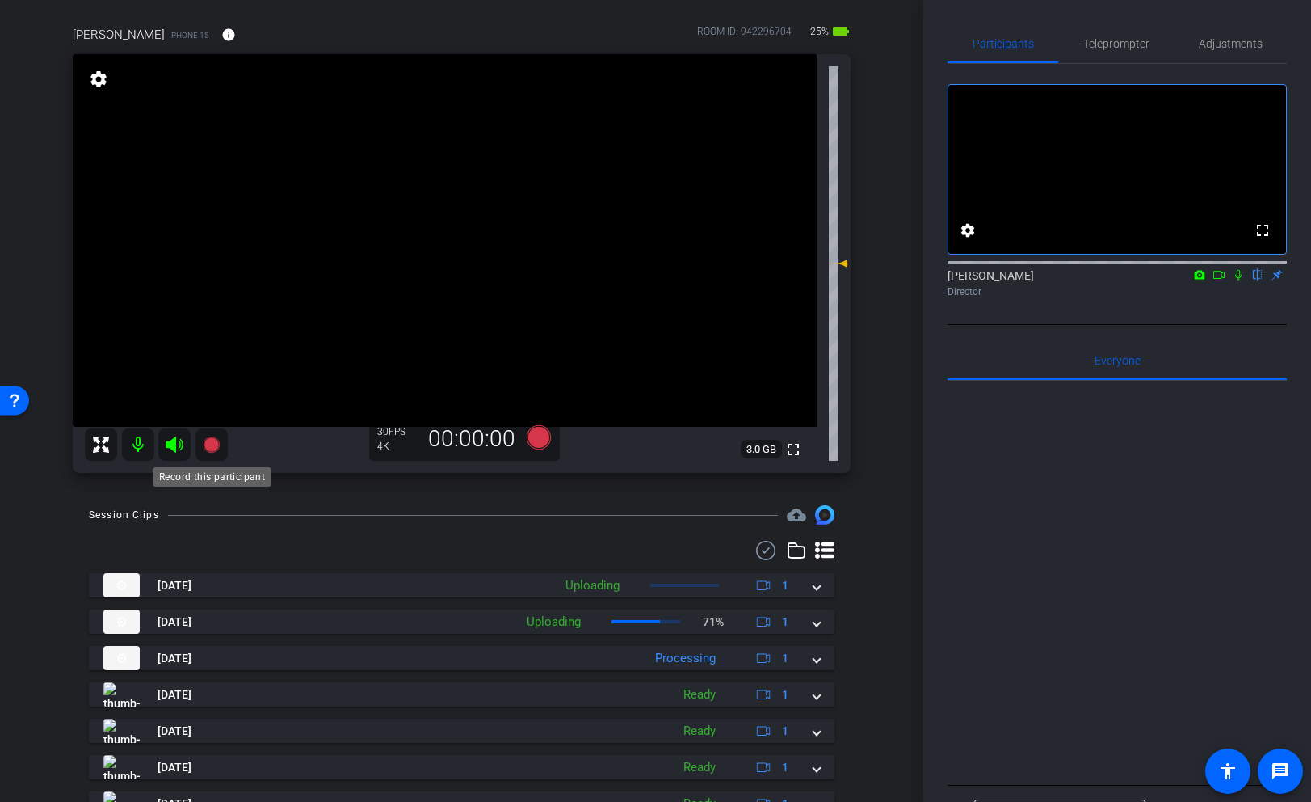
click at [213, 444] on icon at bounding box center [211, 444] width 16 height 16
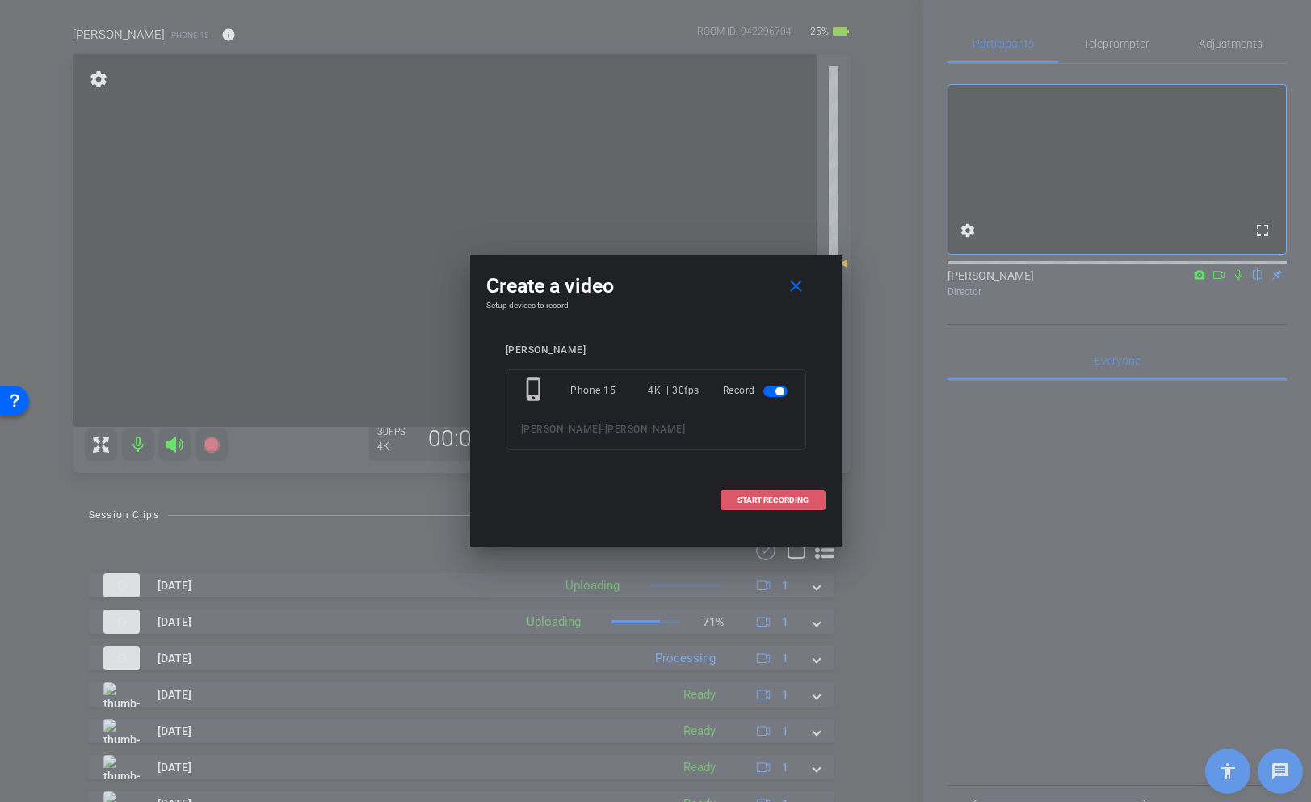
click at [781, 499] on span "START RECORDING" at bounding box center [773, 500] width 71 height 8
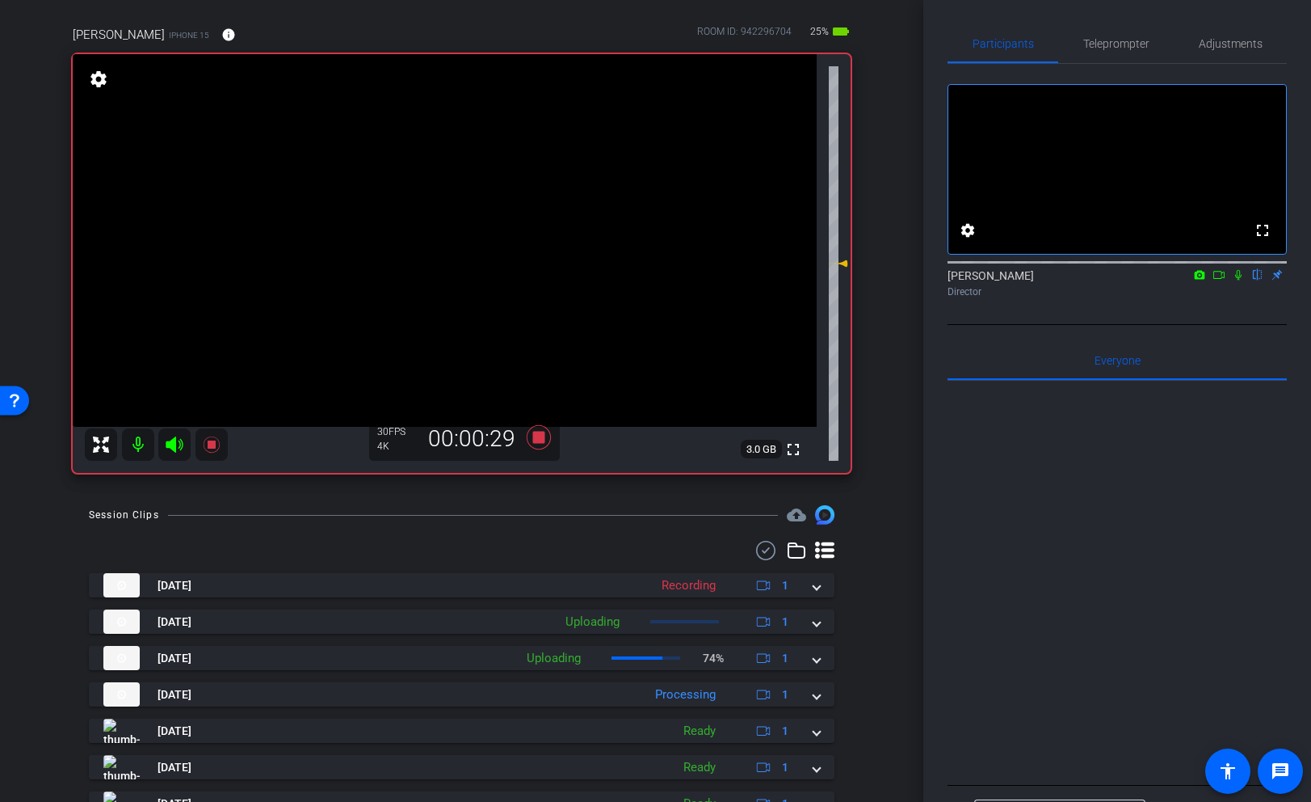
click at [175, 440] on icon at bounding box center [174, 444] width 17 height 16
click at [177, 444] on icon at bounding box center [174, 444] width 19 height 19
click at [172, 443] on icon at bounding box center [174, 444] width 17 height 16
click at [175, 448] on icon at bounding box center [174, 444] width 17 height 16
click at [172, 442] on icon at bounding box center [174, 444] width 17 height 16
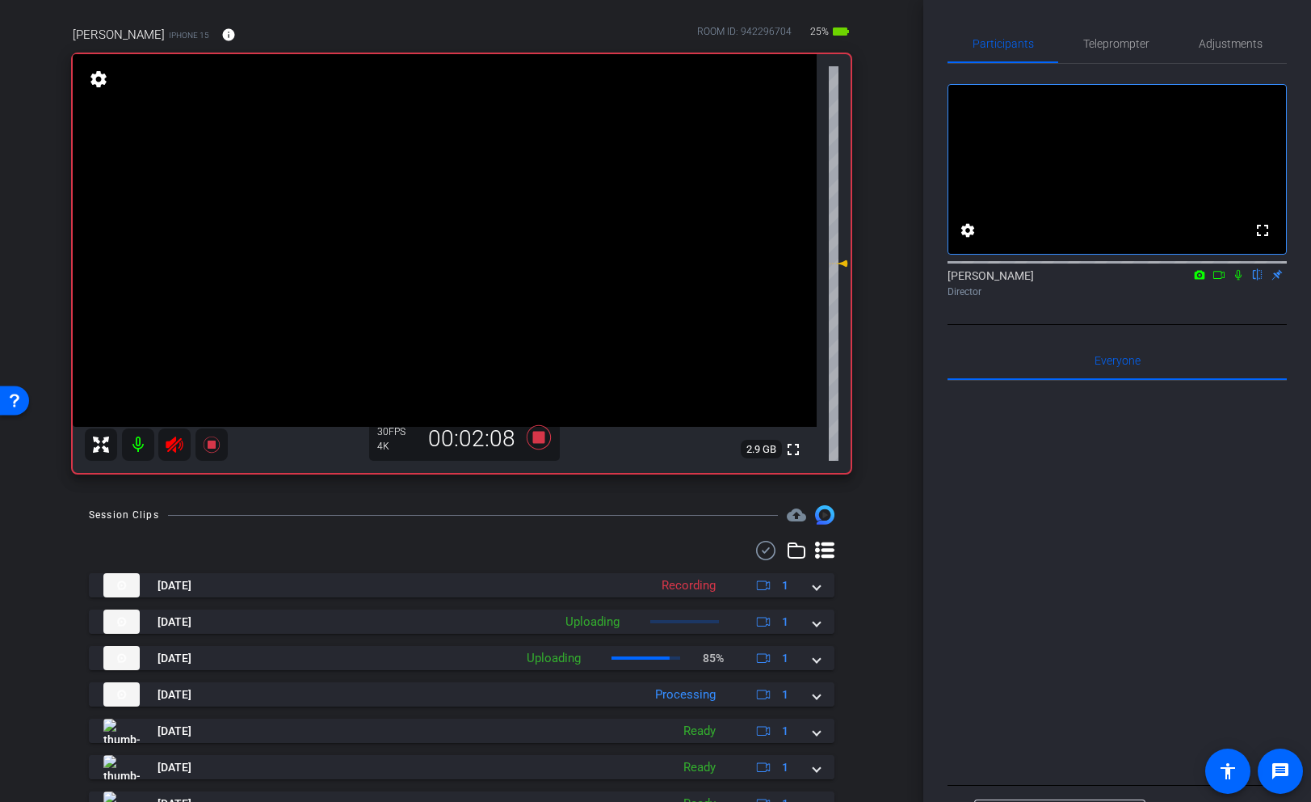
click at [167, 440] on icon at bounding box center [174, 444] width 19 height 19
click at [175, 443] on icon at bounding box center [174, 444] width 17 height 16
click at [170, 442] on icon at bounding box center [174, 444] width 17 height 16
click at [210, 443] on icon at bounding box center [211, 444] width 16 height 16
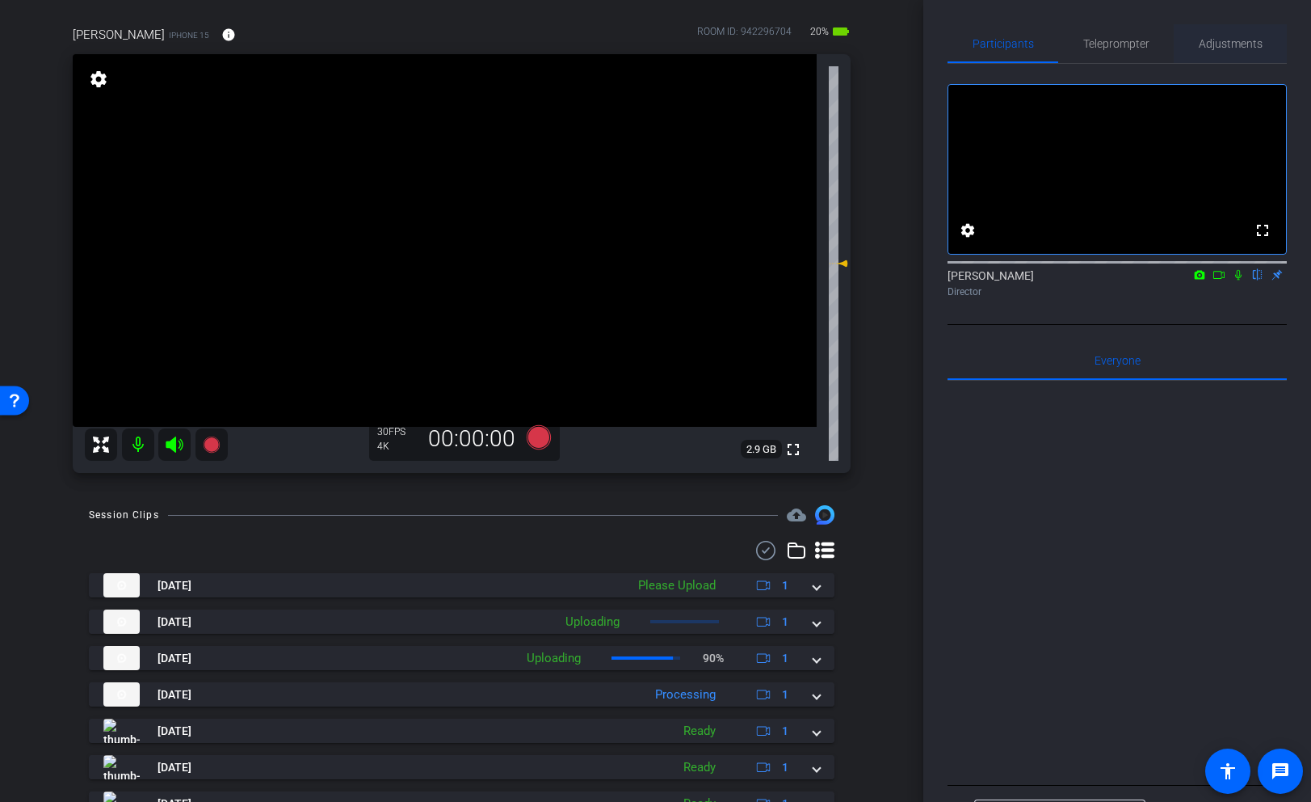
click at [1256, 44] on span "Adjustments" at bounding box center [1231, 43] width 64 height 11
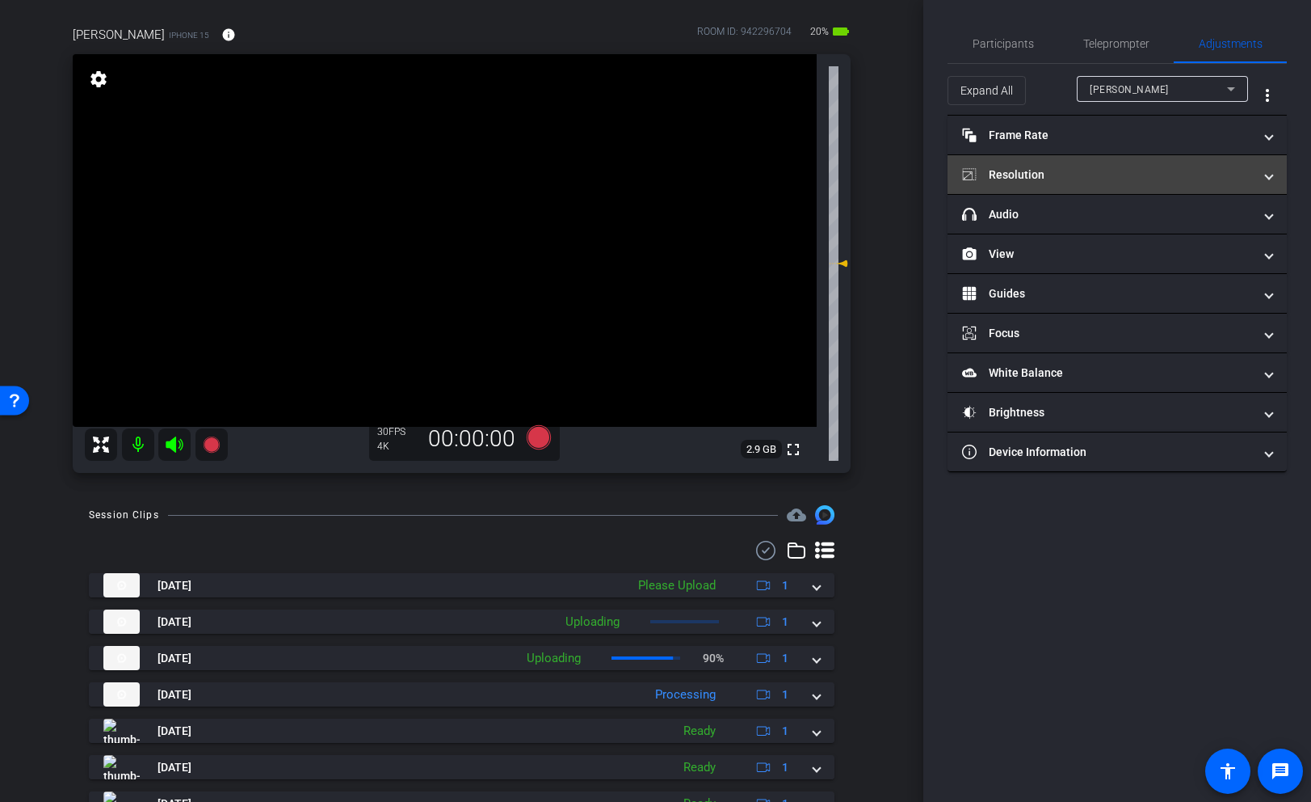
click at [1081, 171] on mat-panel-title "Resolution" at bounding box center [1107, 174] width 291 height 17
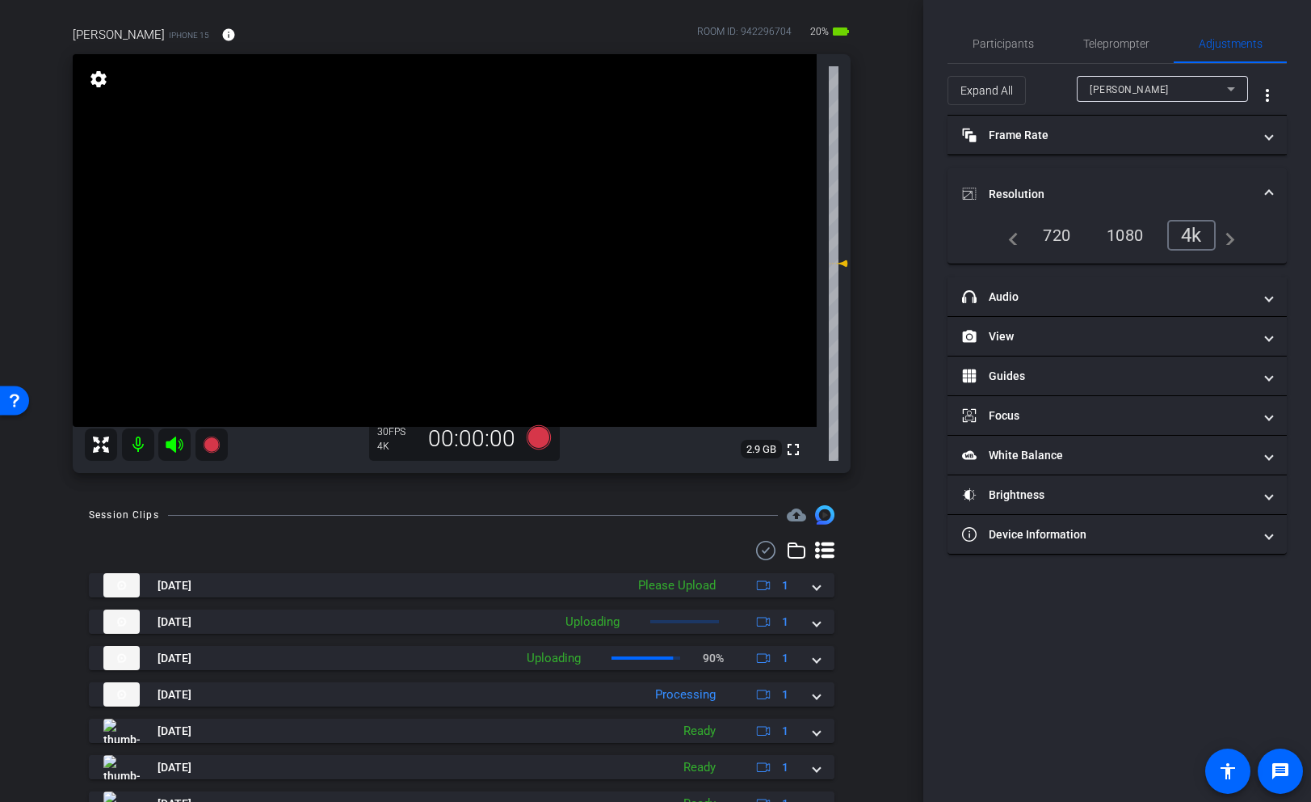
click at [1066, 238] on div "720" at bounding box center [1057, 234] width 52 height 27
drag, startPoint x: 1136, startPoint y: 40, endPoint x: 1079, endPoint y: 44, distance: 56.7
click at [1136, 40] on span "Teleprompter" at bounding box center [1117, 43] width 66 height 11
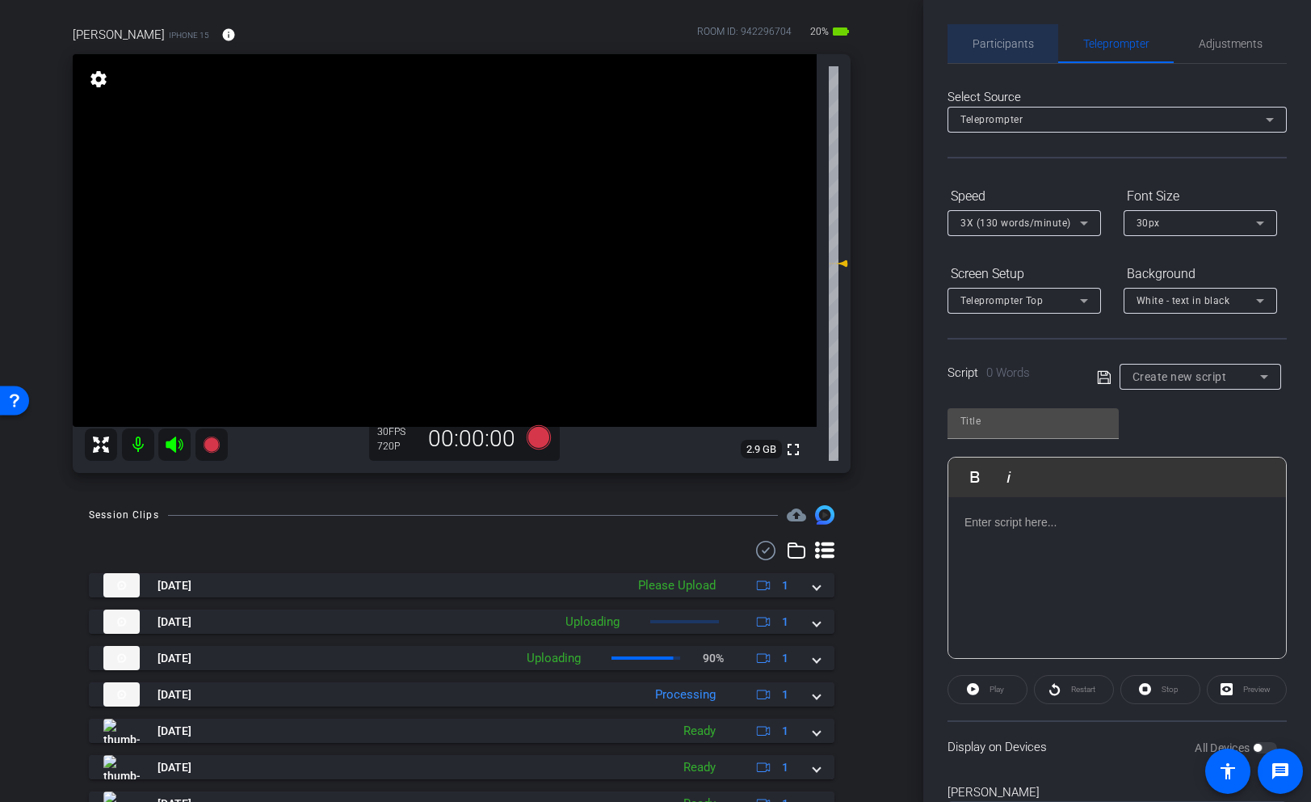
click at [1024, 44] on span "Participants" at bounding box center [1003, 43] width 61 height 11
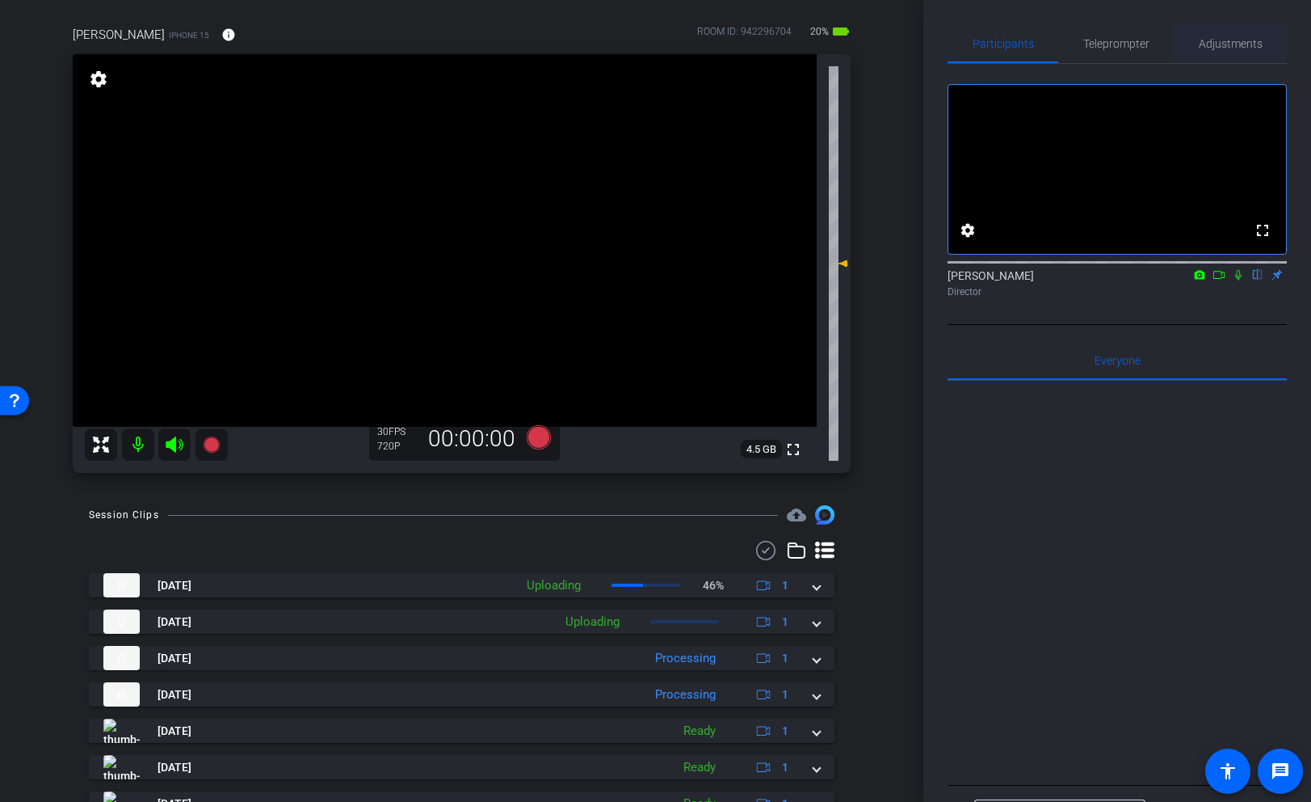
click at [1239, 43] on span "Adjustments" at bounding box center [1231, 43] width 64 height 11
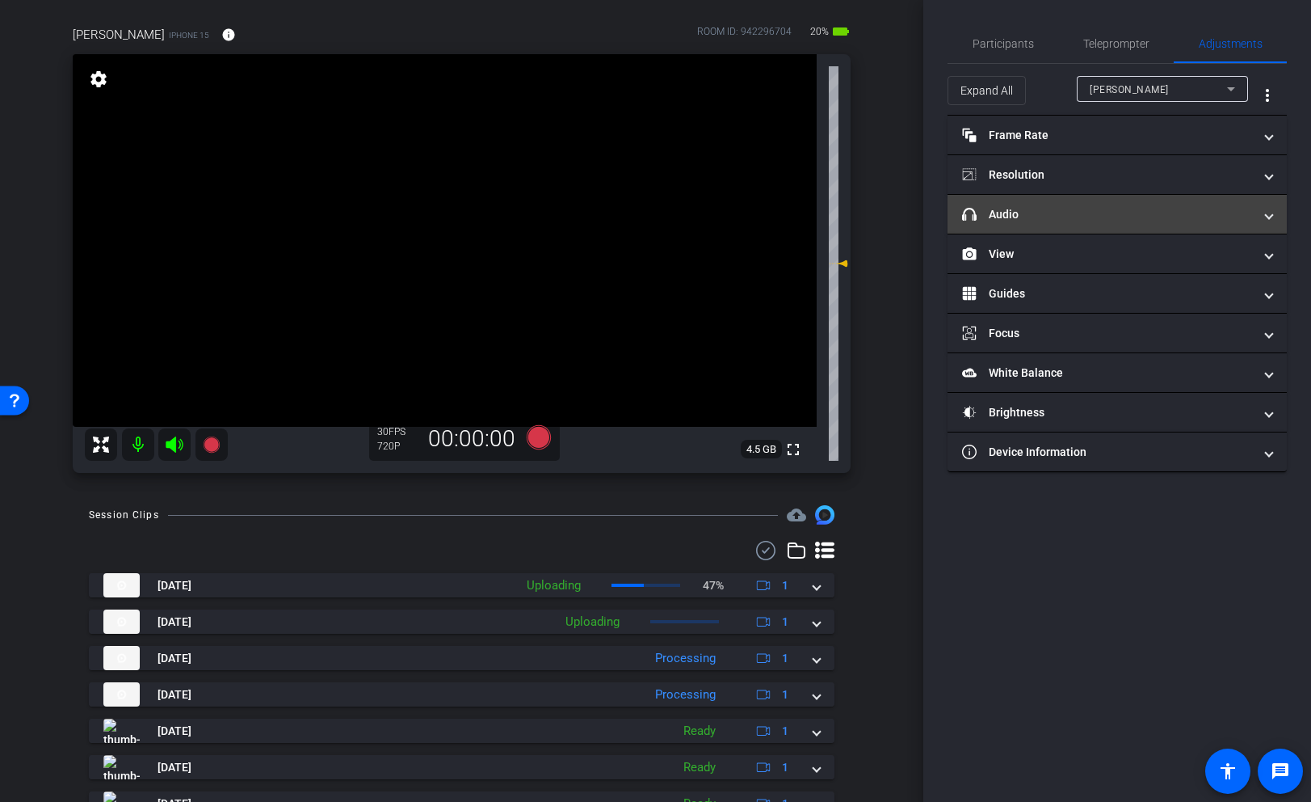
click at [1096, 221] on mat-panel-title "headphone icon Audio" at bounding box center [1107, 214] width 291 height 17
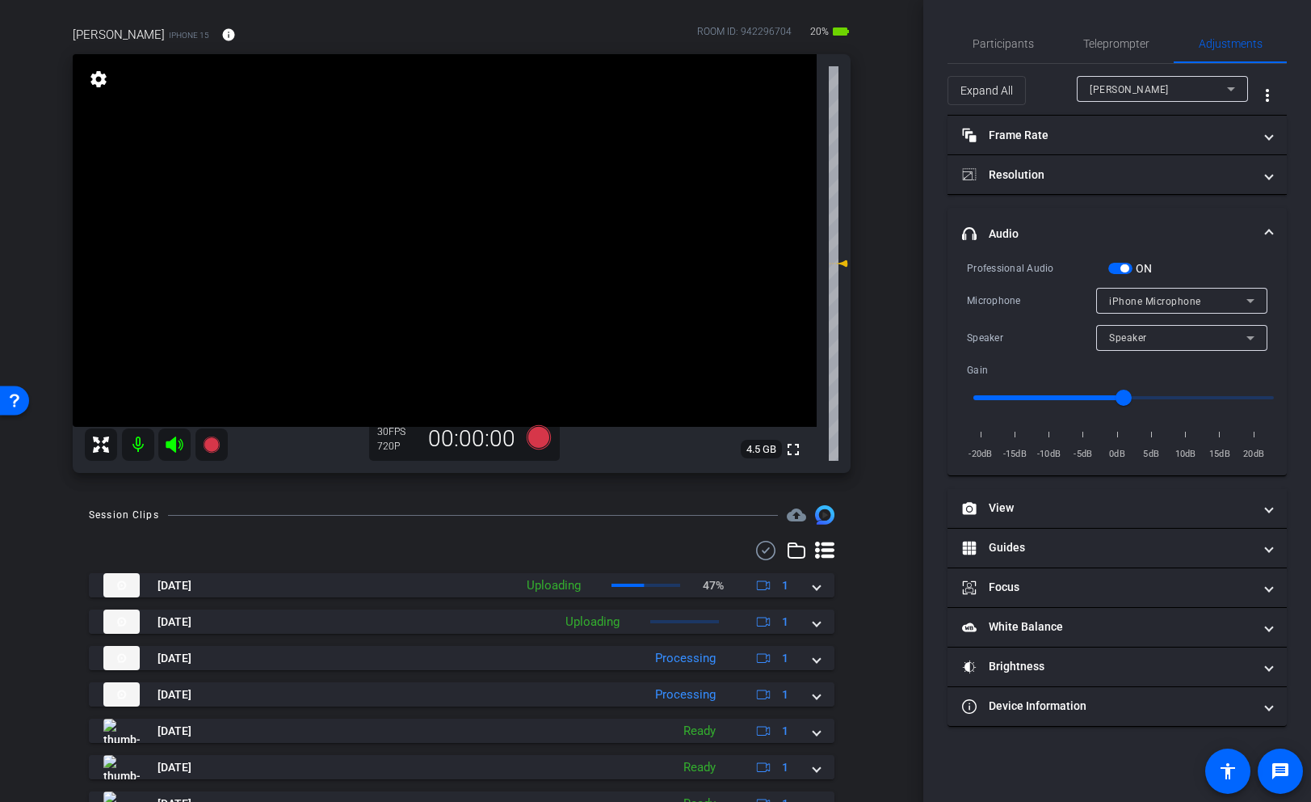
drag, startPoint x: 1118, startPoint y: 268, endPoint x: 1156, endPoint y: 343, distance: 84.2
click at [1118, 269] on span "button" at bounding box center [1121, 268] width 24 height 11
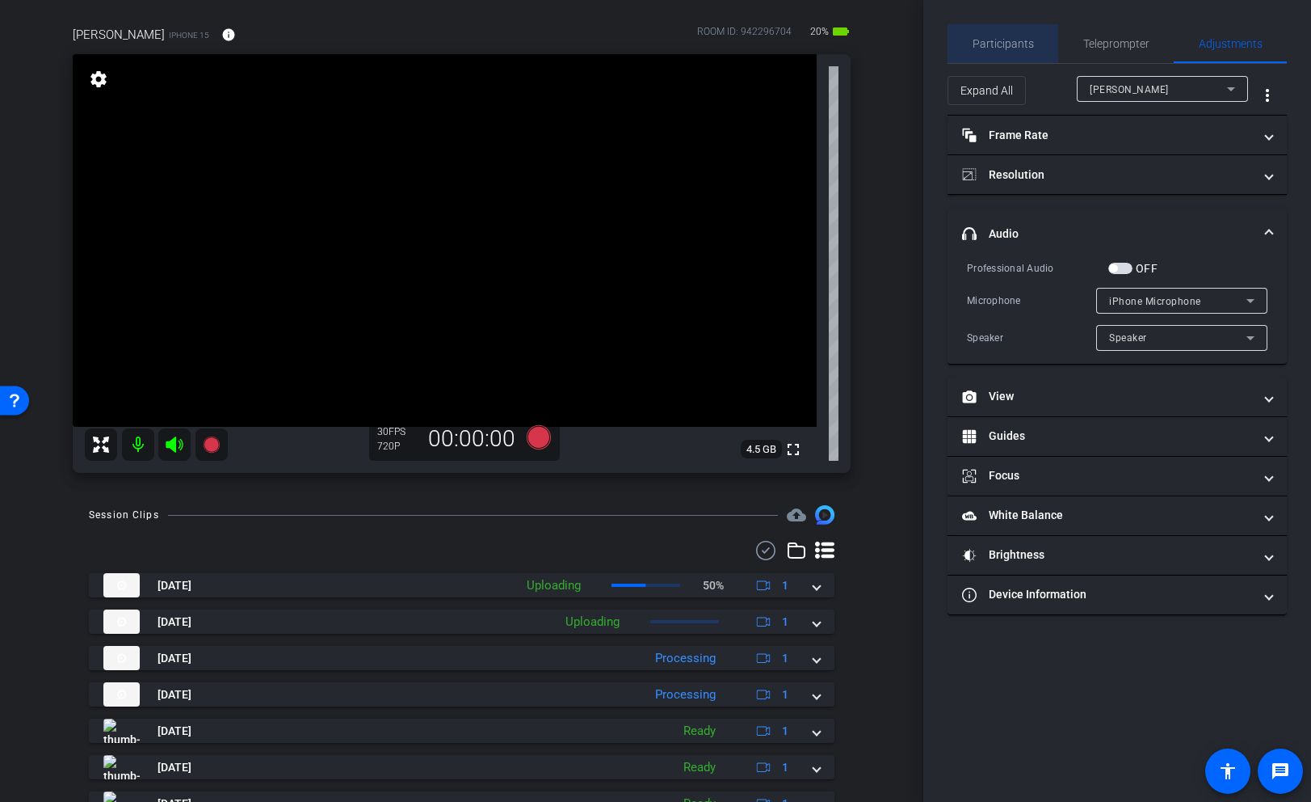
click at [991, 56] on span "Participants" at bounding box center [1003, 43] width 61 height 39
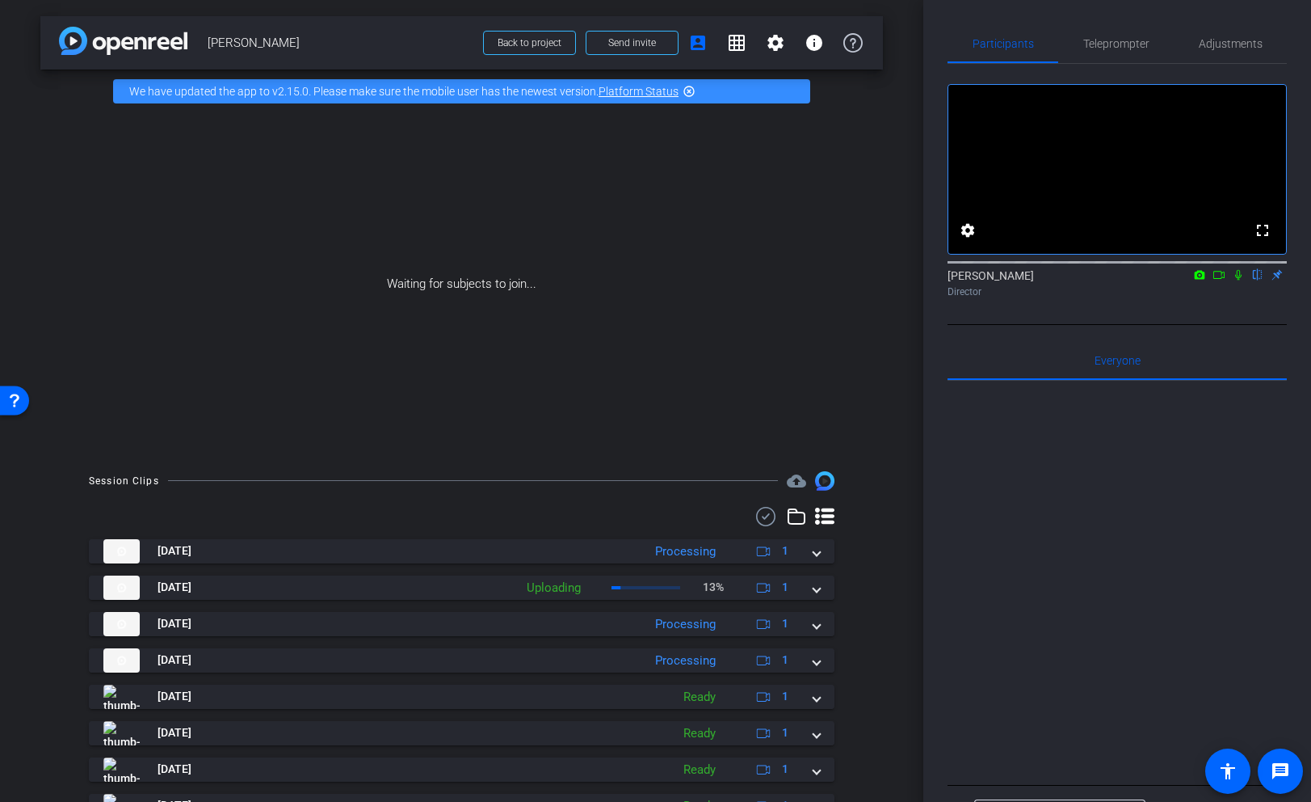
scroll to position [74, 0]
